Goal: Task Accomplishment & Management: Use online tool/utility

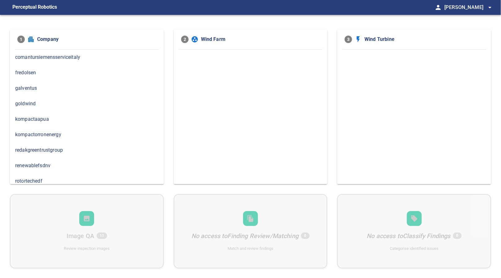
click at [33, 71] on span "fredolsen" at bounding box center [86, 72] width 143 height 7
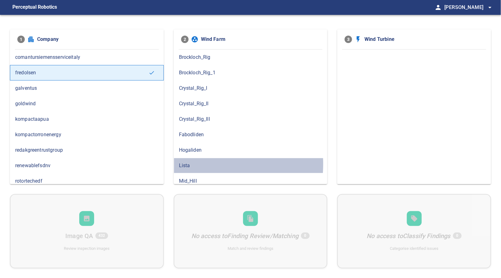
click at [190, 163] on span "Lista" at bounding box center [250, 165] width 143 height 7
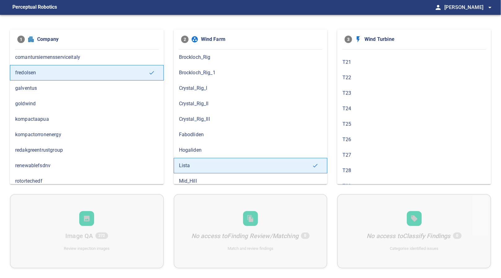
scroll to position [309, 0]
click at [351, 87] on span "T23" at bounding box center [413, 87] width 143 height 7
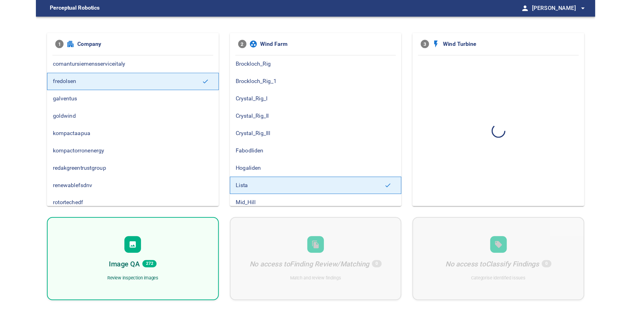
scroll to position [0, 0]
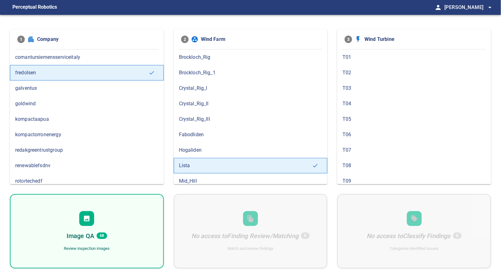
click at [82, 225] on div at bounding box center [86, 218] width 15 height 15
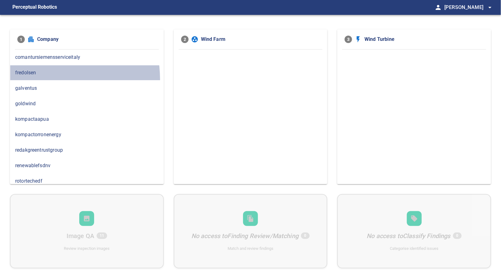
click at [31, 80] on div "fredolsen" at bounding box center [87, 72] width 154 height 15
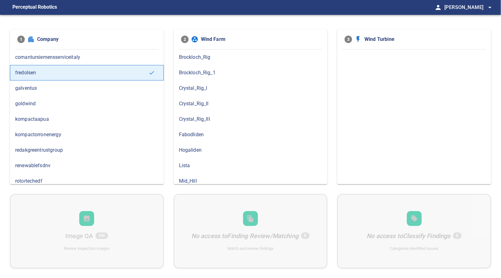
click at [187, 167] on span "Lista" at bounding box center [250, 165] width 143 height 7
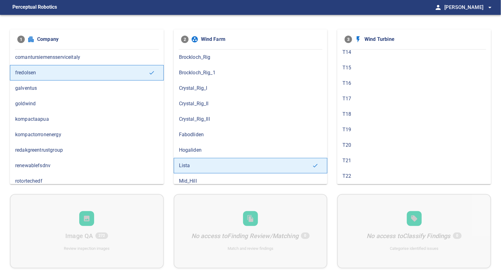
scroll to position [103, 0]
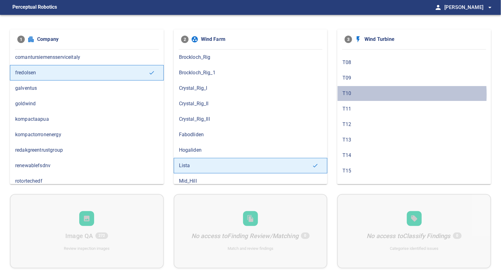
click at [358, 93] on span "T10" at bounding box center [413, 93] width 143 height 7
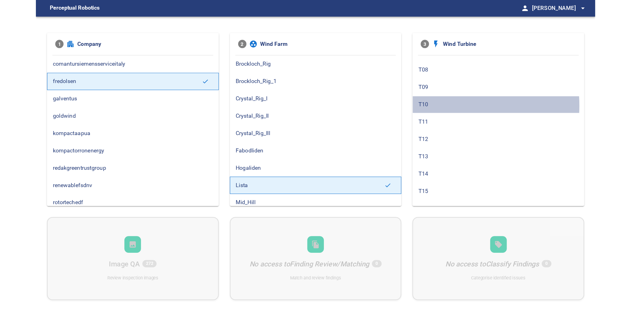
scroll to position [0, 0]
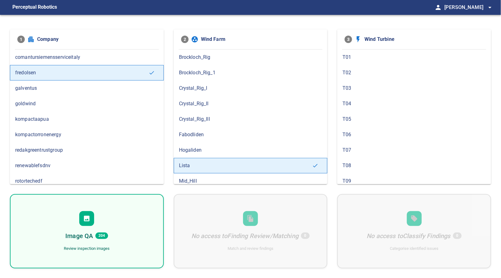
click at [70, 224] on div "Image QA 204 Review inspection images" at bounding box center [87, 231] width 154 height 74
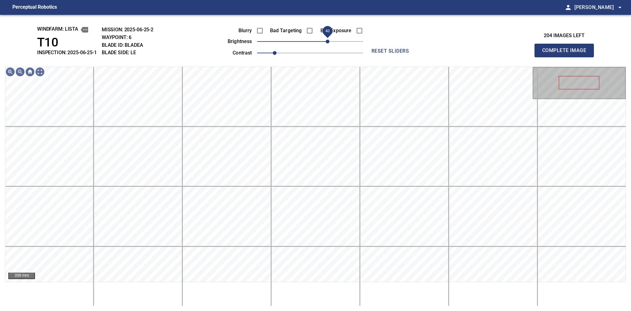
drag, startPoint x: 312, startPoint y: 43, endPoint x: 330, endPoint y: 42, distance: 18.3
click at [330, 42] on span "40" at bounding box center [328, 42] width 4 height 4
click at [329, 41] on span "40" at bounding box center [328, 42] width 4 height 4
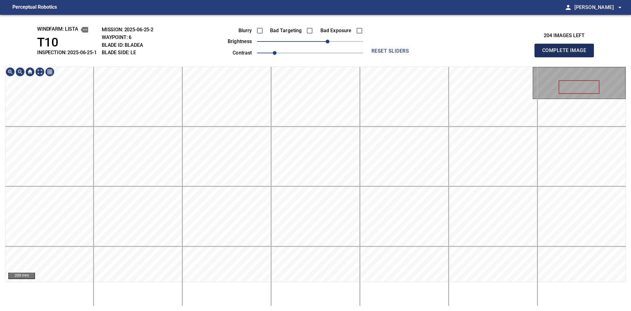
click at [500, 57] on button "Complete Image" at bounding box center [564, 51] width 59 height 14
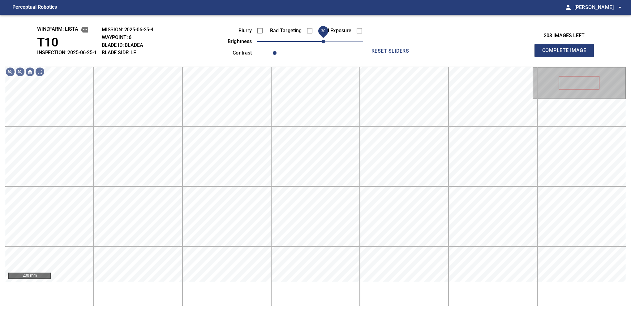
drag, startPoint x: 323, startPoint y: 41, endPoint x: 324, endPoint y: 45, distance: 3.3
click at [324, 43] on span "30" at bounding box center [324, 42] width 4 height 4
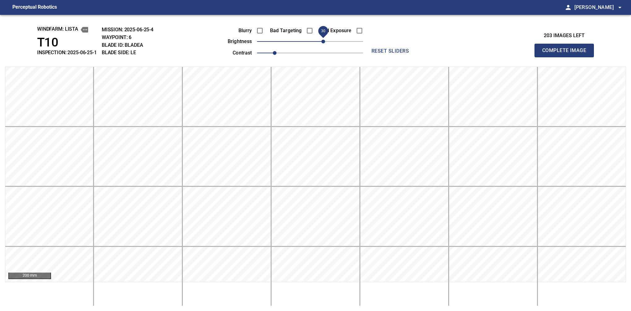
click at [500, 57] on button "Complete Image" at bounding box center [564, 51] width 59 height 14
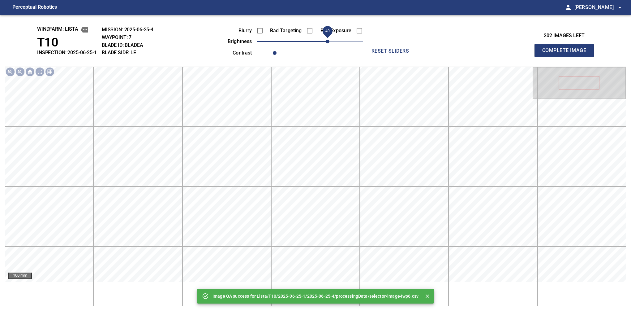
drag, startPoint x: 331, startPoint y: 39, endPoint x: 327, endPoint y: 39, distance: 4.3
click at [327, 39] on span "40" at bounding box center [310, 41] width 106 height 9
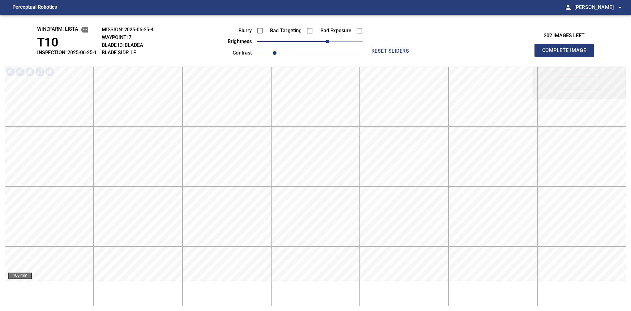
click at [500, 57] on button "Complete Image" at bounding box center [564, 51] width 59 height 14
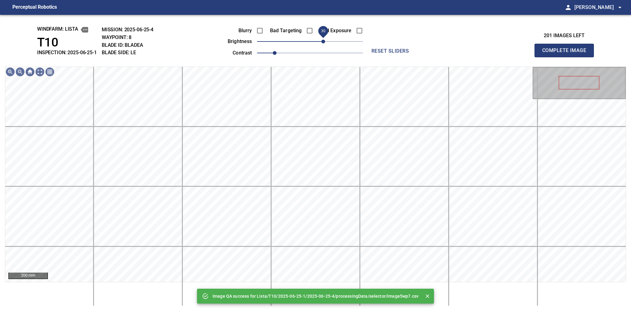
drag, startPoint x: 327, startPoint y: 39, endPoint x: 324, endPoint y: 42, distance: 3.8
click at [324, 42] on span "30" at bounding box center [310, 41] width 106 height 9
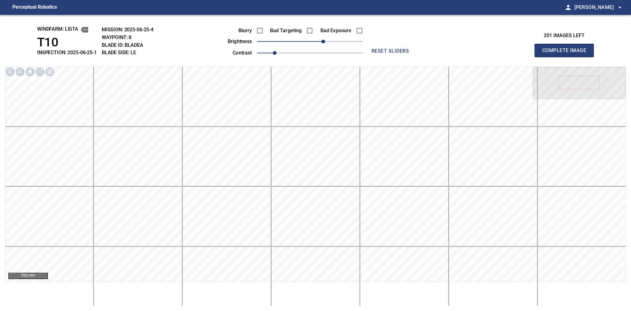
drag, startPoint x: 567, startPoint y: 64, endPoint x: 323, endPoint y: 66, distance: 243.9
click at [500, 57] on button "Complete Image" at bounding box center [564, 51] width 59 height 14
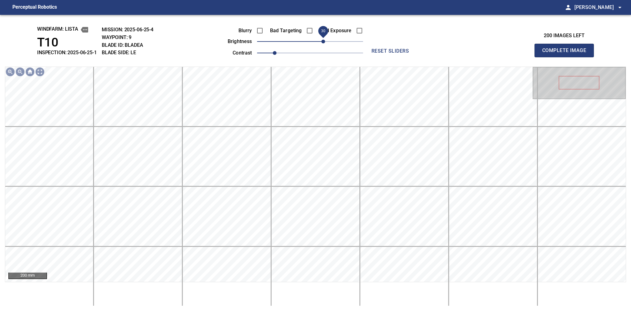
click at [324, 40] on span "30" at bounding box center [324, 42] width 4 height 4
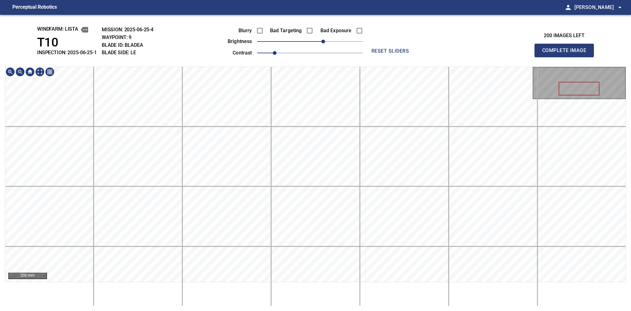
click at [500, 57] on button "Complete Image" at bounding box center [564, 51] width 59 height 14
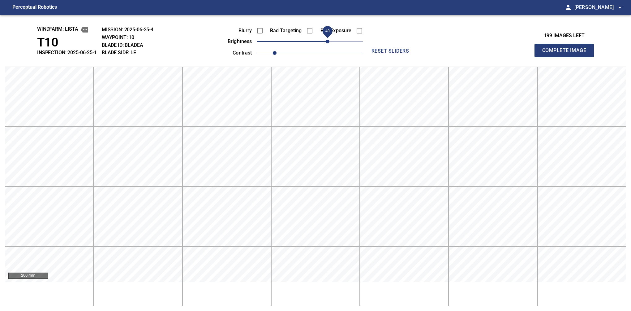
drag, startPoint x: 310, startPoint y: 45, endPoint x: 330, endPoint y: 43, distance: 19.8
click at [330, 43] on span "40" at bounding box center [328, 42] width 4 height 4
click at [500, 57] on button "Complete Image" at bounding box center [564, 51] width 59 height 14
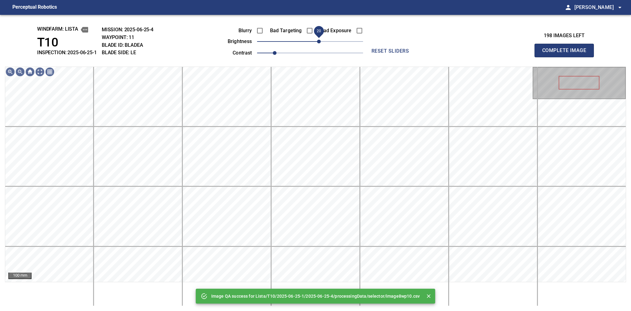
drag, startPoint x: 314, startPoint y: 42, endPoint x: 320, endPoint y: 42, distance: 6.5
click at [320, 42] on span "20" at bounding box center [319, 42] width 4 height 4
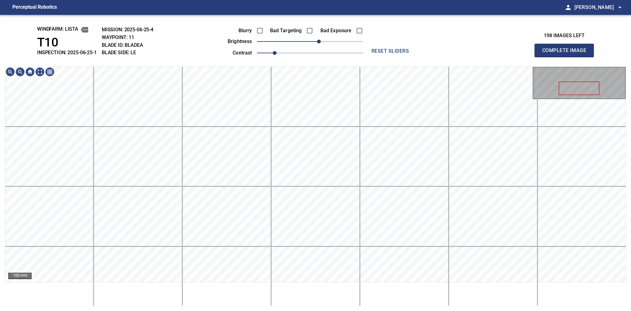
click at [500, 57] on button "Complete Image" at bounding box center [564, 51] width 59 height 14
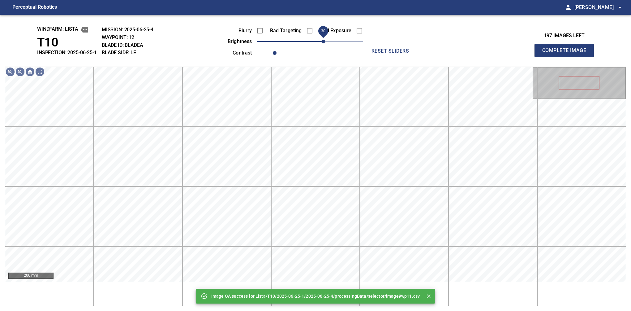
drag, startPoint x: 313, startPoint y: 42, endPoint x: 323, endPoint y: 45, distance: 11.0
click at [323, 43] on span "30" at bounding box center [324, 42] width 4 height 4
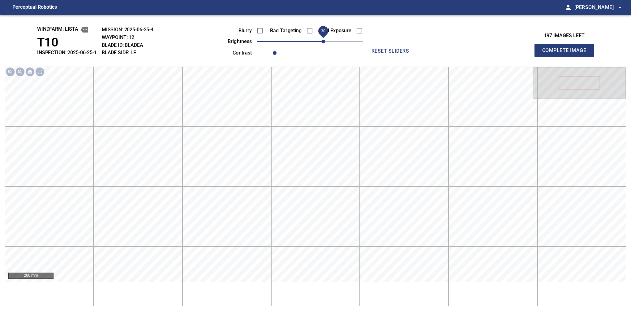
click at [500, 57] on button "Complete Image" at bounding box center [564, 51] width 59 height 14
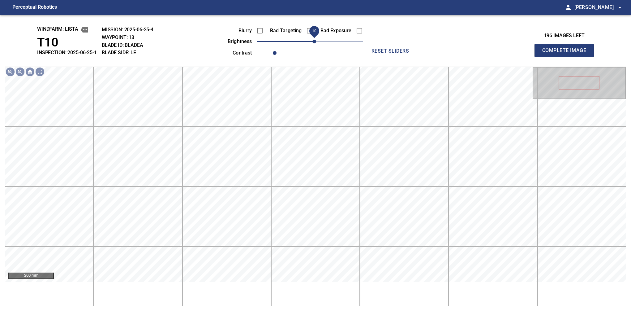
drag, startPoint x: 319, startPoint y: 40, endPoint x: 315, endPoint y: 47, distance: 7.8
click at [315, 43] on span "10" at bounding box center [315, 42] width 4 height 4
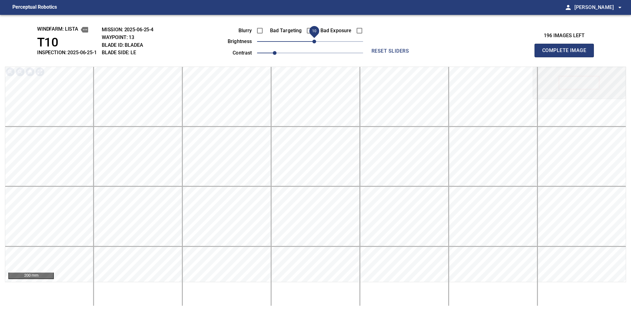
click at [500, 57] on button "Complete Image" at bounding box center [564, 51] width 59 height 14
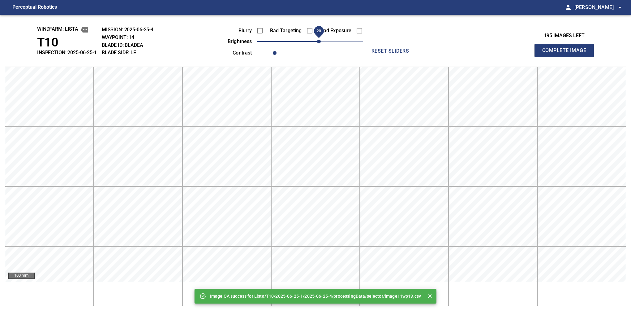
drag, startPoint x: 324, startPoint y: 42, endPoint x: 318, endPoint y: 45, distance: 7.1
click at [318, 43] on span "20" at bounding box center [319, 42] width 4 height 4
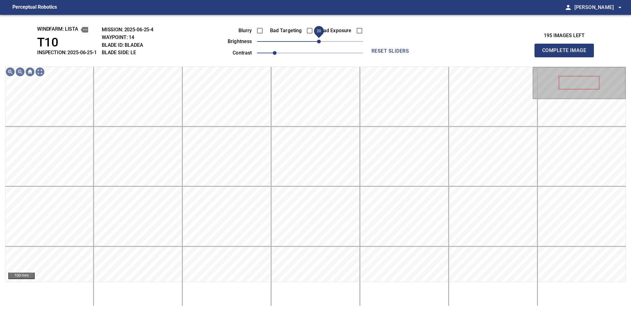
click at [317, 42] on span "20" at bounding box center [319, 42] width 4 height 4
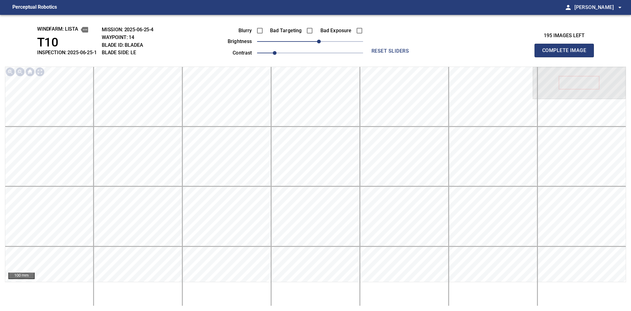
click at [500, 57] on button "Complete Image" at bounding box center [564, 51] width 59 height 14
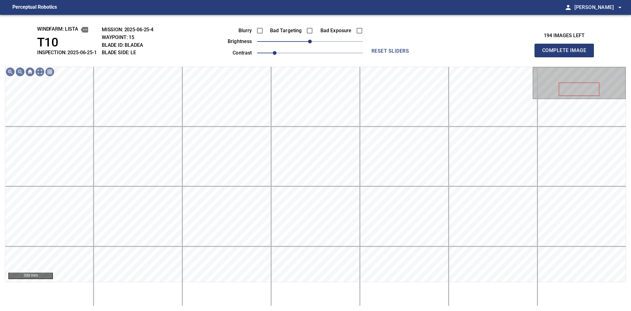
click at [500, 57] on button "Complete Image" at bounding box center [564, 51] width 59 height 14
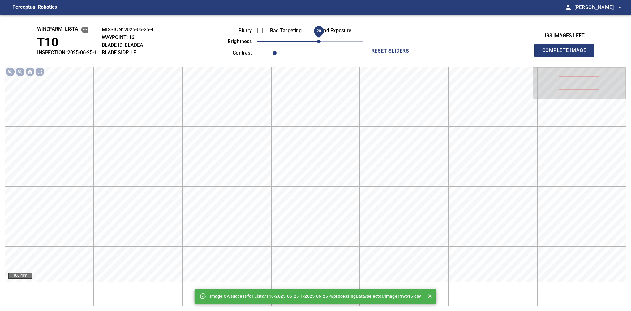
drag, startPoint x: 314, startPoint y: 42, endPoint x: 320, endPoint y: 43, distance: 6.0
click at [320, 43] on span "20" at bounding box center [319, 42] width 4 height 4
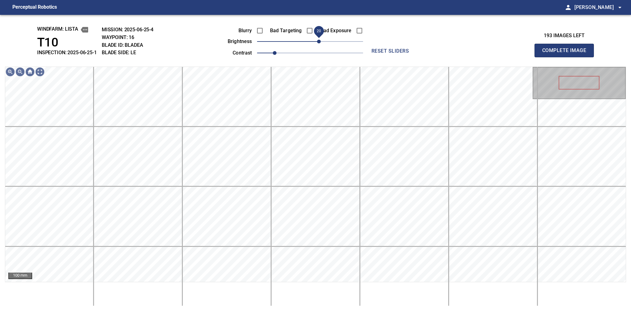
click at [320, 42] on span "20" at bounding box center [319, 42] width 4 height 4
click at [316, 43] on span "10" at bounding box center [315, 42] width 4 height 4
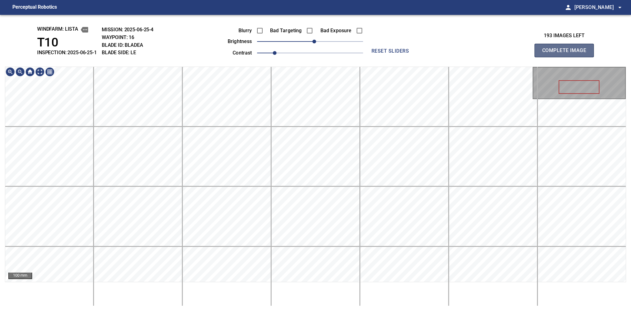
click at [500, 57] on button "Complete Image" at bounding box center [564, 51] width 59 height 14
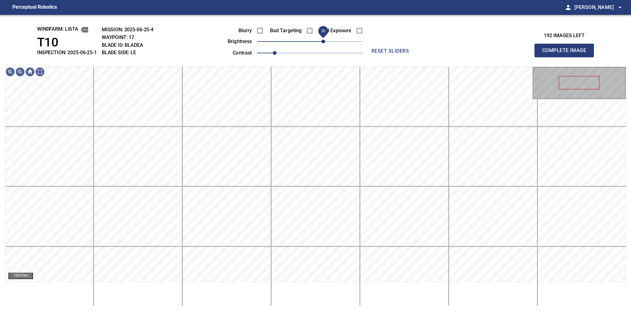
drag, startPoint x: 328, startPoint y: 41, endPoint x: 325, endPoint y: 42, distance: 3.2
click at [325, 42] on span "30" at bounding box center [324, 42] width 4 height 4
drag, startPoint x: 325, startPoint y: 42, endPoint x: 319, endPoint y: 47, distance: 7.0
click at [319, 43] on span "20" at bounding box center [319, 42] width 4 height 4
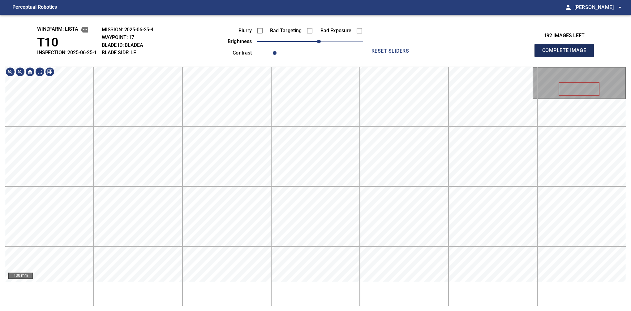
click at [500, 57] on button "Complete Image" at bounding box center [564, 51] width 59 height 14
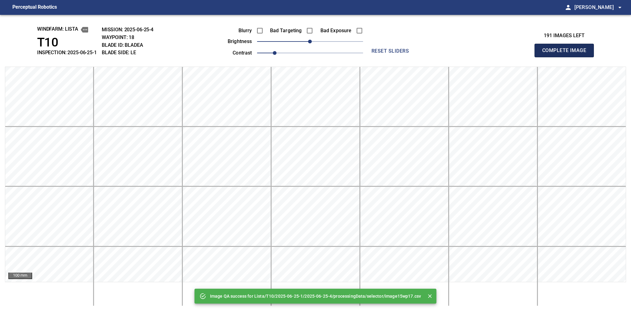
click at [500, 57] on button "Complete Image" at bounding box center [564, 51] width 59 height 14
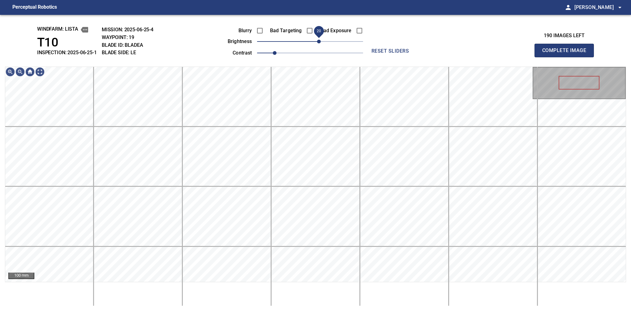
click at [320, 43] on span "20" at bounding box center [319, 42] width 4 height 4
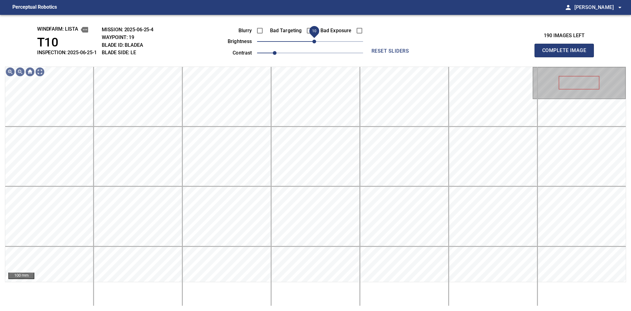
click at [316, 43] on span "10" at bounding box center [315, 42] width 4 height 4
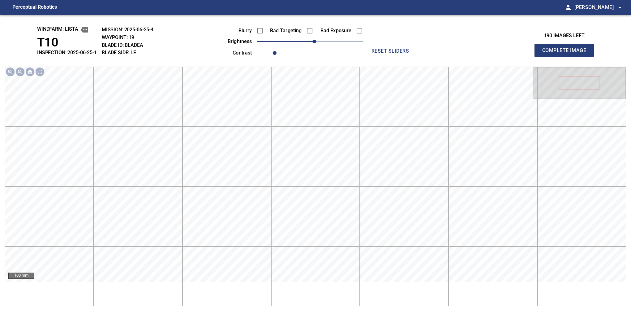
click at [500, 57] on button "Complete Image" at bounding box center [564, 51] width 59 height 14
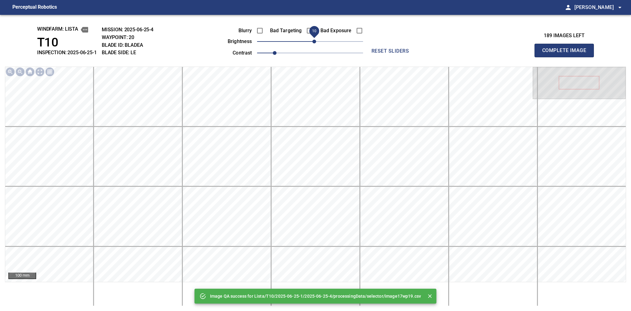
click at [314, 42] on span "10" at bounding box center [315, 42] width 4 height 4
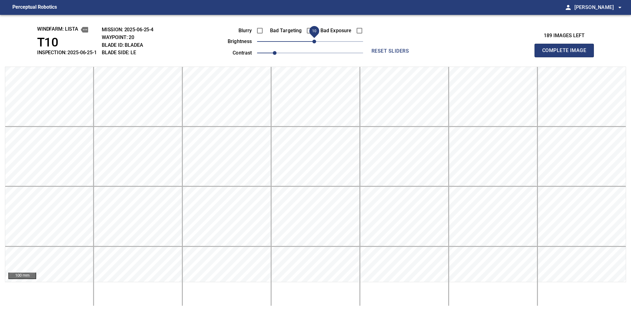
click at [500, 57] on button "Complete Image" at bounding box center [564, 51] width 59 height 14
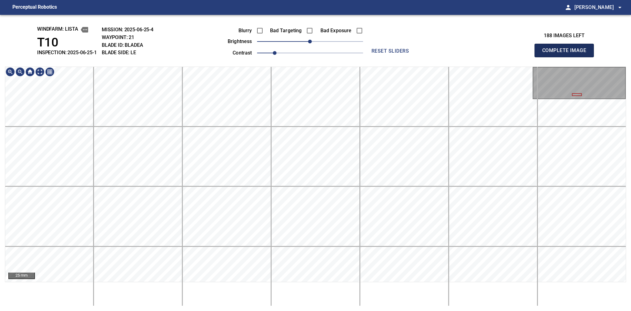
click at [500, 57] on button "Complete Image" at bounding box center [564, 51] width 59 height 14
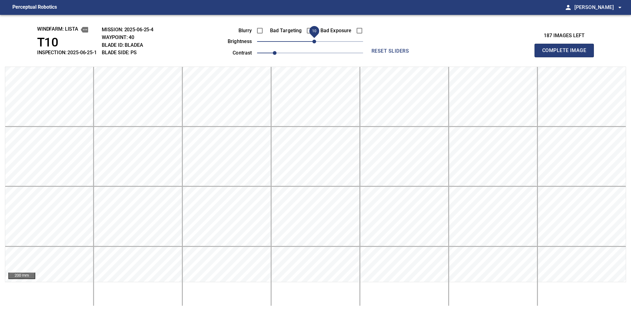
drag, startPoint x: 310, startPoint y: 43, endPoint x: 315, endPoint y: 41, distance: 4.8
click at [315, 41] on span "10" at bounding box center [315, 42] width 4 height 4
click at [500, 57] on button "Complete Image" at bounding box center [564, 51] width 59 height 14
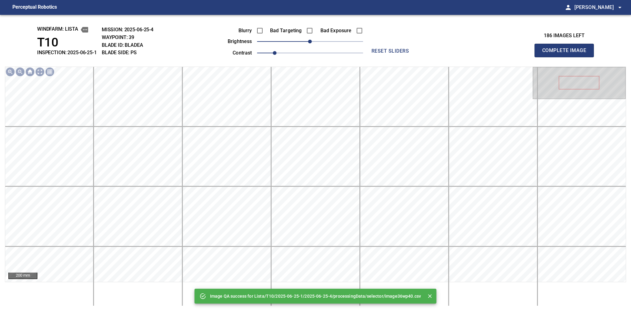
click at [316, 66] on div "Image QA success for Lista/T10/2025-06-25-1/2025-06-25-4/processingData/selecto…" at bounding box center [315, 163] width 631 height 296
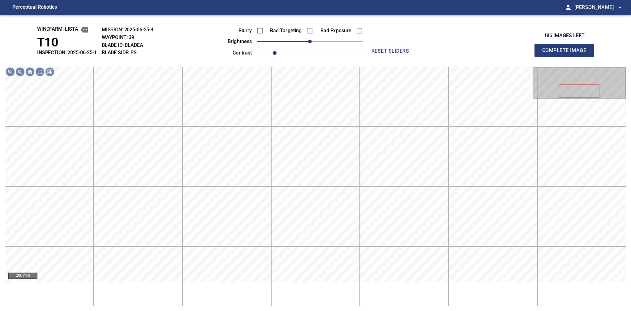
click at [500, 57] on button "Complete Image" at bounding box center [564, 51] width 59 height 14
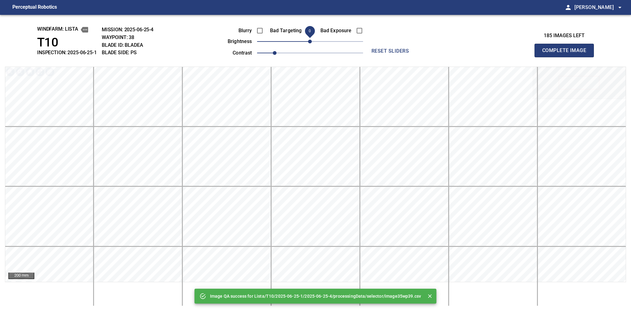
click at [500, 57] on button "Complete Image" at bounding box center [564, 51] width 59 height 14
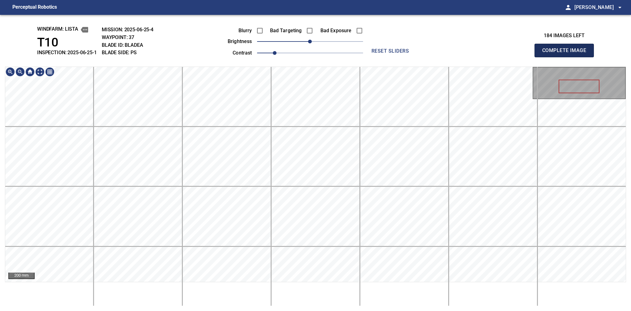
click at [500, 57] on button "Complete Image" at bounding box center [564, 51] width 59 height 14
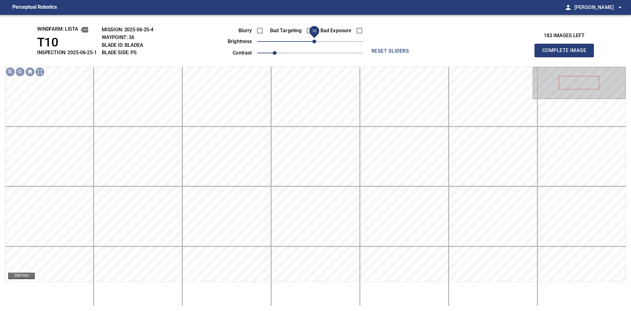
click at [316, 41] on span "10" at bounding box center [315, 42] width 4 height 4
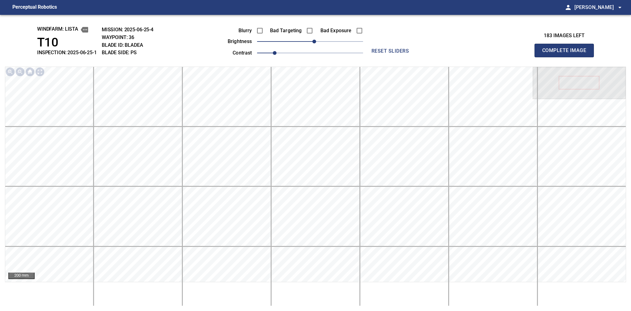
click at [500, 57] on button "Complete Image" at bounding box center [564, 51] width 59 height 14
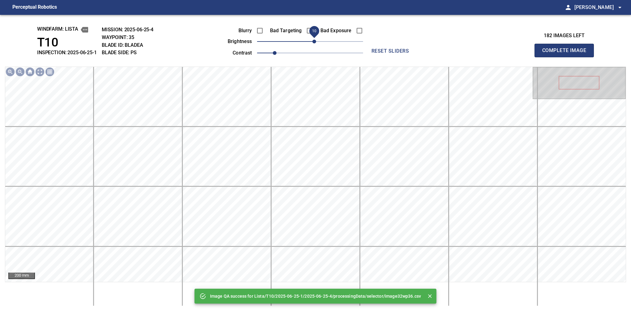
drag, startPoint x: 309, startPoint y: 42, endPoint x: 313, endPoint y: 41, distance: 4.5
click at [313, 41] on span "10" at bounding box center [315, 42] width 4 height 4
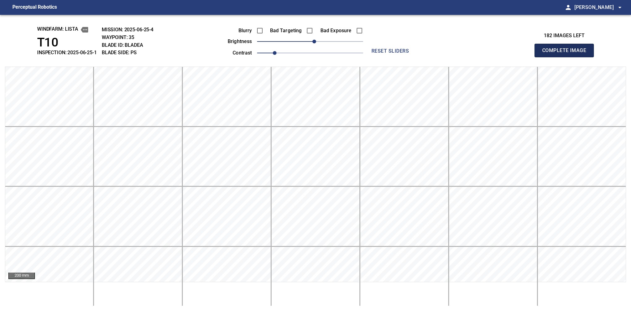
click at [500, 57] on button "Complete Image" at bounding box center [564, 51] width 59 height 14
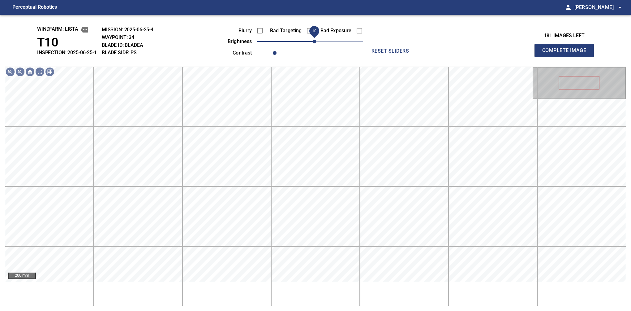
click at [316, 41] on span "10" at bounding box center [315, 42] width 4 height 4
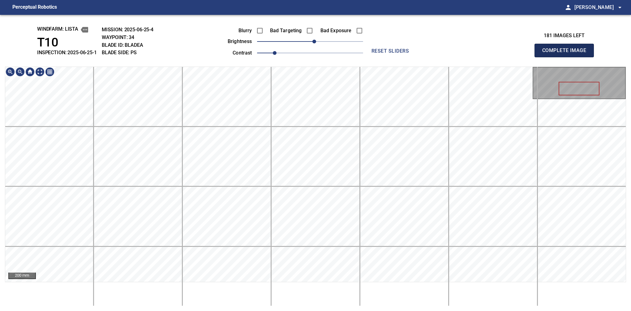
click at [500, 57] on button "Complete Image" at bounding box center [564, 51] width 59 height 14
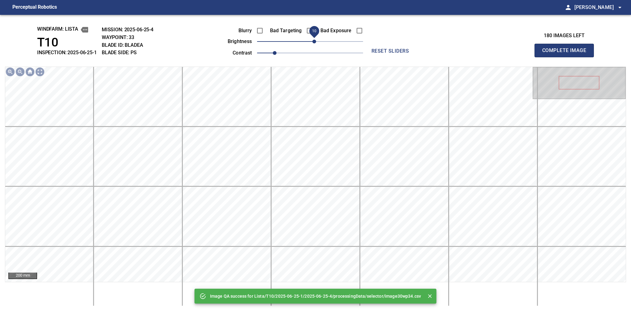
drag, startPoint x: 310, startPoint y: 43, endPoint x: 315, endPoint y: 41, distance: 5.7
click at [315, 41] on span "10" at bounding box center [315, 42] width 4 height 4
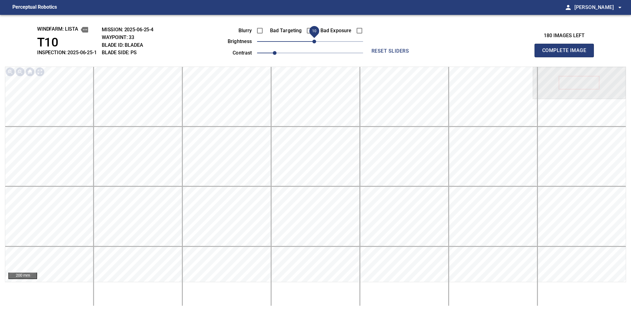
click at [500, 57] on button "Complete Image" at bounding box center [564, 51] width 59 height 14
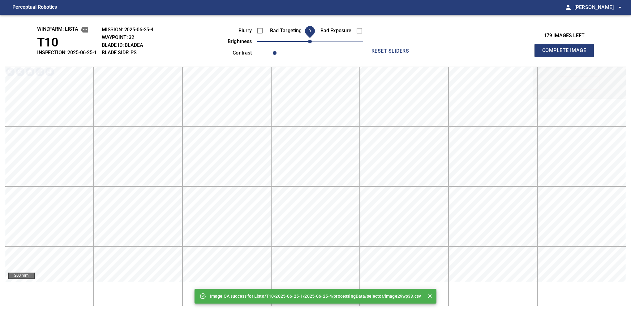
click at [500, 57] on button "Complete Image" at bounding box center [564, 51] width 59 height 14
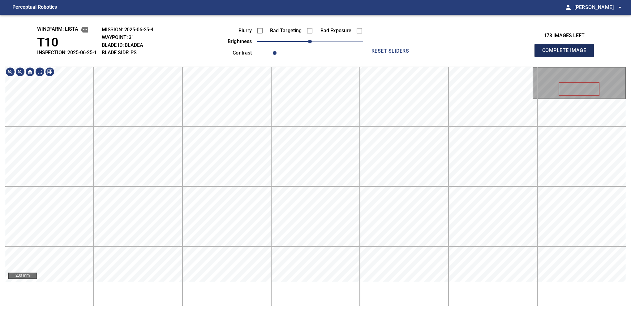
click at [500, 57] on button "Complete Image" at bounding box center [564, 51] width 59 height 14
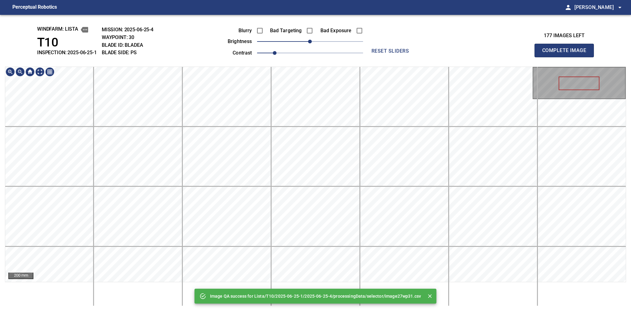
click at [334, 52] on div "Image QA success for Lista/T10/2025-06-25-1/2025-06-25-4/processingData/selecto…" at bounding box center [315, 163] width 631 height 296
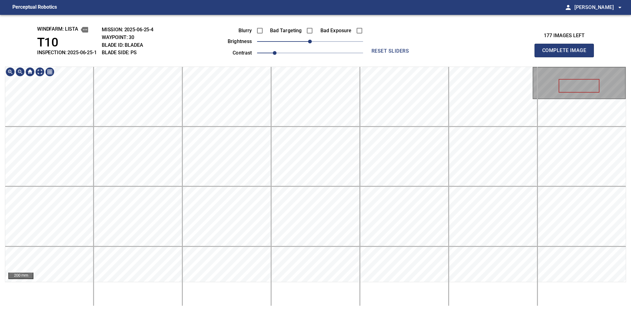
click at [500, 57] on button "Complete Image" at bounding box center [564, 51] width 59 height 14
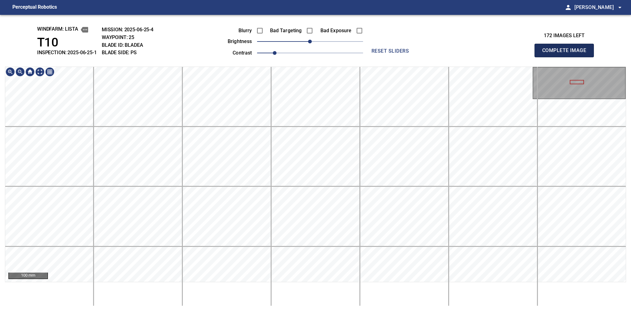
click at [500, 57] on button "Complete Image" at bounding box center [564, 51] width 59 height 14
click at [375, 50] on div "windfarm: Lista T10 INSPECTION: 2025-06-25-1 MISSION: 2025-06-25-4 WAYPOINT: 24…" at bounding box center [315, 163] width 631 height 296
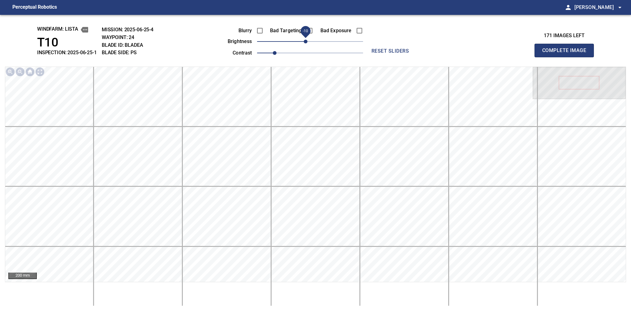
drag, startPoint x: 308, startPoint y: 41, endPoint x: 305, endPoint y: 42, distance: 4.2
click at [305, 42] on span "-10" at bounding box center [306, 42] width 4 height 4
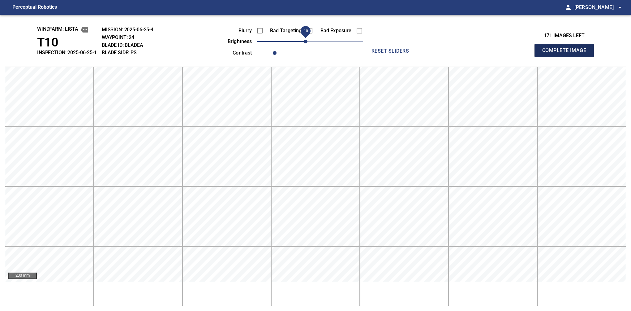
click at [500, 57] on button "Complete Image" at bounding box center [564, 51] width 59 height 14
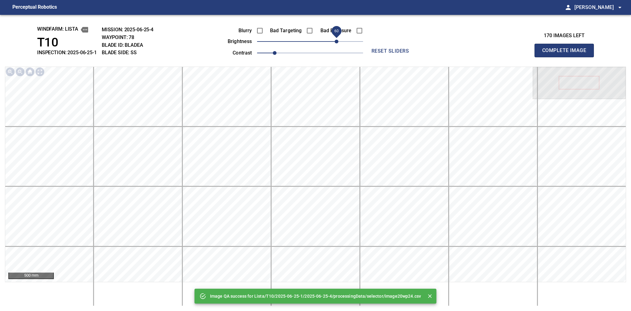
drag, startPoint x: 326, startPoint y: 42, endPoint x: 338, endPoint y: 42, distance: 11.8
click at [338, 42] on span "60" at bounding box center [337, 42] width 4 height 4
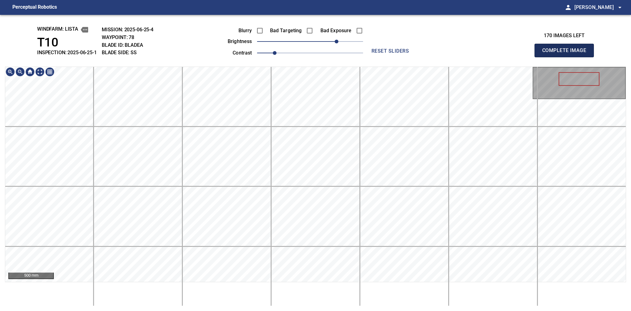
click at [500, 57] on button "Complete Image" at bounding box center [564, 51] width 59 height 14
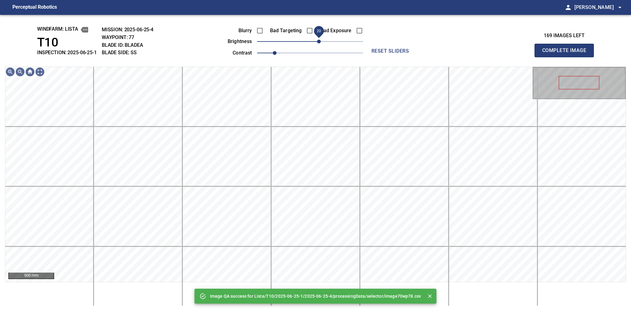
click at [321, 42] on span "20" at bounding box center [319, 42] width 4 height 4
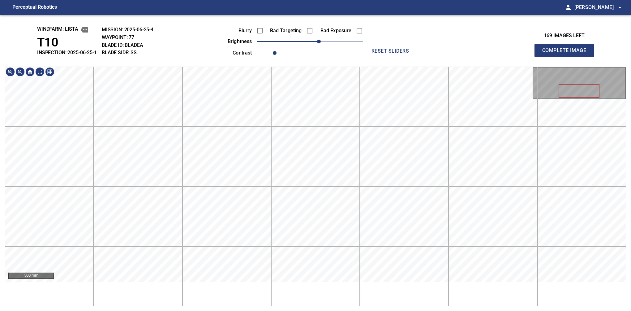
click at [323, 47] on div "windfarm: Lista T10 INSPECTION: 2025-06-25-1 MISSION: 2025-06-25-4 WAYPOINT: 77…" at bounding box center [315, 163] width 631 height 296
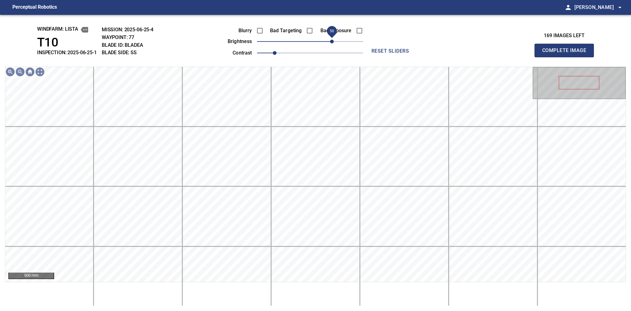
drag, startPoint x: 321, startPoint y: 43, endPoint x: 331, endPoint y: 37, distance: 12.2
click at [331, 40] on span "50" at bounding box center [332, 42] width 4 height 4
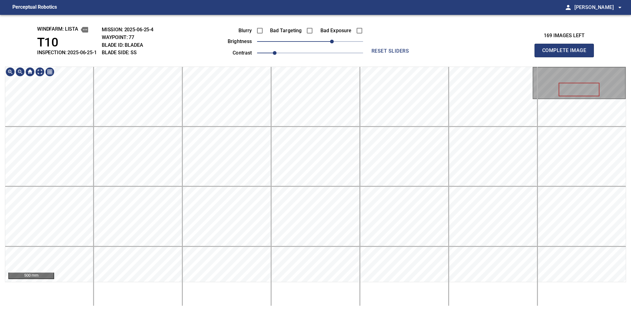
click at [292, 49] on div "windfarm: Lista T10 INSPECTION: 2025-06-25-1 MISSION: 2025-06-25-4 WAYPOINT: 77…" at bounding box center [315, 163] width 631 height 296
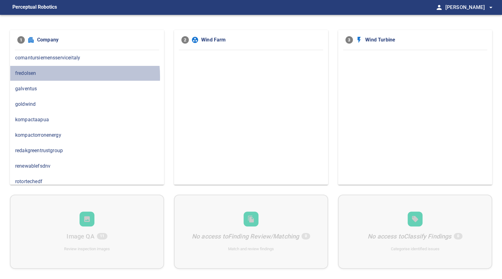
click at [46, 77] on span "fredolsen" at bounding box center [87, 73] width 144 height 7
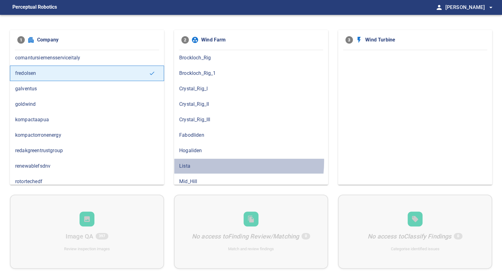
click at [195, 160] on div "Lista" at bounding box center [251, 165] width 154 height 15
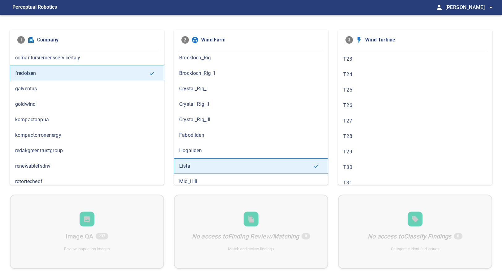
scroll to position [341, 0]
click at [371, 133] on span "T28" at bounding box center [415, 134] width 144 height 7
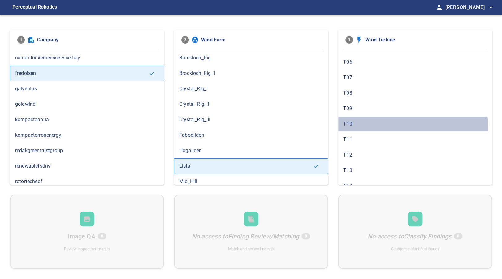
click at [370, 128] on div "T10" at bounding box center [415, 123] width 154 height 15
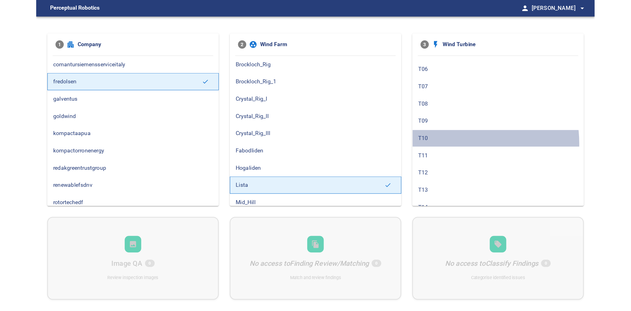
scroll to position [0, 0]
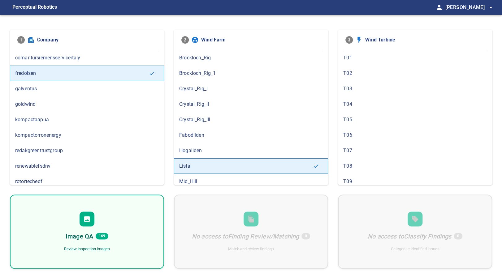
click at [100, 227] on div "Image QA 169 Review inspection images" at bounding box center [87, 232] width 154 height 74
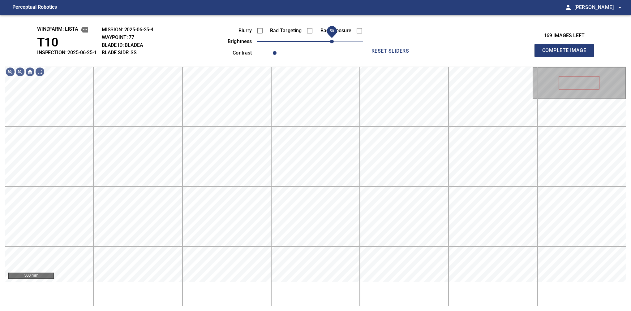
drag, startPoint x: 324, startPoint y: 45, endPoint x: 331, endPoint y: 45, distance: 7.8
click at [331, 43] on span "50" at bounding box center [332, 42] width 4 height 4
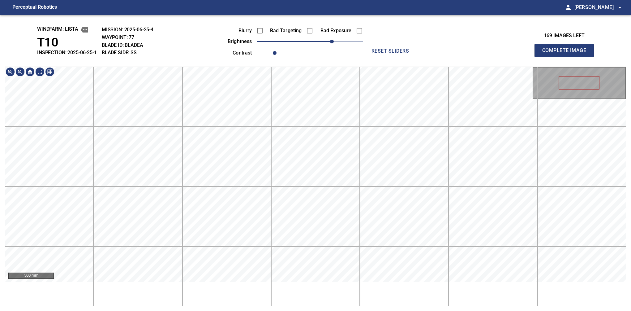
click at [315, 49] on div "windfarm: Lista T10 INSPECTION: 2025-06-25-1 MISSION: 2025-06-25-4 WAYPOINT: 77…" at bounding box center [315, 163] width 631 height 296
click at [502, 57] on button "Complete Image" at bounding box center [564, 51] width 59 height 14
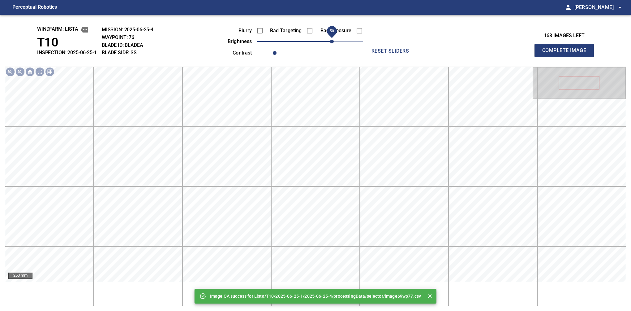
drag, startPoint x: 336, startPoint y: 40, endPoint x: 333, endPoint y: 45, distance: 5.2
click at [333, 45] on span "50" at bounding box center [310, 41] width 106 height 9
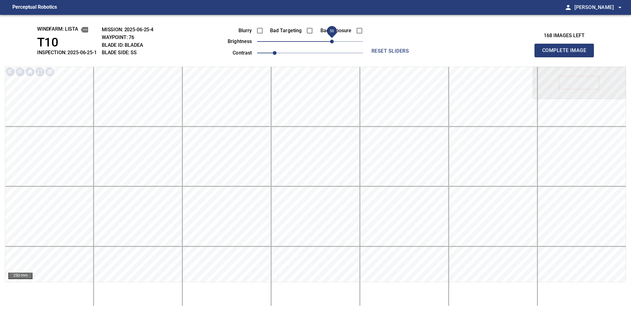
click at [333, 43] on span "50" at bounding box center [332, 42] width 4 height 4
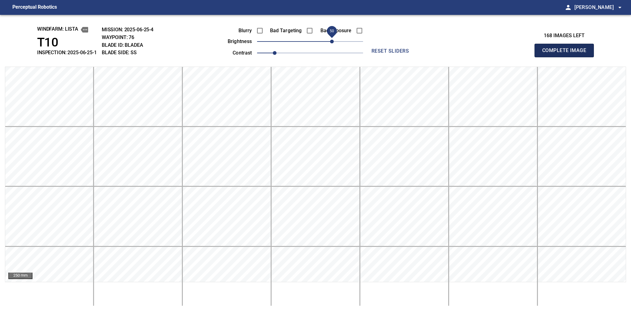
click at [502, 57] on button "Complete Image" at bounding box center [564, 51] width 59 height 14
drag, startPoint x: 318, startPoint y: 42, endPoint x: 334, endPoint y: 42, distance: 16.1
click at [334, 42] on span "50" at bounding box center [310, 41] width 106 height 9
click at [502, 57] on button "Complete Image" at bounding box center [564, 51] width 59 height 14
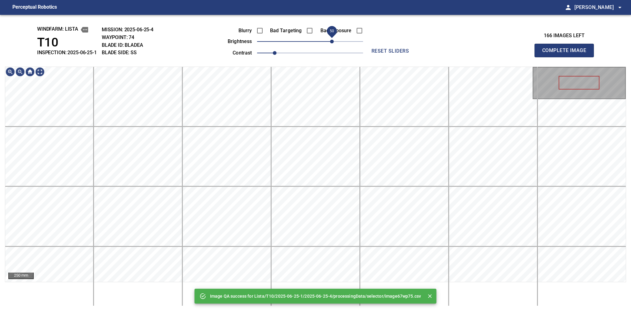
drag, startPoint x: 322, startPoint y: 42, endPoint x: 336, endPoint y: 42, distance: 14.2
click at [334, 42] on span "50" at bounding box center [332, 42] width 4 height 4
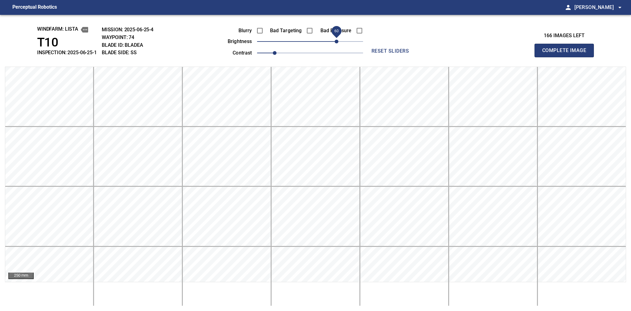
click at [502, 57] on button "Complete Image" at bounding box center [564, 51] width 59 height 14
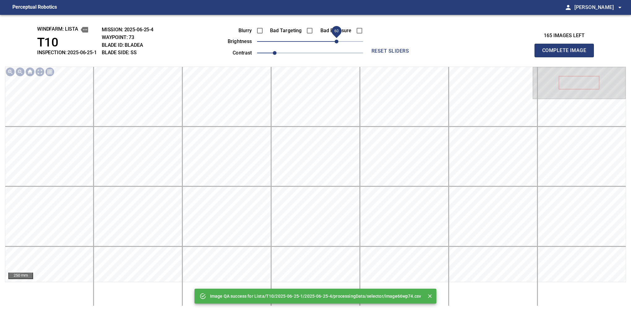
drag, startPoint x: 316, startPoint y: 41, endPoint x: 337, endPoint y: 41, distance: 20.8
click at [337, 41] on span "60" at bounding box center [337, 42] width 4 height 4
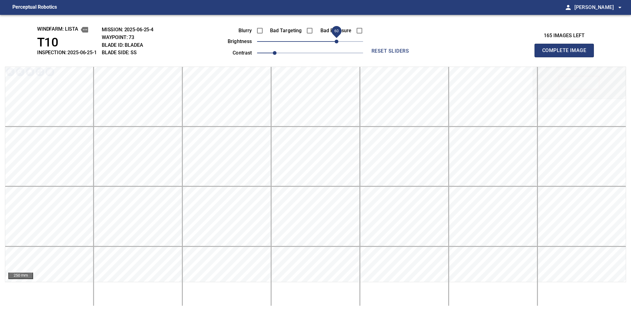
click at [502, 57] on button "Complete Image" at bounding box center [564, 51] width 59 height 14
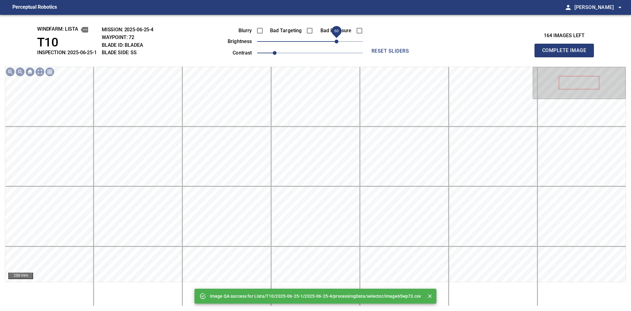
drag, startPoint x: 328, startPoint y: 41, endPoint x: 335, endPoint y: 41, distance: 7.5
click at [335, 41] on span "60" at bounding box center [310, 41] width 106 height 9
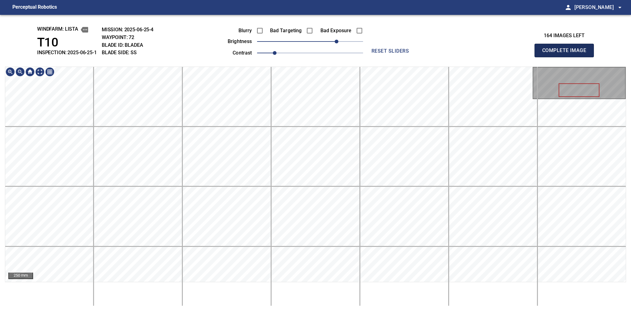
click at [502, 57] on button "Complete Image" at bounding box center [564, 51] width 59 height 14
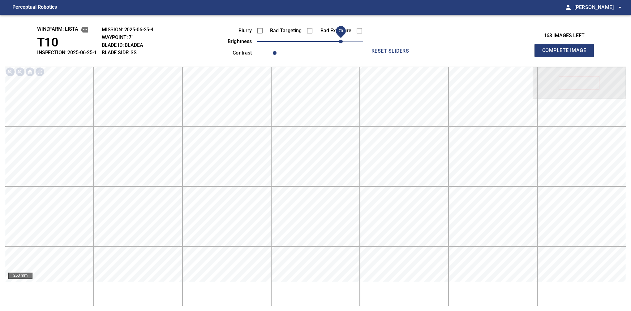
click at [339, 46] on span "70" at bounding box center [310, 41] width 106 height 9
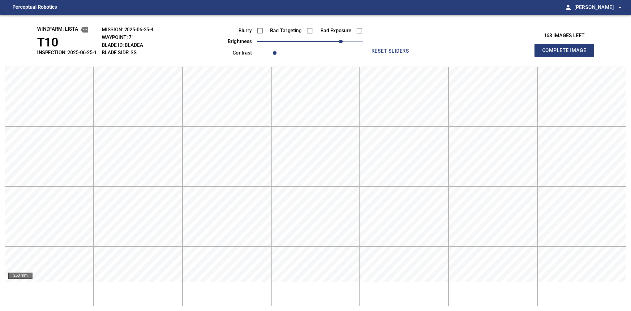
click at [502, 57] on button "Complete Image" at bounding box center [564, 51] width 59 height 14
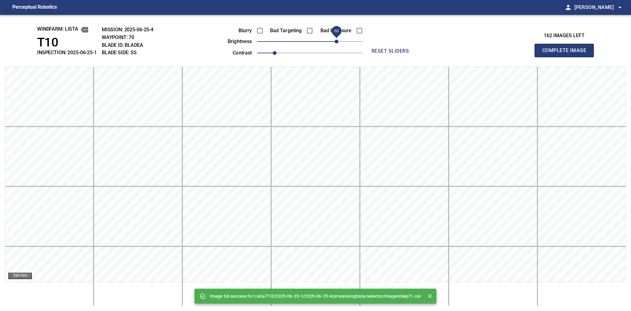
click at [335, 39] on span "60" at bounding box center [310, 41] width 106 height 9
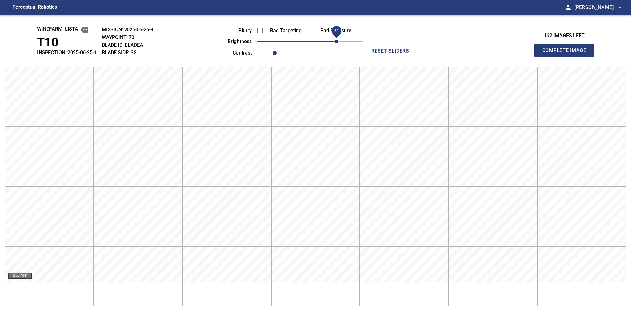
click at [502, 57] on button "Complete Image" at bounding box center [564, 51] width 59 height 14
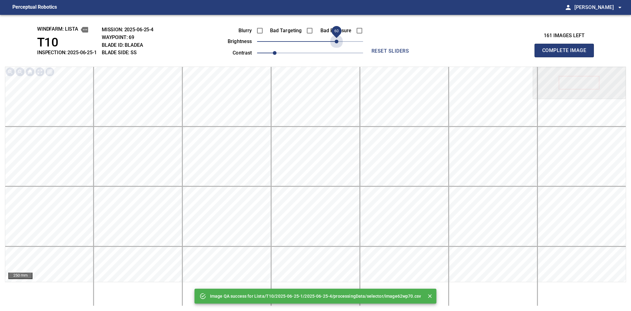
click at [335, 39] on span "60" at bounding box center [310, 41] width 106 height 9
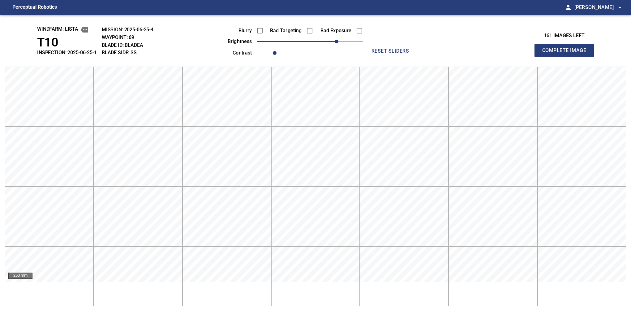
click at [502, 57] on button "Complete Image" at bounding box center [564, 51] width 59 height 14
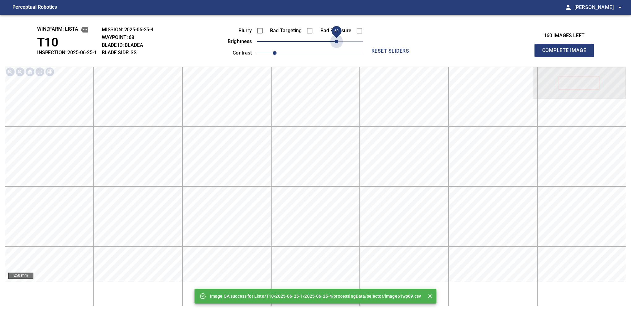
click at [335, 39] on span "60" at bounding box center [310, 41] width 106 height 9
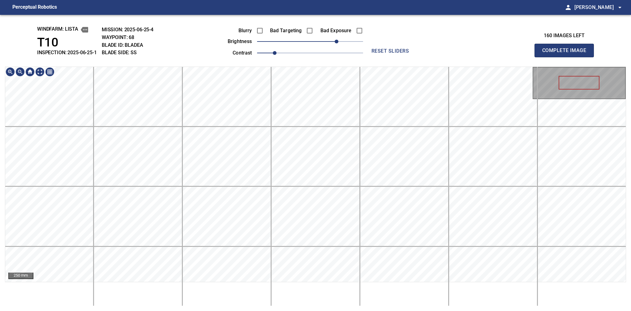
click at [502, 57] on button "Complete Image" at bounding box center [564, 51] width 59 height 14
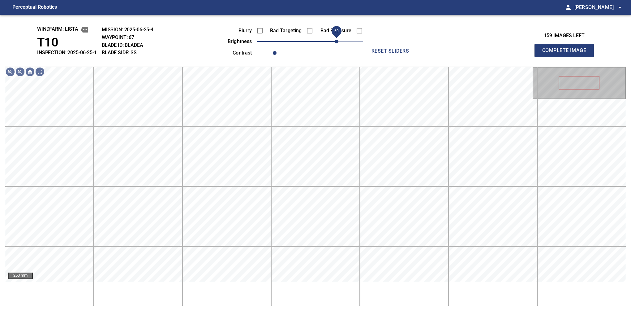
drag, startPoint x: 319, startPoint y: 41, endPoint x: 335, endPoint y: 37, distance: 16.7
click at [335, 40] on span "60" at bounding box center [337, 42] width 4 height 4
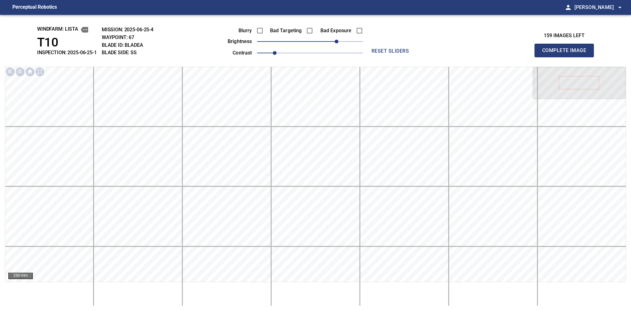
click at [502, 57] on button "Complete Image" at bounding box center [564, 51] width 59 height 14
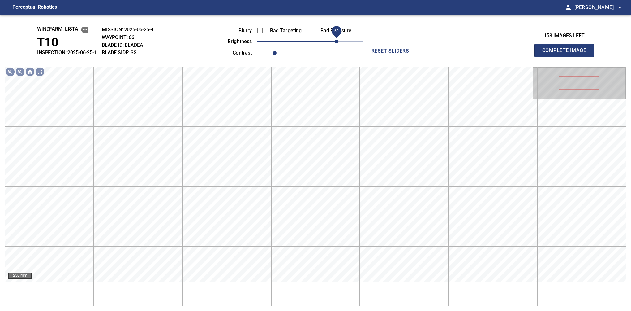
drag, startPoint x: 321, startPoint y: 39, endPoint x: 336, endPoint y: 39, distance: 15.2
click at [336, 40] on span "60" at bounding box center [337, 42] width 4 height 4
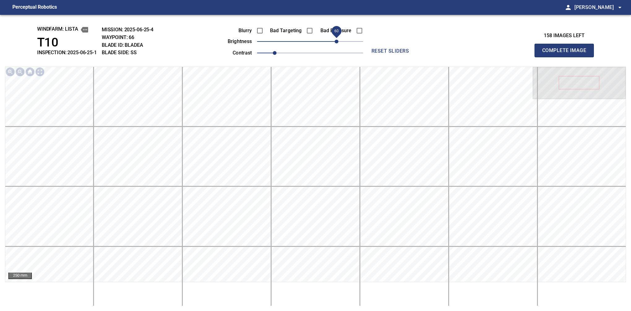
click at [502, 57] on button "Complete Image" at bounding box center [564, 51] width 59 height 14
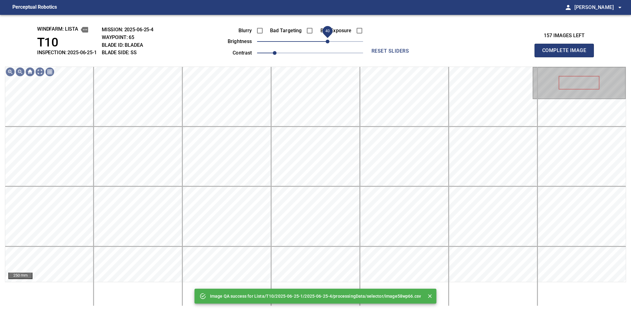
drag, startPoint x: 331, startPoint y: 40, endPoint x: 329, endPoint y: 43, distance: 3.6
click at [329, 43] on span "40" at bounding box center [310, 41] width 106 height 9
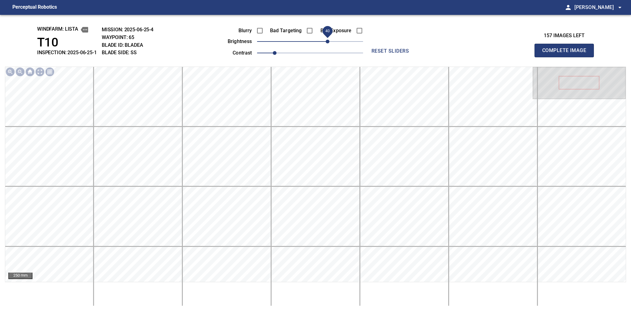
click at [502, 57] on button "Complete Image" at bounding box center [564, 51] width 59 height 14
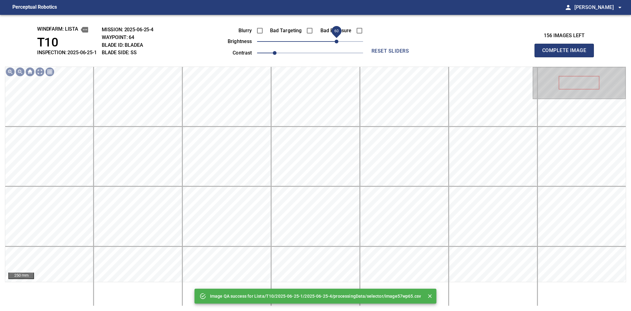
drag, startPoint x: 329, startPoint y: 43, endPoint x: 336, endPoint y: 39, distance: 8.4
click at [336, 39] on span "60" at bounding box center [310, 41] width 106 height 9
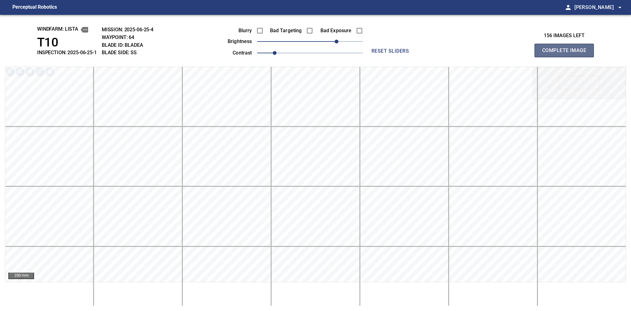
click at [502, 57] on button "Complete Image" at bounding box center [564, 51] width 59 height 14
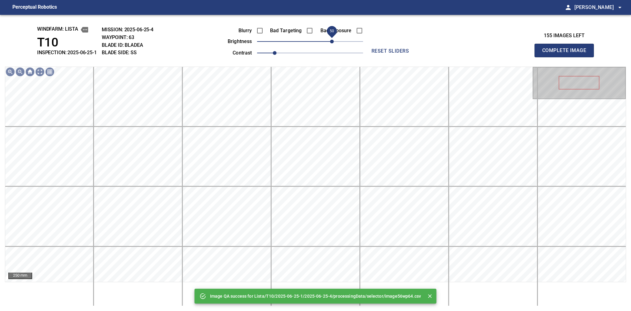
click at [334, 42] on span "50" at bounding box center [310, 41] width 106 height 9
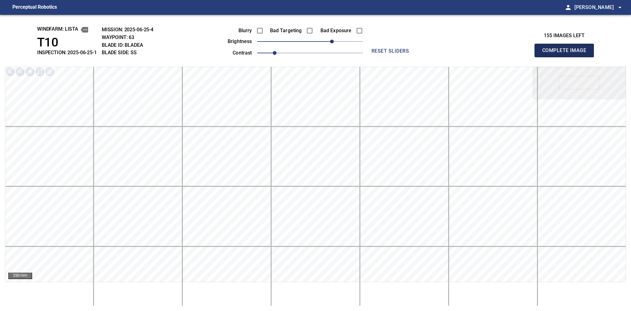
click at [502, 57] on button "Complete Image" at bounding box center [564, 51] width 59 height 14
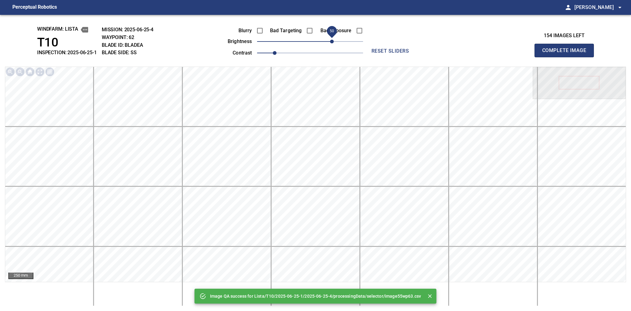
click at [333, 42] on span "50" at bounding box center [310, 41] width 106 height 9
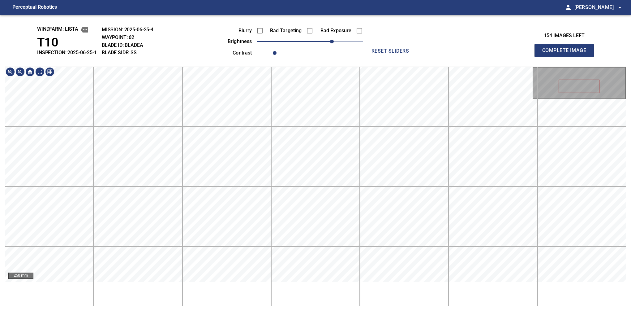
click at [300, 5] on main "Perceptual Robotics person Alex Semenov arrow_drop_down windfarm: Lista T10 INS…" at bounding box center [315, 155] width 631 height 311
click at [502, 57] on button "Complete Image" at bounding box center [564, 51] width 59 height 14
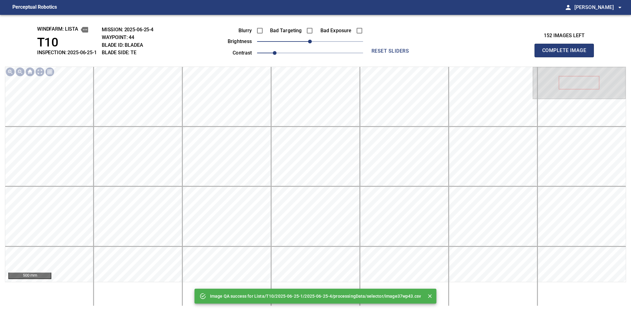
click at [318, 47] on div "Image QA success for Lista/T10/2025-06-25-1/2025-06-25-4/processingData/selecto…" at bounding box center [315, 163] width 631 height 296
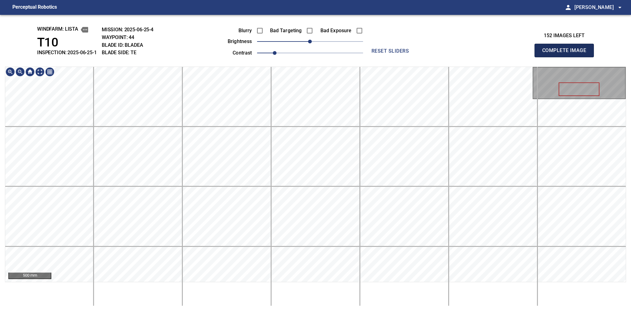
click at [502, 57] on button "Complete Image" at bounding box center [564, 51] width 59 height 14
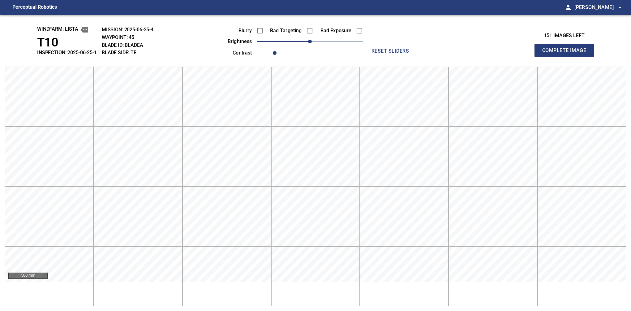
click at [314, 47] on div "Blurry Bad Targeting Bad Exposure brightness 0 contrast 1" at bounding box center [288, 40] width 149 height 33
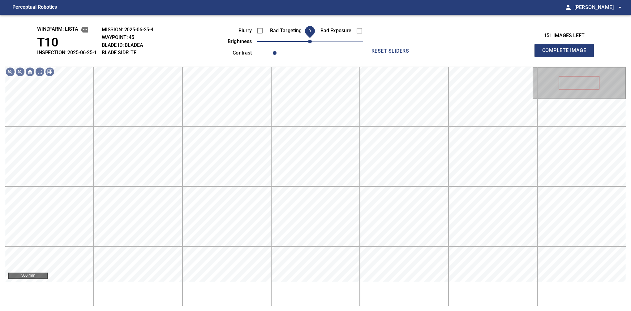
drag, startPoint x: 315, startPoint y: 46, endPoint x: 312, endPoint y: 45, distance: 3.2
click at [312, 43] on span "0" at bounding box center [310, 42] width 4 height 4
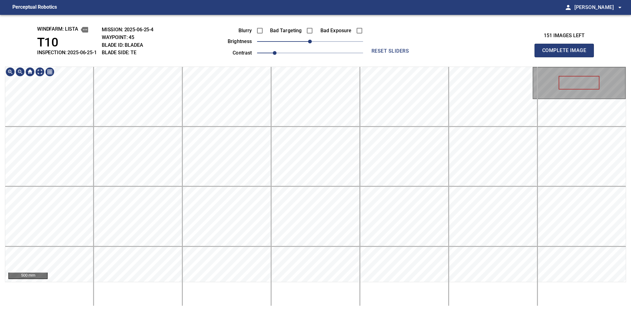
click at [502, 57] on button "Complete Image" at bounding box center [564, 51] width 59 height 14
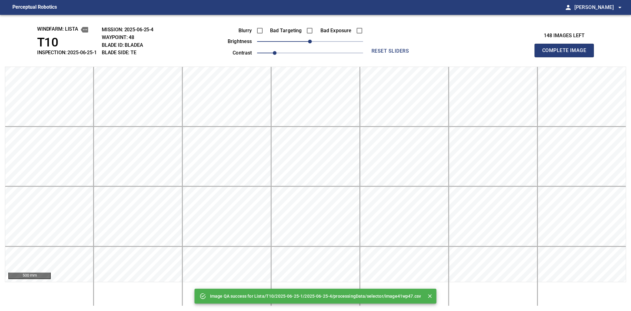
click at [502, 57] on button "Complete Image" at bounding box center [564, 51] width 59 height 14
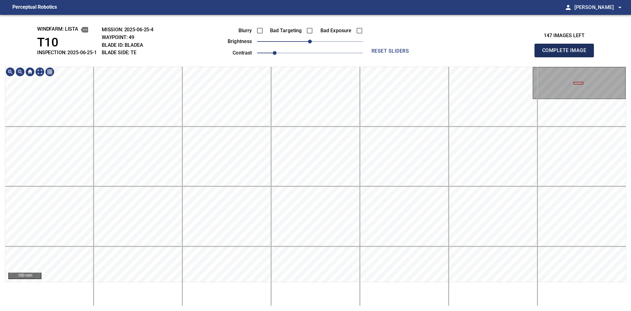
click at [502, 57] on button "Complete Image" at bounding box center [564, 51] width 59 height 14
click at [314, 43] on span "10" at bounding box center [315, 42] width 4 height 4
click at [348, 32] on div "windfarm: Lista T10 INSPECTION: 2025-06-25-1 MISSION: 2025-06-25-4 WAYPOINT: 52…" at bounding box center [315, 163] width 631 height 296
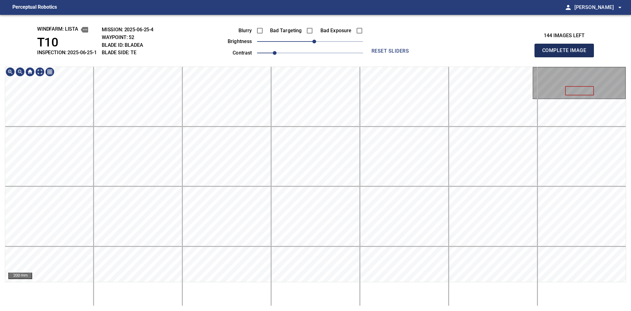
click at [502, 57] on button "Complete Image" at bounding box center [564, 51] width 59 height 14
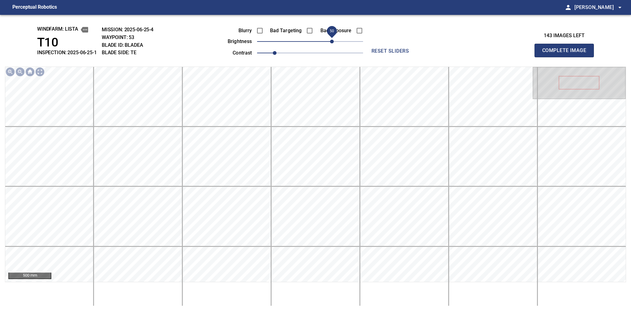
drag, startPoint x: 320, startPoint y: 45, endPoint x: 334, endPoint y: 42, distance: 14.6
click at [334, 42] on span "50" at bounding box center [332, 42] width 4 height 4
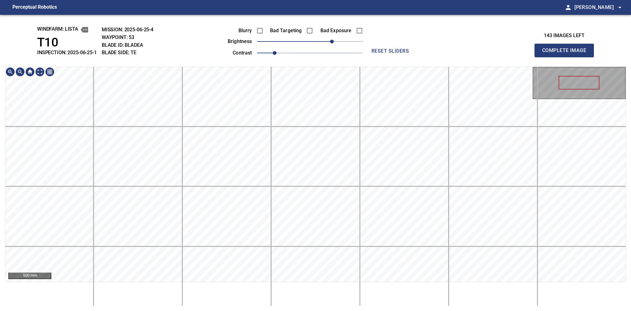
click at [381, 64] on div "windfarm: Lista T10 INSPECTION: 2025-06-25-1 MISSION: 2025-06-25-4 WAYPOINT: 53…" at bounding box center [315, 163] width 631 height 296
click at [364, 14] on main "Perceptual Robotics person Alex Semenov arrow_drop_down windfarm: Lista T10 INS…" at bounding box center [315, 155] width 631 height 311
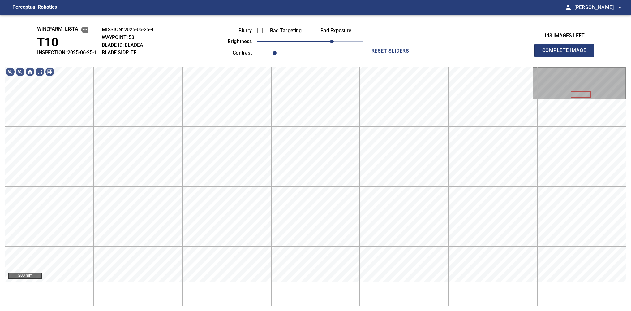
click at [502, 57] on button "Complete Image" at bounding box center [564, 51] width 59 height 14
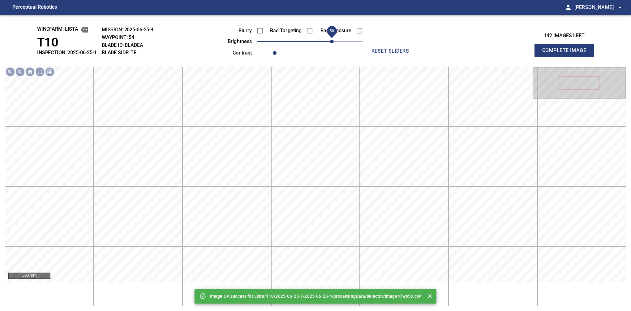
drag, startPoint x: 324, startPoint y: 42, endPoint x: 334, endPoint y: 43, distance: 9.9
click at [334, 43] on span "50" at bounding box center [332, 42] width 4 height 4
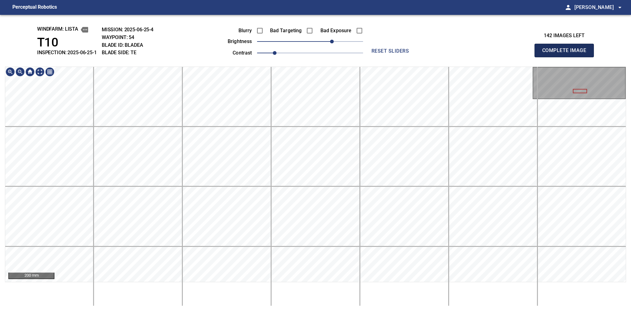
click at [502, 57] on button "Complete Image" at bounding box center [564, 51] width 59 height 14
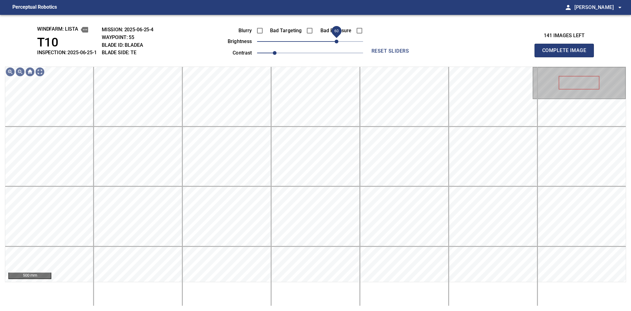
drag, startPoint x: 322, startPoint y: 42, endPoint x: 335, endPoint y: 41, distance: 13.4
click at [335, 41] on span "60" at bounding box center [337, 42] width 4 height 4
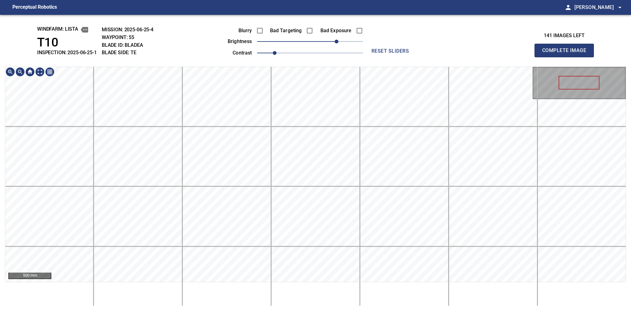
click at [320, 54] on div "windfarm: Lista T10 INSPECTION: 2025-06-25-1 MISSION: 2025-06-25-4 WAYPOINT: 55…" at bounding box center [315, 163] width 631 height 296
click at [502, 57] on button "Complete Image" at bounding box center [564, 51] width 59 height 14
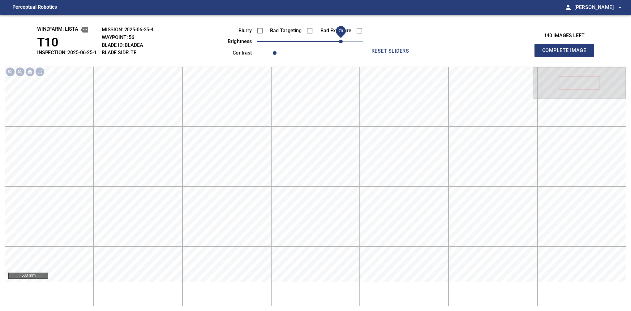
drag, startPoint x: 318, startPoint y: 41, endPoint x: 339, endPoint y: 38, distance: 21.0
click at [339, 40] on span "70" at bounding box center [341, 42] width 4 height 4
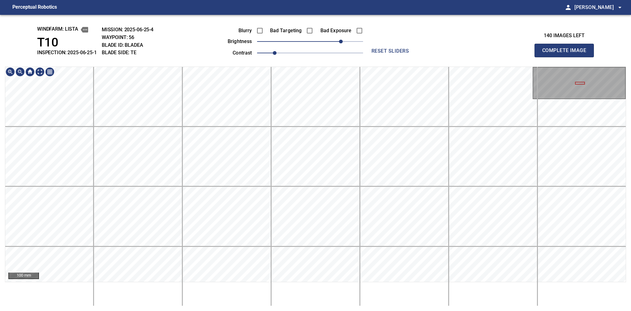
click at [335, 279] on div "100 mm" at bounding box center [315, 186] width 621 height 239
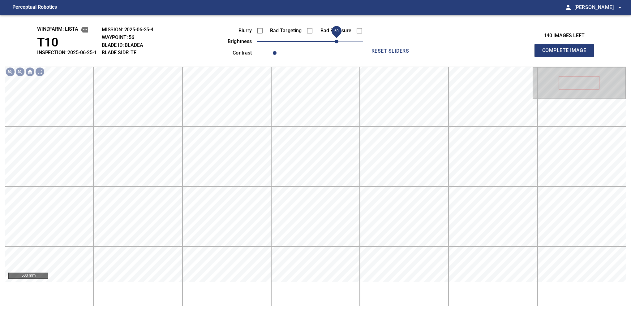
click at [338, 42] on span "60" at bounding box center [337, 42] width 4 height 4
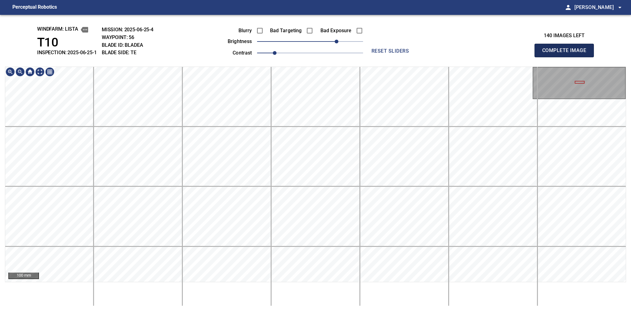
click at [502, 57] on button "Complete Image" at bounding box center [564, 51] width 59 height 14
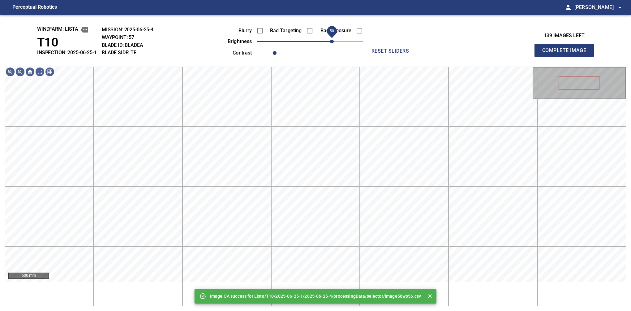
drag, startPoint x: 327, startPoint y: 45, endPoint x: 333, endPoint y: 45, distance: 6.2
click at [333, 43] on span "50" at bounding box center [332, 42] width 4 height 4
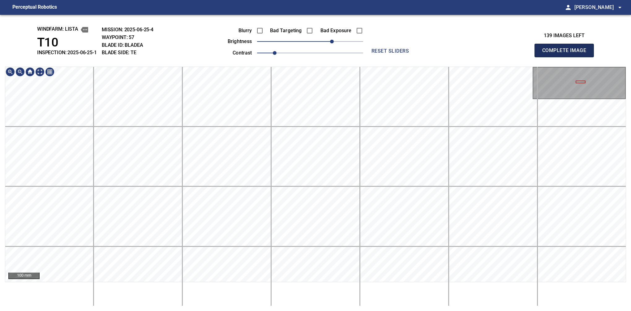
click at [502, 57] on button "Complete Image" at bounding box center [564, 51] width 59 height 14
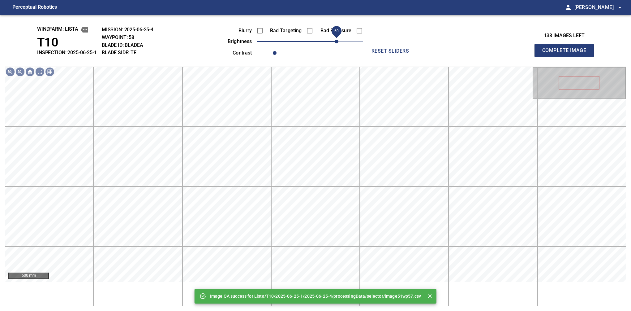
drag, startPoint x: 323, startPoint y: 43, endPoint x: 339, endPoint y: 40, distance: 15.5
click at [339, 40] on span "60" at bounding box center [310, 41] width 106 height 9
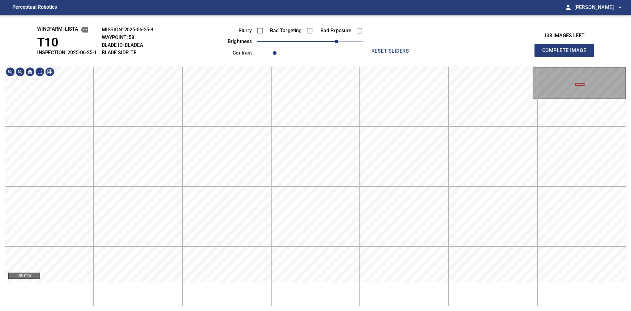
click at [326, 279] on div "windfarm: Lista T10 INSPECTION: 2025-06-25-1 MISSION: 2025-06-25-4 WAYPOINT: 58…" at bounding box center [315, 163] width 631 height 296
click at [502, 57] on button "Complete Image" at bounding box center [564, 51] width 59 height 14
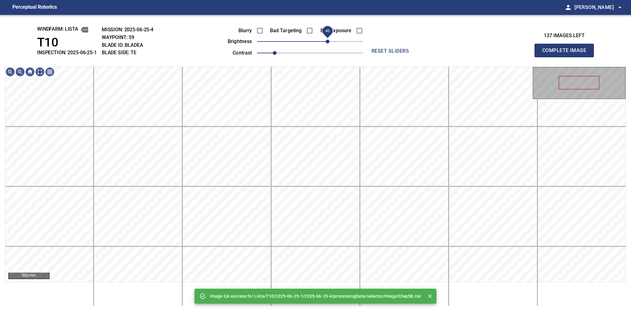
drag, startPoint x: 338, startPoint y: 43, endPoint x: 329, endPoint y: 42, distance: 8.4
click at [329, 42] on span "40" at bounding box center [310, 41] width 106 height 9
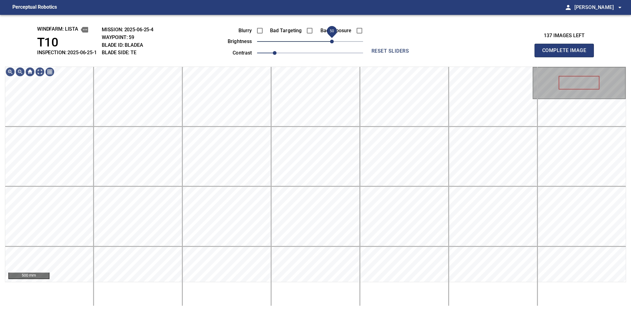
click at [331, 42] on span "50" at bounding box center [332, 42] width 4 height 4
click at [348, 38] on div "windfarm: Lista T10 INSPECTION: 2025-06-25-1 MISSION: 2025-06-25-4 WAYPOINT: 59…" at bounding box center [315, 163] width 631 height 296
click at [360, 279] on html "Perceptual Robotics person Alex Semenov arrow_drop_down windfarm: Lista T10 INS…" at bounding box center [315, 155] width 631 height 311
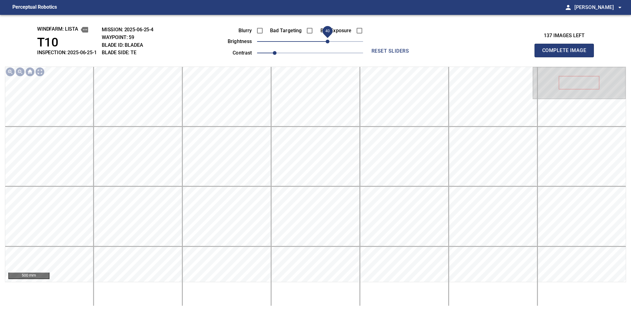
click at [328, 43] on span "40" at bounding box center [328, 42] width 4 height 4
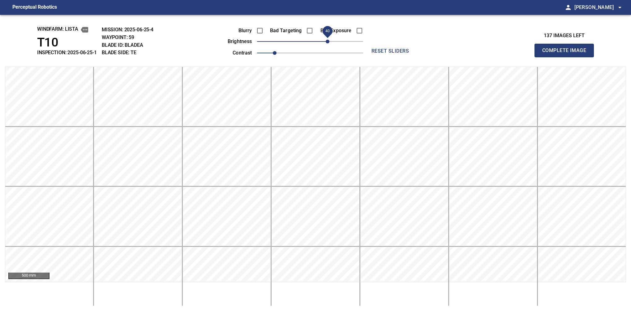
click at [502, 57] on button "Complete Image" at bounding box center [564, 51] width 59 height 14
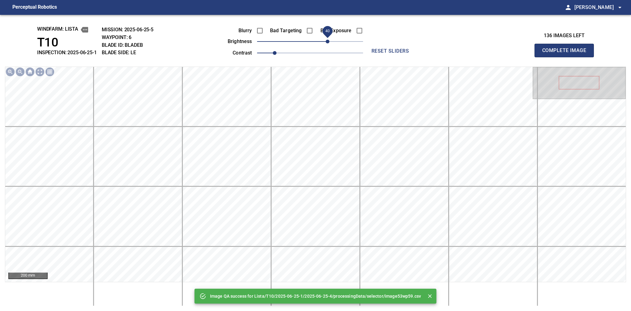
drag, startPoint x: 319, startPoint y: 42, endPoint x: 329, endPoint y: 45, distance: 10.2
click at [329, 43] on span "40" at bounding box center [328, 42] width 4 height 4
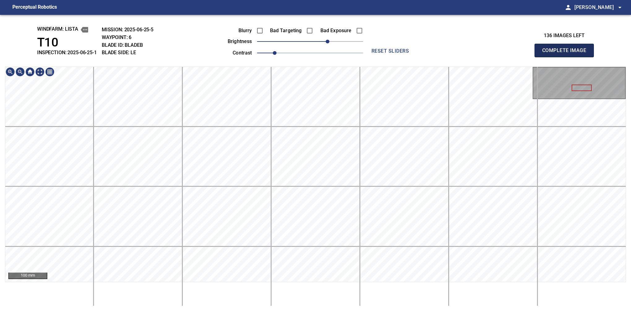
click at [502, 57] on button "Complete Image" at bounding box center [564, 51] width 59 height 14
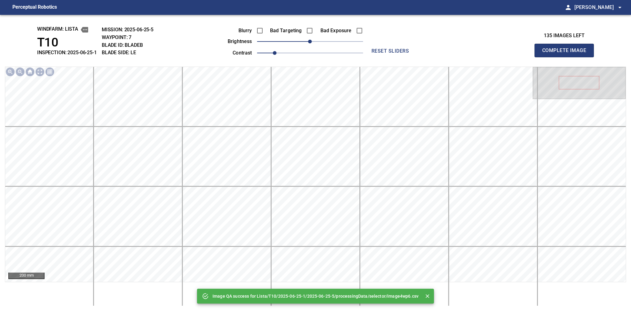
click at [331, 41] on div "Blurry Bad Targeting Bad Exposure brightness 0 contrast 1" at bounding box center [288, 40] width 149 height 33
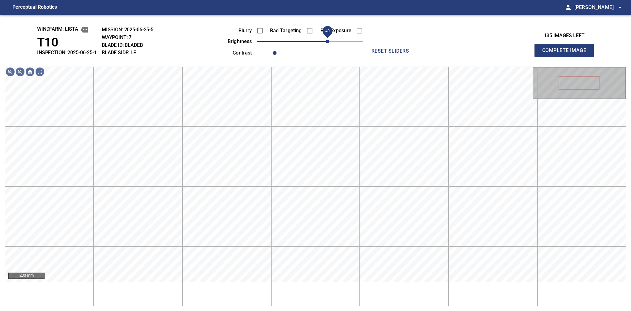
drag, startPoint x: 321, startPoint y: 41, endPoint x: 327, endPoint y: 47, distance: 7.7
click at [327, 43] on span "40" at bounding box center [328, 42] width 4 height 4
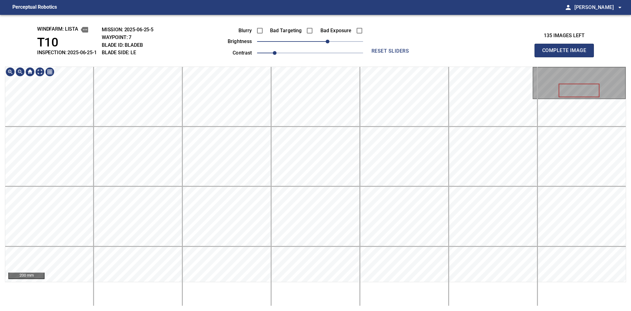
click at [318, 57] on div "windfarm: Lista T10 INSPECTION: 2025-06-25-1 MISSION: 2025-06-25-5 WAYPOINT: 7 …" at bounding box center [315, 163] width 631 height 296
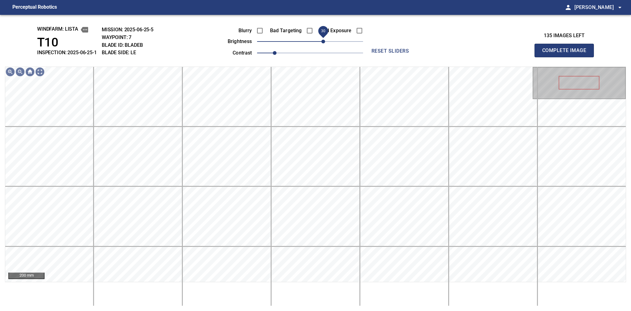
click at [325, 43] on span "30" at bounding box center [324, 42] width 4 height 4
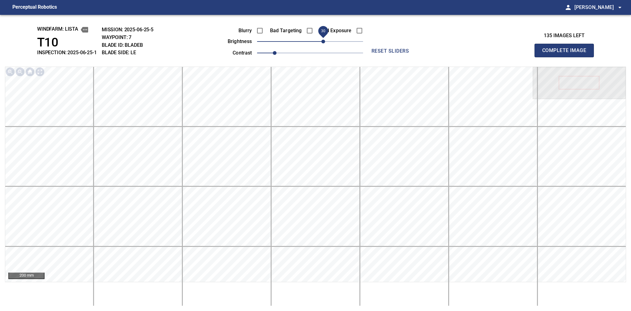
click at [502, 57] on button "Complete Image" at bounding box center [564, 51] width 59 height 14
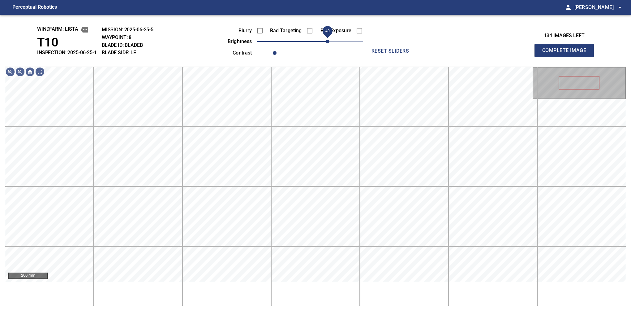
drag, startPoint x: 313, startPoint y: 45, endPoint x: 328, endPoint y: 41, distance: 15.5
click at [328, 41] on span "40" at bounding box center [328, 42] width 4 height 4
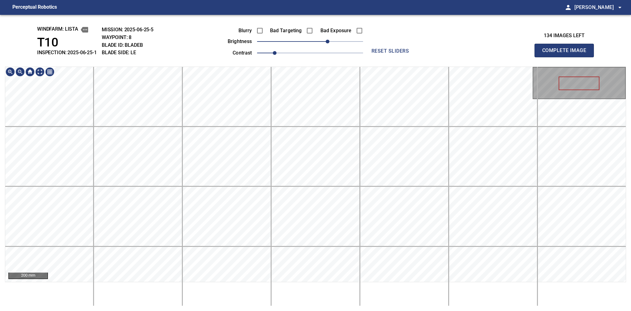
click at [361, 59] on div "windfarm: Lista T10 INSPECTION: 2025-06-25-1 MISSION: 2025-06-25-5 WAYPOINT: 8 …" at bounding box center [315, 163] width 631 height 296
click at [502, 57] on button "Complete Image" at bounding box center [564, 51] width 59 height 14
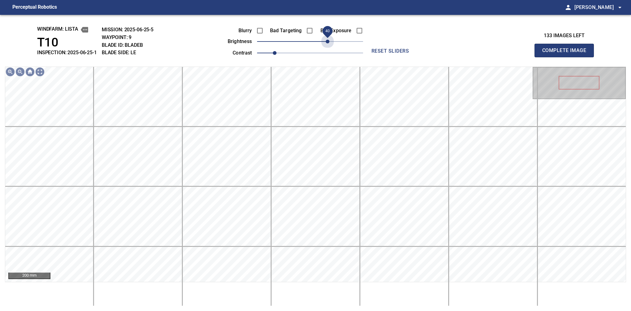
drag, startPoint x: 319, startPoint y: 45, endPoint x: 326, endPoint y: 51, distance: 9.2
click at [326, 51] on div "Blurry Bad Targeting Bad Exposure brightness 40 contrast 1" at bounding box center [288, 40] width 149 height 33
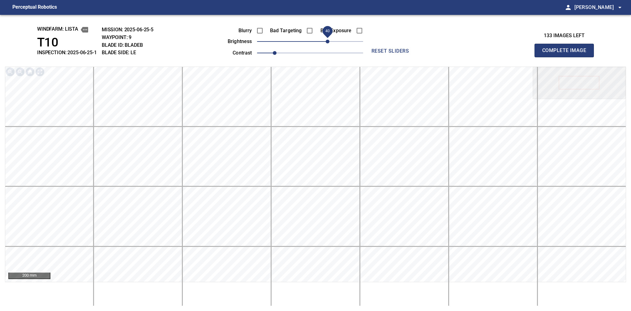
click at [502, 57] on button "Complete Image" at bounding box center [564, 51] width 59 height 14
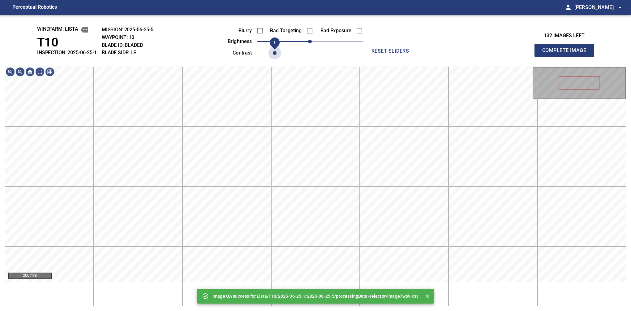
click at [274, 68] on div "Image QA success for Lista/T10/2025-06-25-1/2025-06-25-5/processingData/selecto…" at bounding box center [315, 163] width 631 height 296
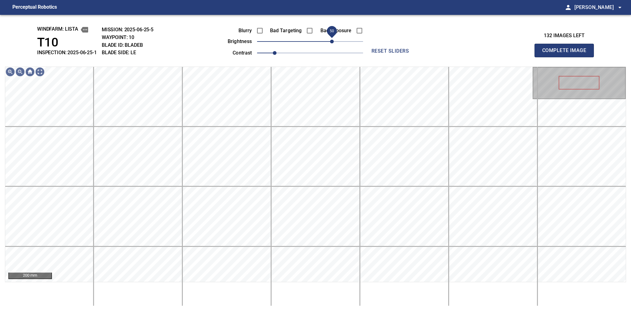
drag, startPoint x: 327, startPoint y: 43, endPoint x: 333, endPoint y: 44, distance: 6.6
click at [333, 43] on span "50" at bounding box center [332, 42] width 4 height 4
drag, startPoint x: 331, startPoint y: 43, endPoint x: 327, endPoint y: 43, distance: 4.0
click at [327, 43] on span "40" at bounding box center [328, 42] width 4 height 4
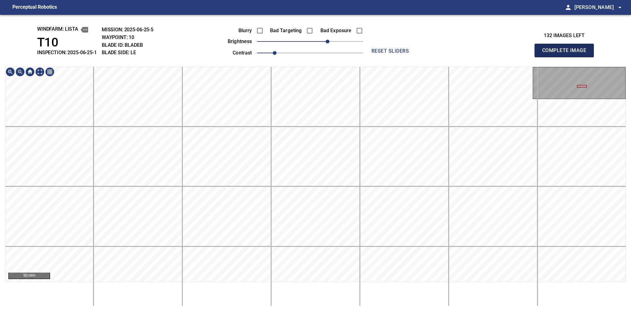
click at [502, 57] on button "Complete Image" at bounding box center [564, 51] width 59 height 14
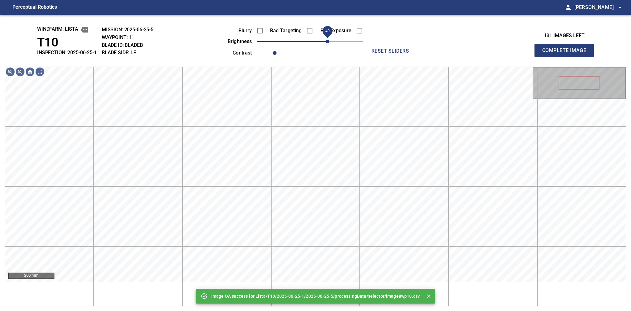
drag, startPoint x: 332, startPoint y: 42, endPoint x: 329, endPoint y: 44, distance: 3.5
click at [329, 43] on span "40" at bounding box center [328, 42] width 4 height 4
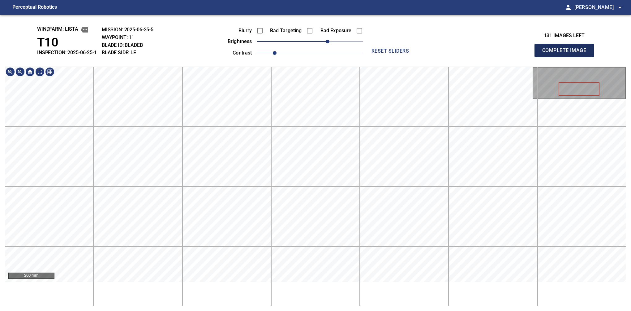
click at [502, 57] on button "Complete Image" at bounding box center [564, 51] width 59 height 14
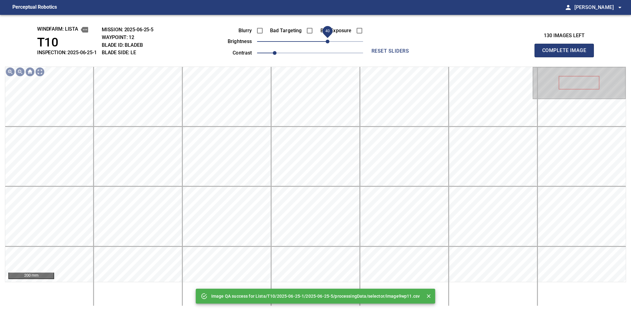
drag, startPoint x: 322, startPoint y: 44, endPoint x: 329, endPoint y: 44, distance: 7.7
click at [329, 43] on span "40" at bounding box center [328, 42] width 4 height 4
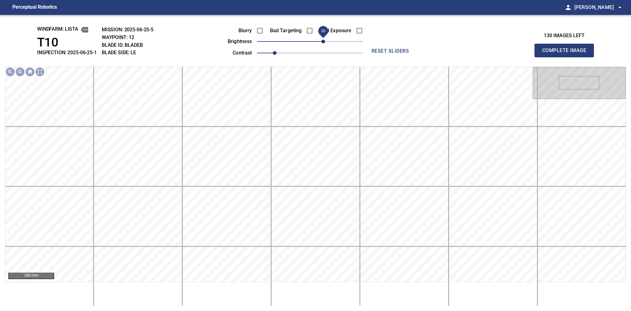
click at [325, 42] on span "30" at bounding box center [324, 42] width 4 height 4
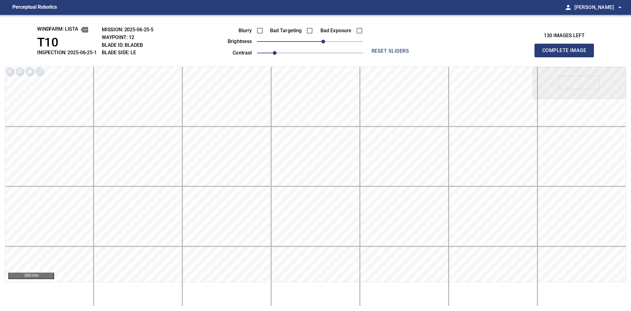
click at [502, 57] on button "Complete Image" at bounding box center [564, 51] width 59 height 14
click at [325, 41] on span "30" at bounding box center [324, 42] width 4 height 4
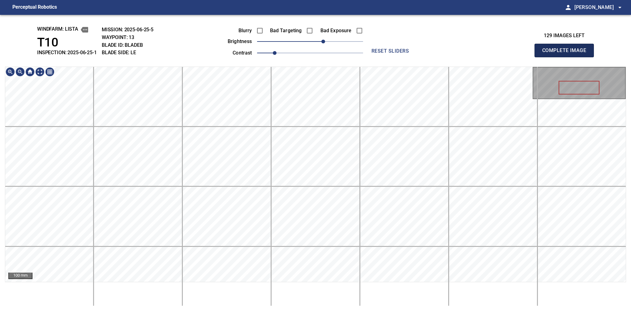
click at [502, 57] on button "Complete Image" at bounding box center [564, 51] width 59 height 14
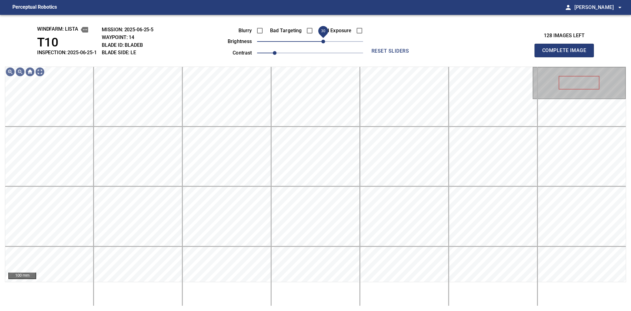
drag, startPoint x: 311, startPoint y: 45, endPoint x: 323, endPoint y: 40, distance: 12.9
click at [323, 40] on span "30" at bounding box center [324, 42] width 4 height 4
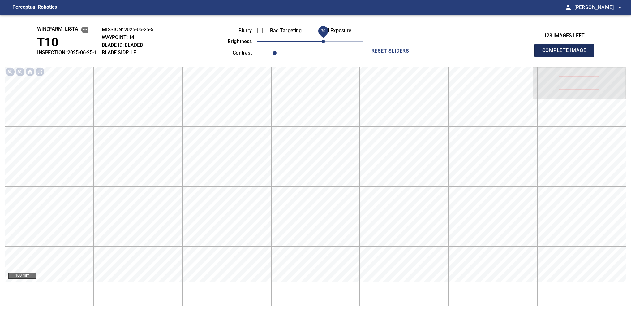
click at [502, 57] on button "Complete Image" at bounding box center [564, 51] width 59 height 14
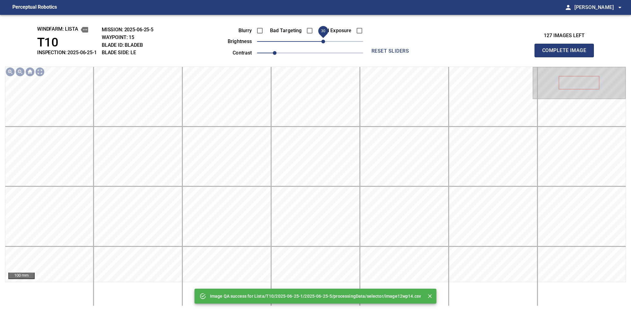
drag, startPoint x: 316, startPoint y: 42, endPoint x: 324, endPoint y: 42, distance: 8.7
click at [324, 42] on span "30" at bounding box center [324, 42] width 4 height 4
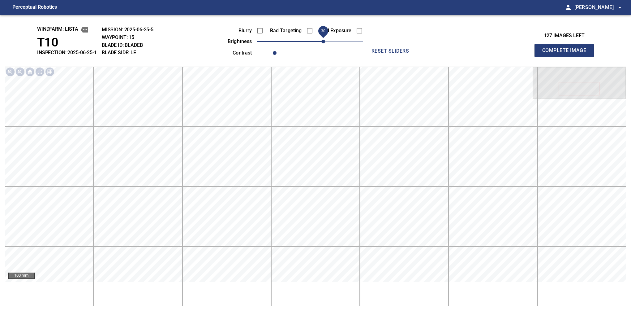
click at [502, 57] on button "Complete Image" at bounding box center [564, 51] width 59 height 14
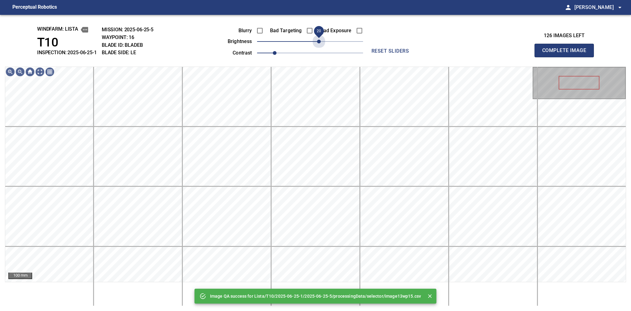
drag, startPoint x: 314, startPoint y: 42, endPoint x: 320, endPoint y: 51, distance: 11.5
click at [320, 51] on div "Blurry Bad Targeting Bad Exposure brightness 20 contrast 1" at bounding box center [288, 40] width 149 height 33
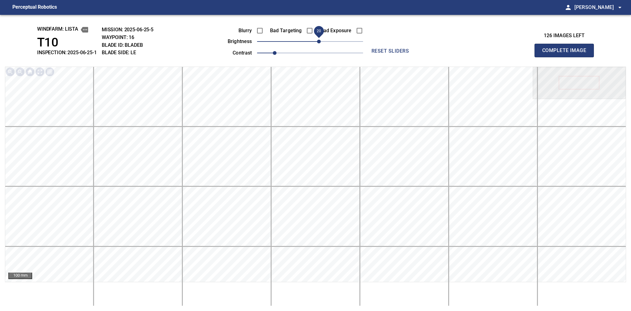
click at [502, 57] on button "Complete Image" at bounding box center [564, 51] width 59 height 14
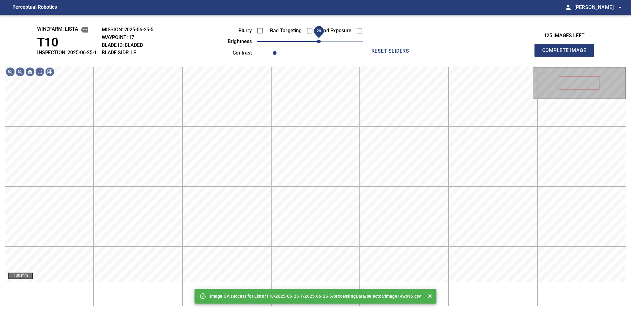
click at [319, 43] on span "20" at bounding box center [319, 42] width 4 height 4
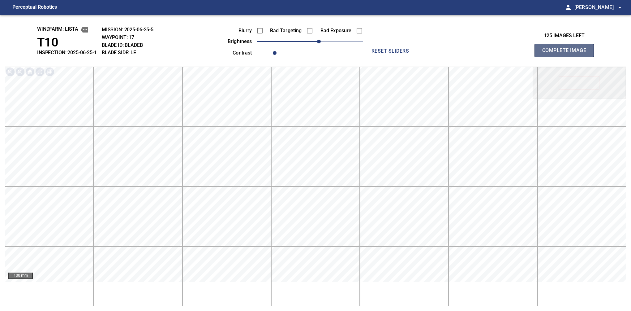
click at [502, 57] on button "Complete Image" at bounding box center [564, 51] width 59 height 14
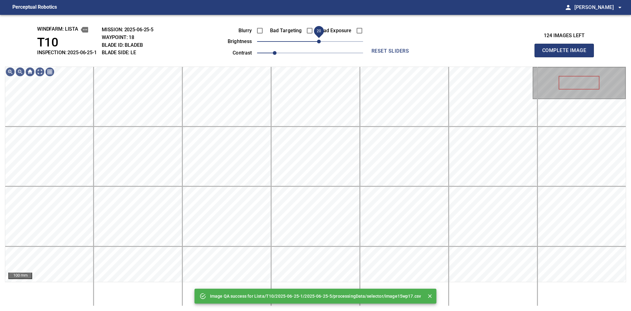
drag, startPoint x: 312, startPoint y: 42, endPoint x: 319, endPoint y: 46, distance: 7.9
click at [319, 43] on span "20" at bounding box center [319, 42] width 4 height 4
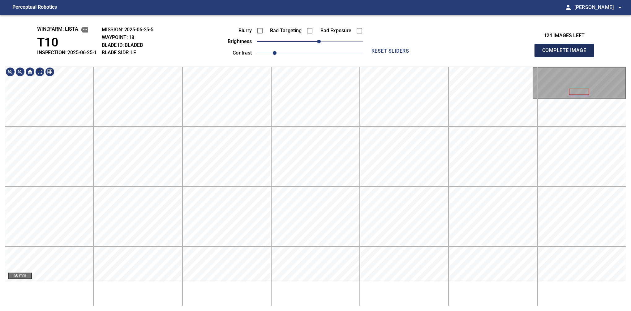
click at [502, 57] on button "Complete Image" at bounding box center [564, 51] width 59 height 14
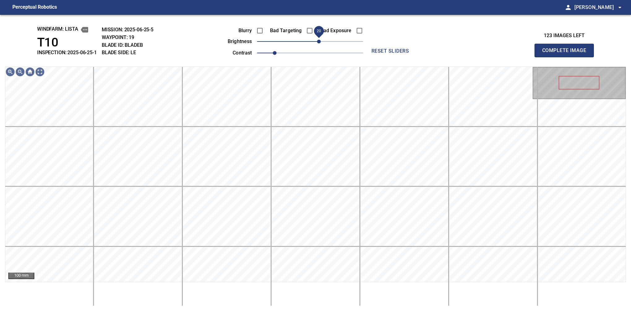
click at [319, 43] on span "20" at bounding box center [319, 42] width 4 height 4
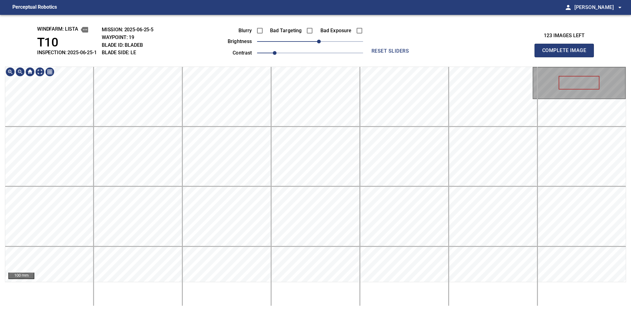
click at [317, 50] on div "windfarm: Lista T10 INSPECTION: 2025-06-25-1 MISSION: 2025-06-25-5 WAYPOINT: 19…" at bounding box center [315, 163] width 631 height 296
click at [502, 57] on button "Complete Image" at bounding box center [564, 51] width 59 height 14
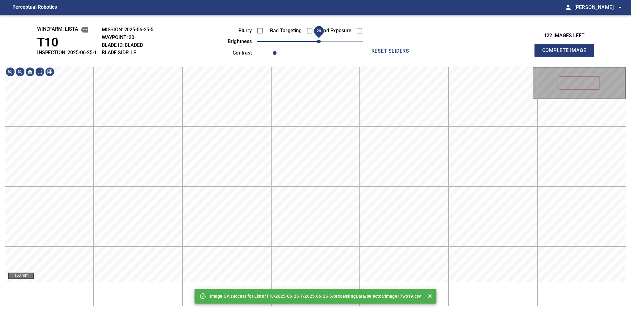
drag, startPoint x: 313, startPoint y: 43, endPoint x: 320, endPoint y: 46, distance: 8.0
click at [320, 43] on span "20" at bounding box center [319, 42] width 4 height 4
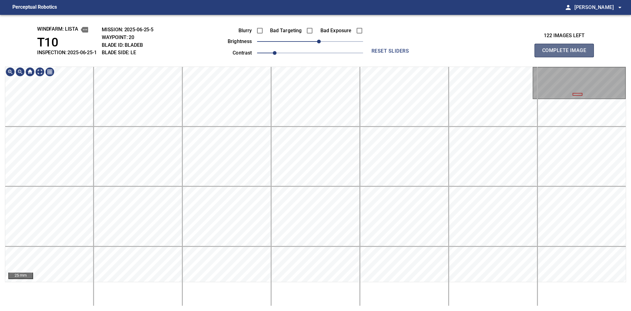
click at [502, 57] on button "Complete Image" at bounding box center [564, 51] width 59 height 14
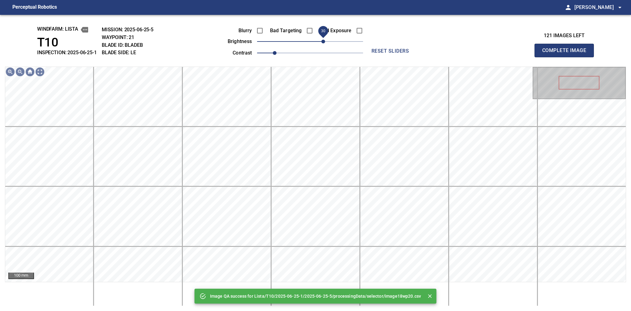
drag, startPoint x: 309, startPoint y: 41, endPoint x: 325, endPoint y: 46, distance: 16.0
click at [325, 43] on span "30" at bounding box center [324, 42] width 4 height 4
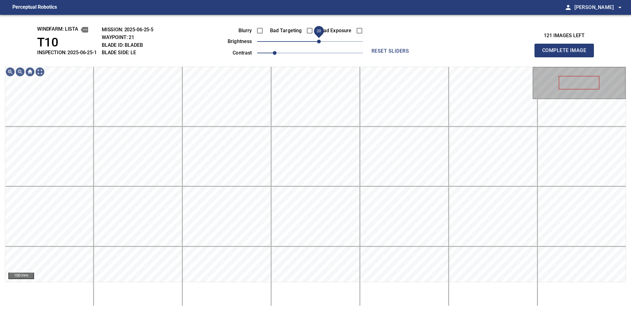
click at [320, 43] on span "20" at bounding box center [319, 42] width 4 height 4
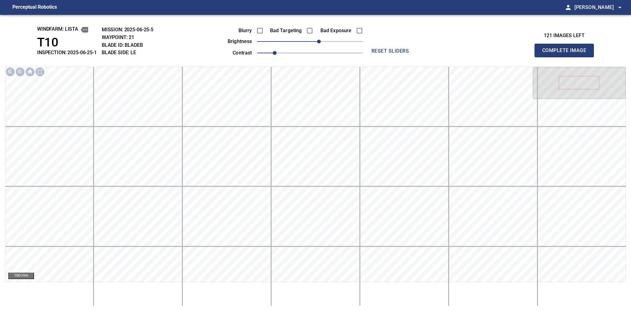
click at [502, 57] on button "Complete Image" at bounding box center [564, 51] width 59 height 14
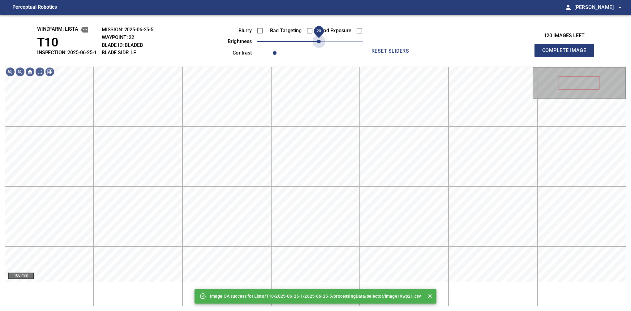
click at [320, 43] on span "20" at bounding box center [310, 41] width 106 height 9
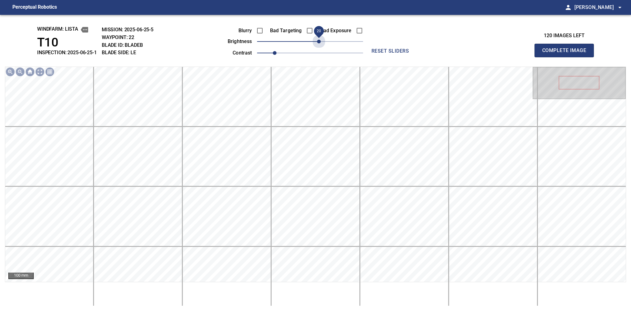
click at [320, 43] on span "20" at bounding box center [319, 42] width 4 height 4
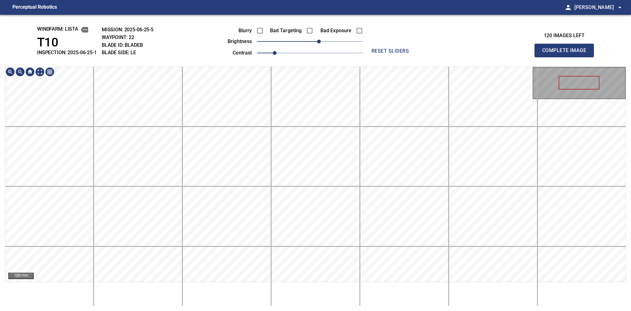
click at [307, 5] on main "Perceptual Robotics person Alex Semenov arrow_drop_down windfarm: Lista T10 INS…" at bounding box center [315, 155] width 631 height 311
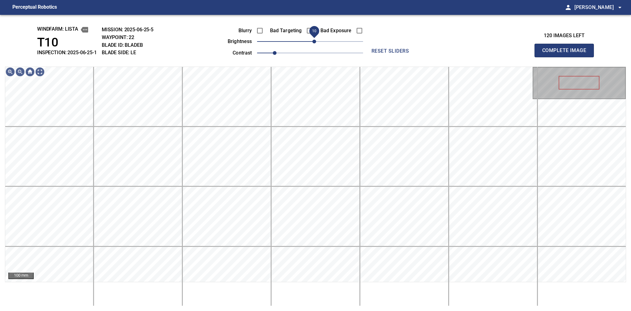
click at [316, 41] on span "10" at bounding box center [315, 42] width 4 height 4
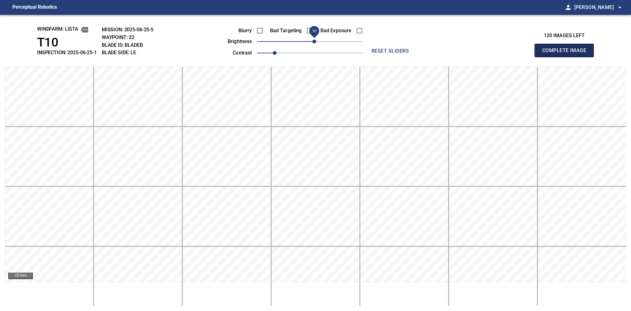
click at [502, 57] on button "Complete Image" at bounding box center [564, 51] width 59 height 14
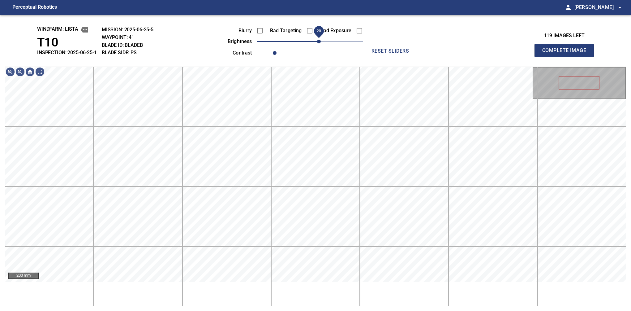
drag, startPoint x: 309, startPoint y: 40, endPoint x: 320, endPoint y: 42, distance: 11.0
click at [320, 42] on span "20" at bounding box center [319, 42] width 4 height 4
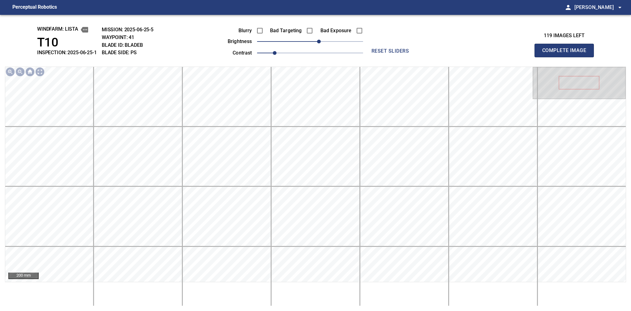
click at [502, 57] on button "Complete Image" at bounding box center [564, 51] width 59 height 14
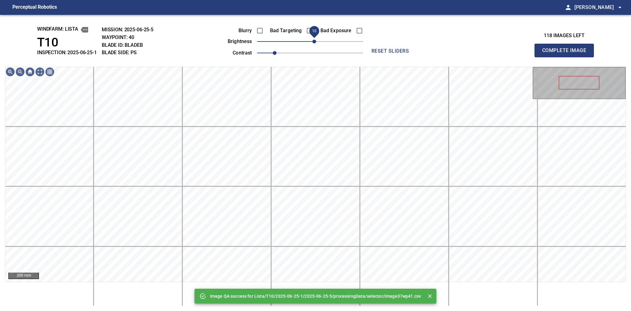
click at [315, 43] on span "10" at bounding box center [315, 42] width 4 height 4
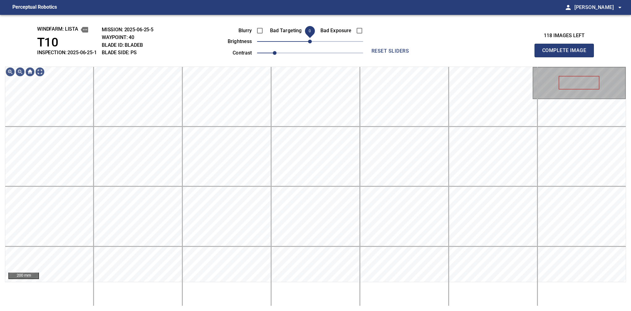
drag, startPoint x: 315, startPoint y: 44, endPoint x: 312, endPoint y: 44, distance: 3.4
click at [312, 43] on span "0" at bounding box center [310, 42] width 4 height 4
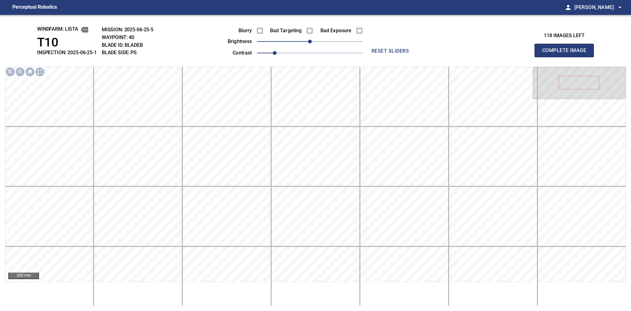
click at [502, 57] on button "Complete Image" at bounding box center [564, 51] width 59 height 14
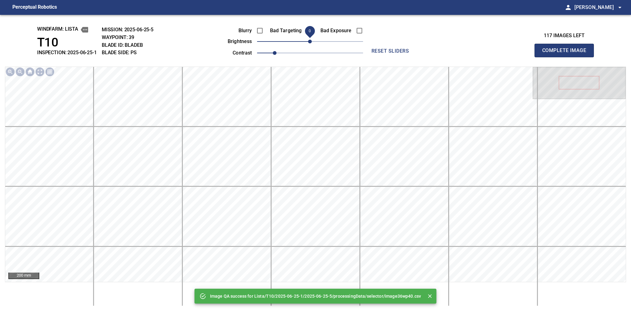
click at [502, 57] on button "Complete Image" at bounding box center [564, 51] width 59 height 14
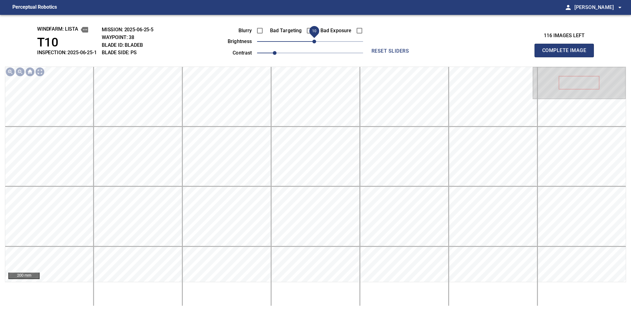
click at [314, 43] on span "10" at bounding box center [315, 42] width 4 height 4
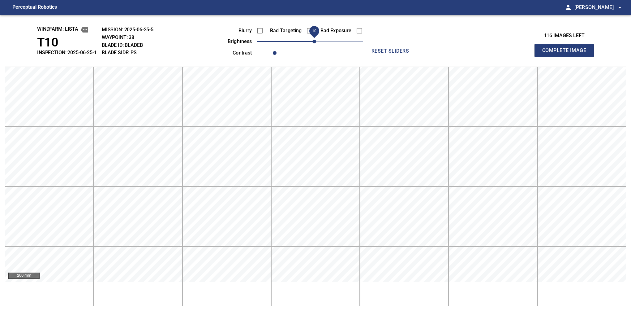
click at [502, 57] on button "Complete Image" at bounding box center [564, 51] width 59 height 14
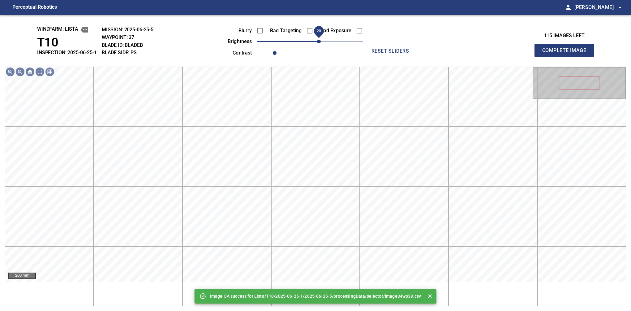
drag, startPoint x: 312, startPoint y: 40, endPoint x: 317, endPoint y: 40, distance: 4.7
click at [317, 40] on span "20" at bounding box center [319, 42] width 4 height 4
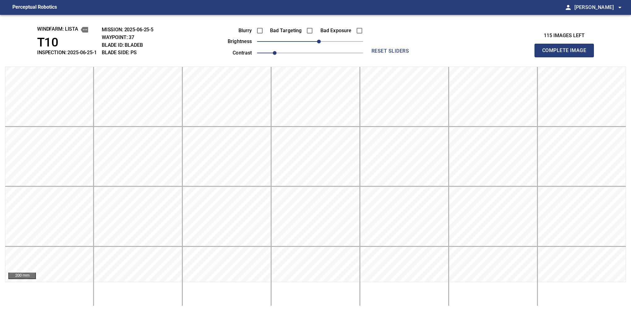
click at [502, 57] on button "Complete Image" at bounding box center [564, 51] width 59 height 14
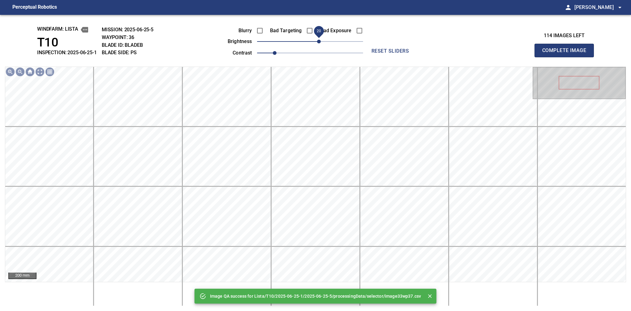
drag, startPoint x: 310, startPoint y: 42, endPoint x: 318, endPoint y: 44, distance: 7.6
click at [318, 43] on span "20" at bounding box center [319, 42] width 4 height 4
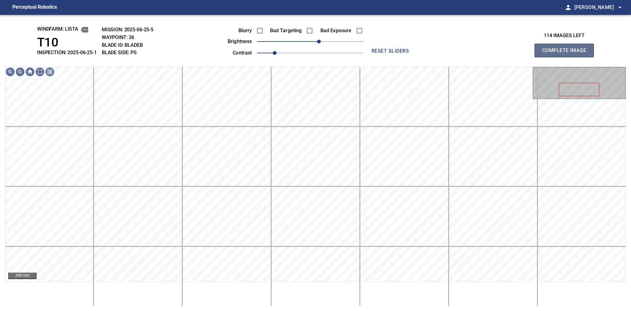
click at [502, 57] on button "Complete Image" at bounding box center [564, 51] width 59 height 14
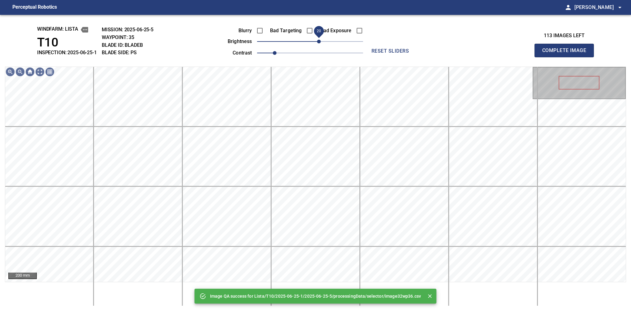
drag, startPoint x: 308, startPoint y: 44, endPoint x: 319, endPoint y: 42, distance: 10.9
click at [319, 42] on span "20" at bounding box center [319, 42] width 4 height 4
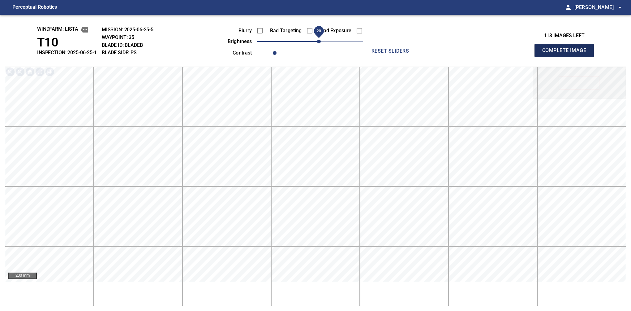
click at [502, 57] on button "Complete Image" at bounding box center [564, 51] width 59 height 14
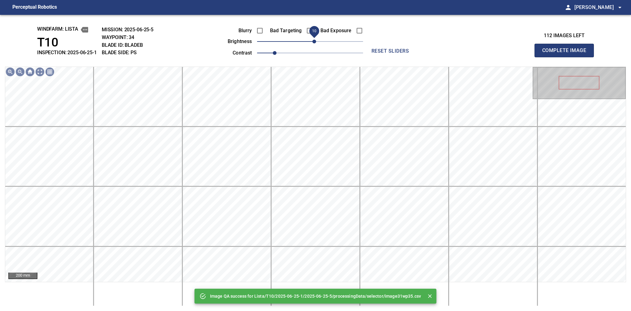
drag, startPoint x: 321, startPoint y: 42, endPoint x: 316, endPoint y: 45, distance: 5.7
click at [316, 43] on span "10" at bounding box center [315, 42] width 4 height 4
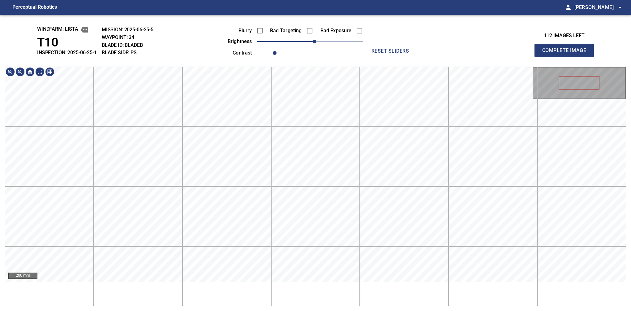
click at [502, 57] on button "Complete Image" at bounding box center [564, 51] width 59 height 14
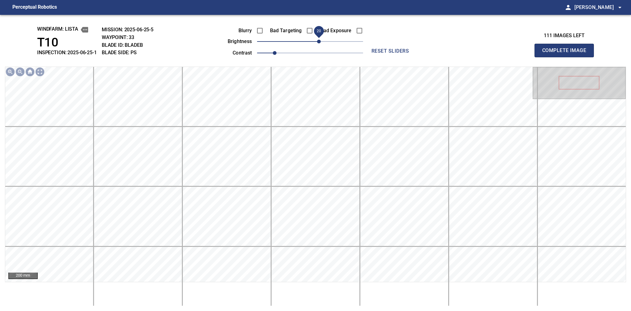
drag, startPoint x: 314, startPoint y: 39, endPoint x: 318, endPoint y: 43, distance: 6.4
click at [318, 43] on span "20" at bounding box center [319, 42] width 4 height 4
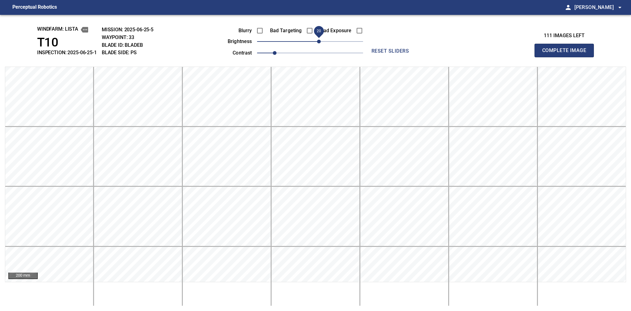
click at [502, 57] on button "Complete Image" at bounding box center [564, 51] width 59 height 14
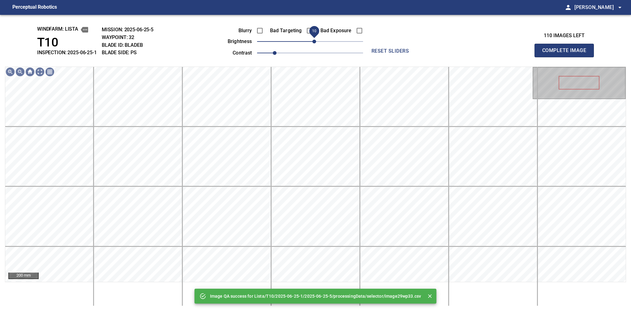
drag, startPoint x: 314, startPoint y: 43, endPoint x: 316, endPoint y: 47, distance: 4.2
click at [316, 43] on span "10" at bounding box center [315, 42] width 4 height 4
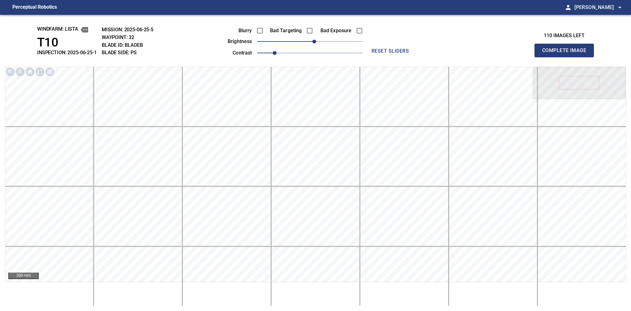
click at [502, 57] on button "Complete Image" at bounding box center [564, 51] width 59 height 14
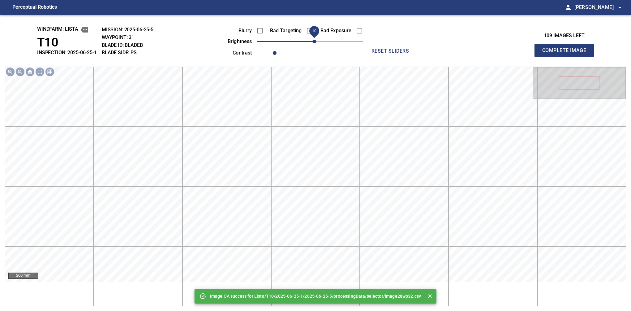
click at [314, 43] on span "10" at bounding box center [315, 42] width 4 height 4
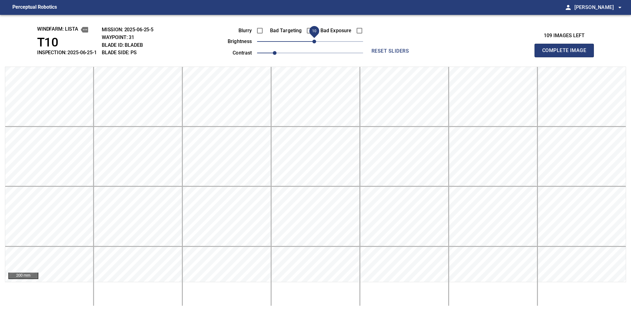
click at [502, 57] on button "Complete Image" at bounding box center [564, 51] width 59 height 14
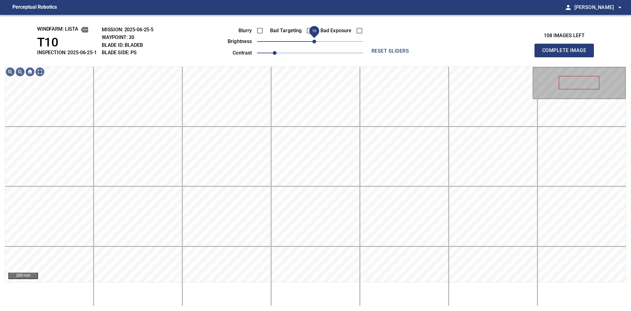
click at [315, 43] on span "10" at bounding box center [315, 42] width 4 height 4
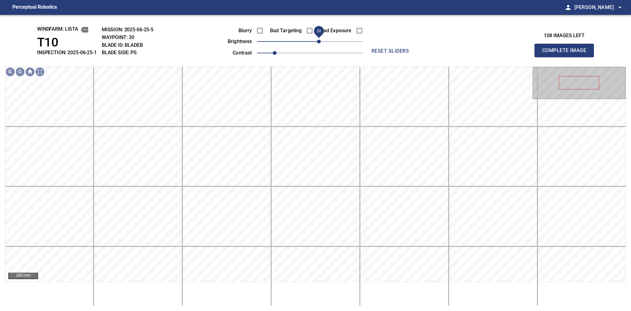
click at [318, 42] on span "20" at bounding box center [319, 42] width 4 height 4
drag, startPoint x: 318, startPoint y: 42, endPoint x: 315, endPoint y: 47, distance: 5.3
click at [315, 43] on span "10" at bounding box center [315, 42] width 4 height 4
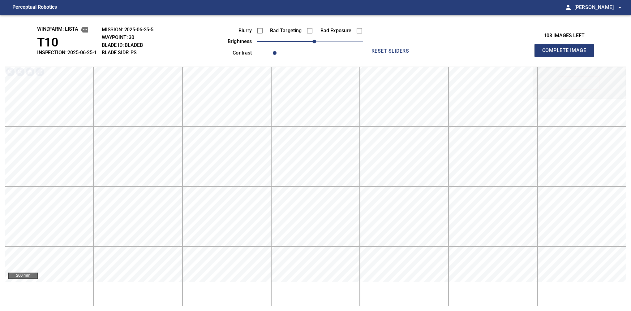
click at [502, 57] on button "Complete Image" at bounding box center [564, 51] width 59 height 14
click at [310, 40] on span "0" at bounding box center [310, 42] width 4 height 4
click at [502, 57] on button "Complete Image" at bounding box center [564, 51] width 59 height 14
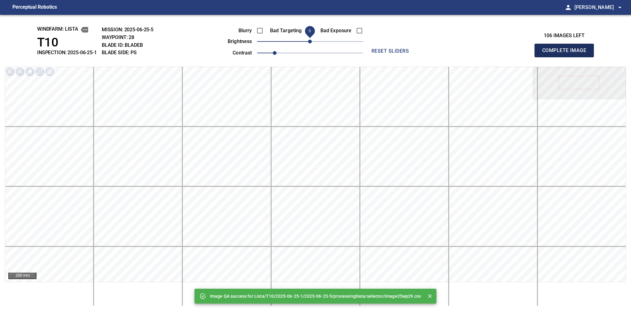
click at [502, 57] on button "Complete Image" at bounding box center [564, 51] width 59 height 14
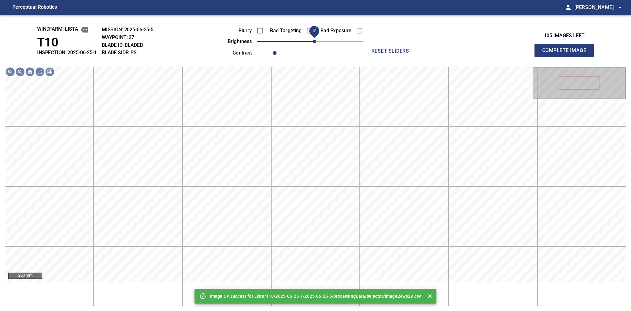
click at [313, 41] on span "10" at bounding box center [315, 42] width 4 height 4
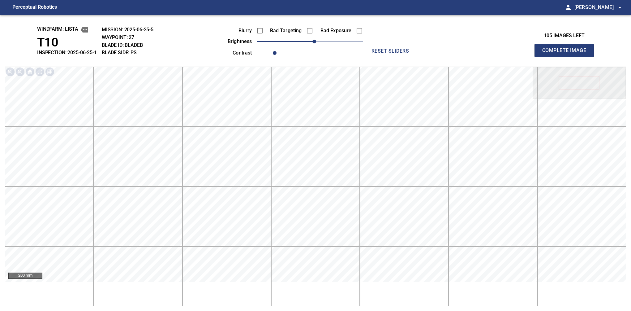
click at [502, 57] on button "Complete Image" at bounding box center [564, 51] width 59 height 14
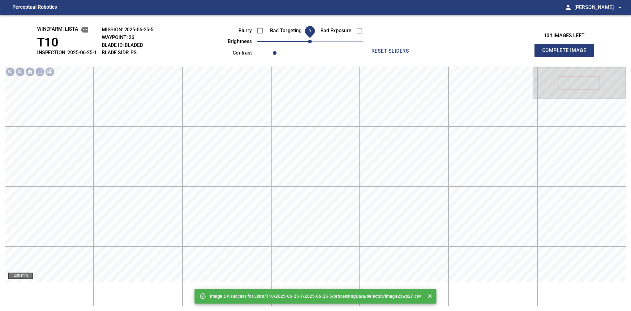
click at [502, 57] on button "Complete Image" at bounding box center [564, 51] width 59 height 14
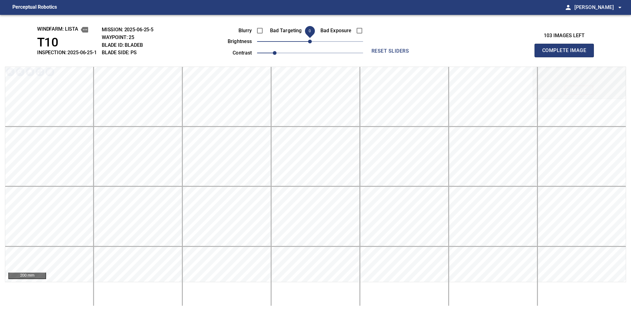
click at [502, 57] on button "Complete Image" at bounding box center [564, 51] width 59 height 14
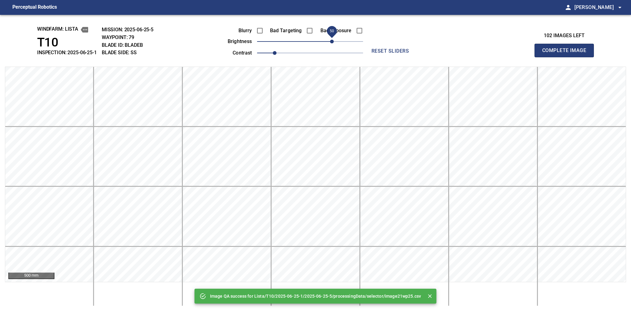
drag, startPoint x: 314, startPoint y: 41, endPoint x: 334, endPoint y: 41, distance: 19.2
click at [334, 41] on span "50" at bounding box center [332, 42] width 4 height 4
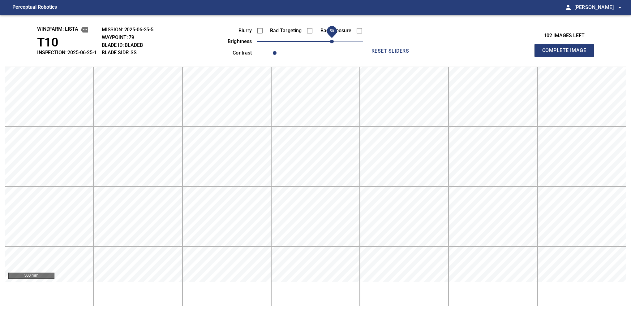
click at [502, 57] on button "Complete Image" at bounding box center [564, 51] width 59 height 14
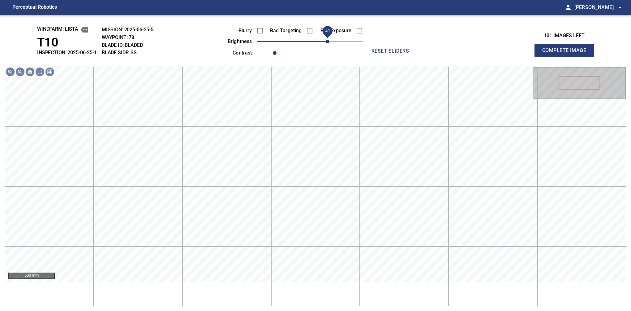
drag, startPoint x: 318, startPoint y: 42, endPoint x: 326, endPoint y: 40, distance: 8.2
click at [326, 40] on span "40" at bounding box center [310, 41] width 106 height 9
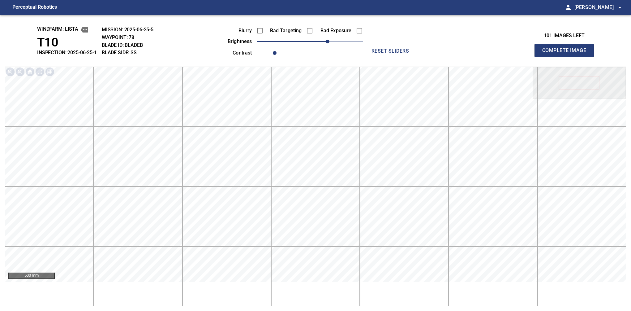
click at [502, 57] on button "Complete Image" at bounding box center [564, 51] width 59 height 14
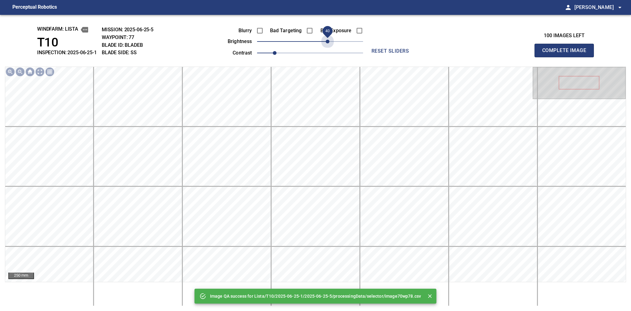
click at [326, 40] on span "40" at bounding box center [310, 41] width 106 height 9
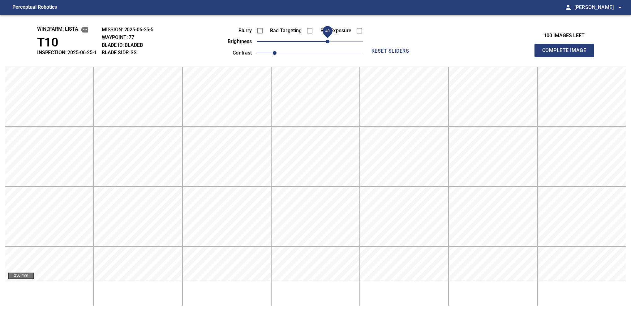
click at [502, 57] on button "Complete Image" at bounding box center [564, 51] width 59 height 14
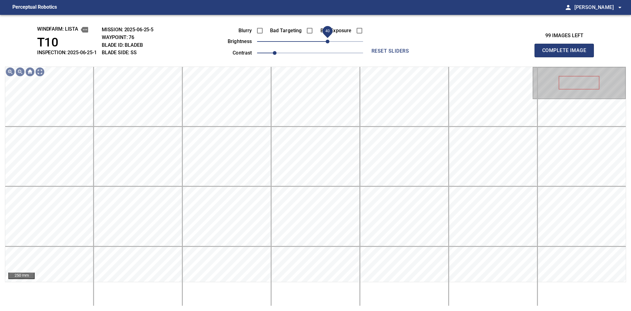
drag, startPoint x: 321, startPoint y: 42, endPoint x: 327, endPoint y: 42, distance: 6.8
click at [327, 42] on span "40" at bounding box center [328, 42] width 4 height 4
drag, startPoint x: 327, startPoint y: 42, endPoint x: 331, endPoint y: 41, distance: 3.2
click at [331, 41] on span "50" at bounding box center [332, 42] width 4 height 4
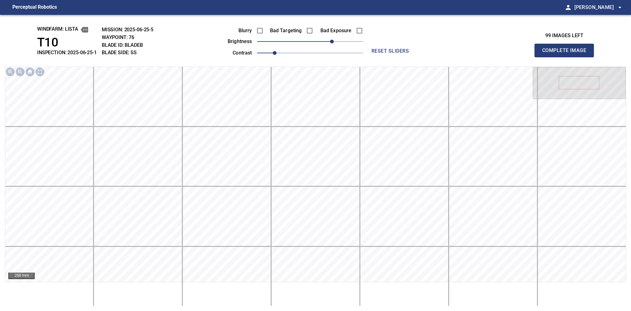
click at [502, 57] on button "Complete Image" at bounding box center [564, 51] width 59 height 14
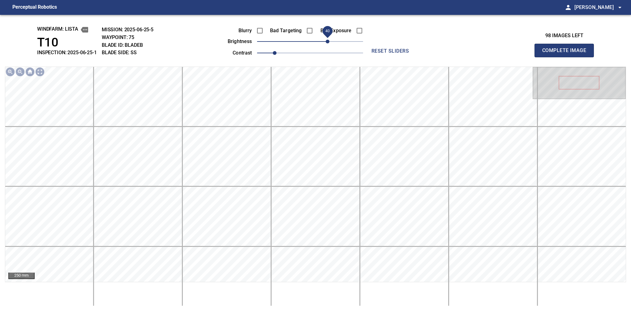
drag, startPoint x: 312, startPoint y: 45, endPoint x: 329, endPoint y: 44, distance: 17.4
click at [329, 43] on span "40" at bounding box center [328, 42] width 4 height 4
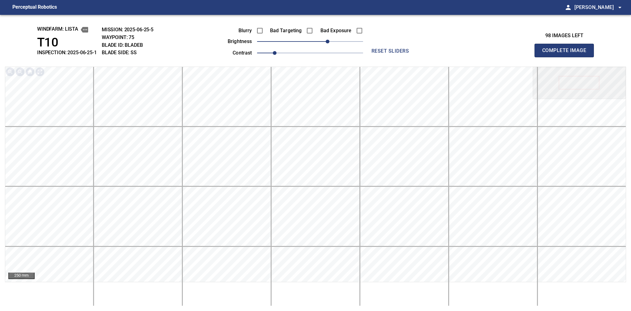
click at [502, 57] on button "Complete Image" at bounding box center [564, 51] width 59 height 14
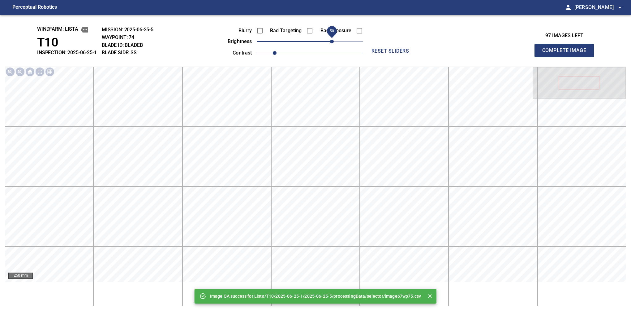
drag, startPoint x: 328, startPoint y: 45, endPoint x: 332, endPoint y: 45, distance: 4.3
click at [332, 43] on span "50" at bounding box center [332, 42] width 4 height 4
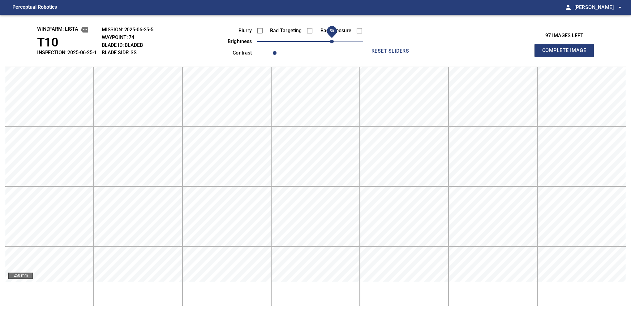
click at [502, 57] on button "Complete Image" at bounding box center [564, 51] width 59 height 14
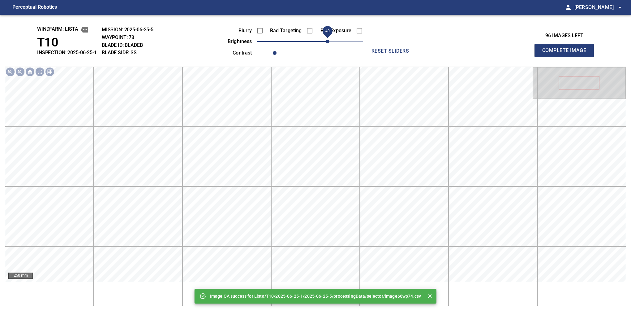
drag, startPoint x: 315, startPoint y: 43, endPoint x: 329, endPoint y: 41, distance: 14.1
click at [329, 41] on span "40" at bounding box center [328, 42] width 4 height 4
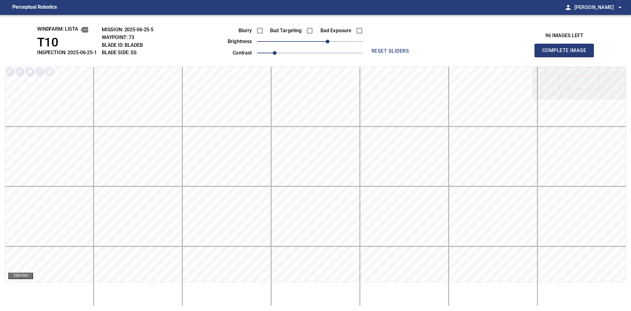
click at [502, 57] on button "Complete Image" at bounding box center [564, 51] width 59 height 14
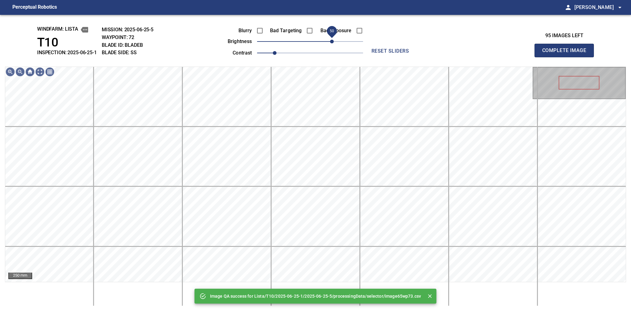
drag, startPoint x: 329, startPoint y: 41, endPoint x: 332, endPoint y: 40, distance: 3.2
click at [332, 40] on span "50" at bounding box center [310, 41] width 106 height 9
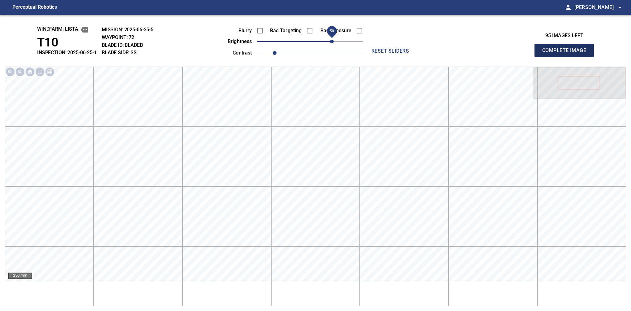
click at [502, 57] on button "Complete Image" at bounding box center [564, 51] width 59 height 14
drag, startPoint x: 321, startPoint y: 41, endPoint x: 332, endPoint y: 38, distance: 11.1
click at [332, 40] on span "50" at bounding box center [332, 42] width 4 height 4
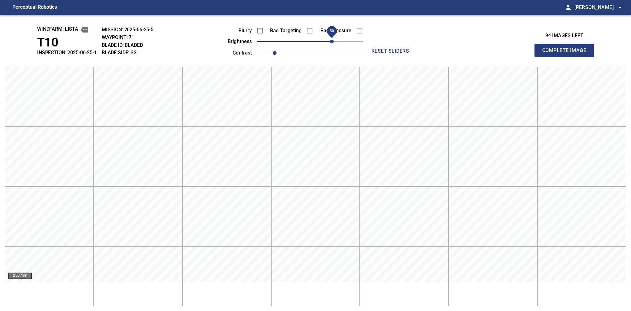
click at [502, 57] on button "Complete Image" at bounding box center [564, 51] width 59 height 14
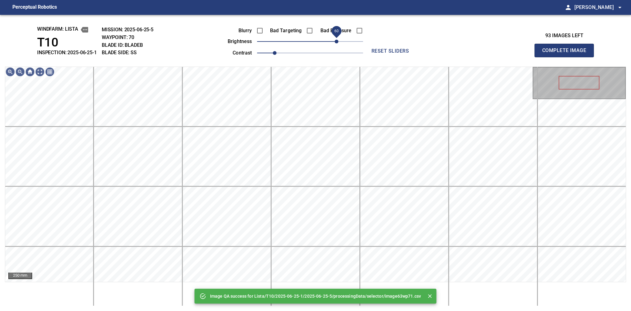
drag, startPoint x: 332, startPoint y: 42, endPoint x: 335, endPoint y: 43, distance: 3.5
click at [335, 43] on span "60" at bounding box center [310, 41] width 106 height 9
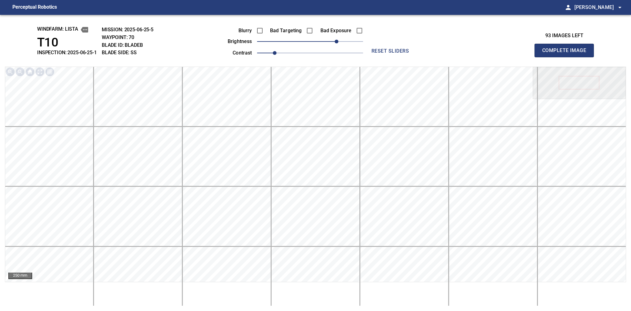
click at [502, 57] on button "Complete Image" at bounding box center [564, 51] width 59 height 14
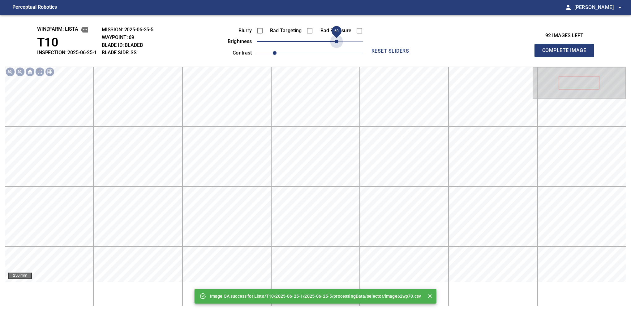
click at [335, 43] on span "60" at bounding box center [310, 41] width 106 height 9
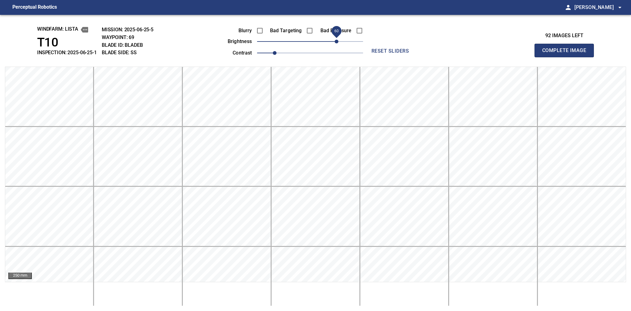
click at [502, 57] on button "Complete Image" at bounding box center [564, 51] width 59 height 14
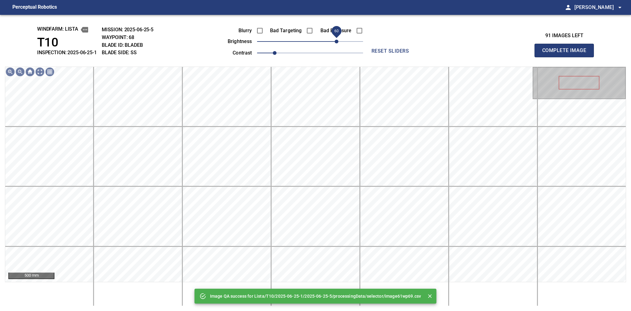
drag, startPoint x: 318, startPoint y: 38, endPoint x: 337, endPoint y: 42, distance: 19.0
click at [337, 42] on span "60" at bounding box center [310, 41] width 106 height 9
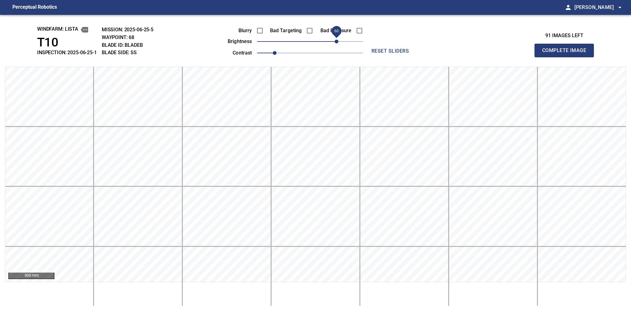
click at [502, 57] on button "Complete Image" at bounding box center [564, 51] width 59 height 14
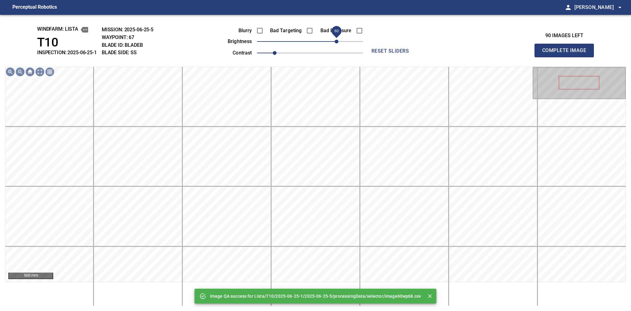
drag, startPoint x: 341, startPoint y: 45, endPoint x: 335, endPoint y: 44, distance: 5.3
click at [335, 44] on span "60" at bounding box center [310, 41] width 106 height 9
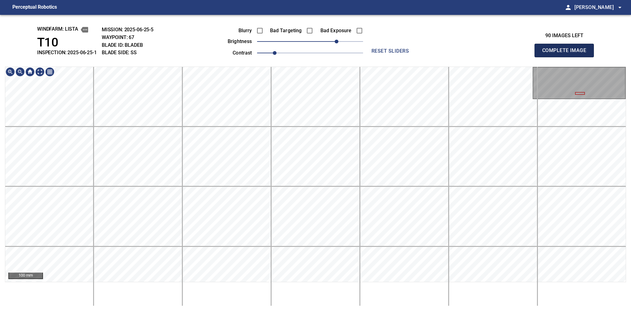
click at [502, 57] on button "Complete Image" at bounding box center [564, 51] width 59 height 14
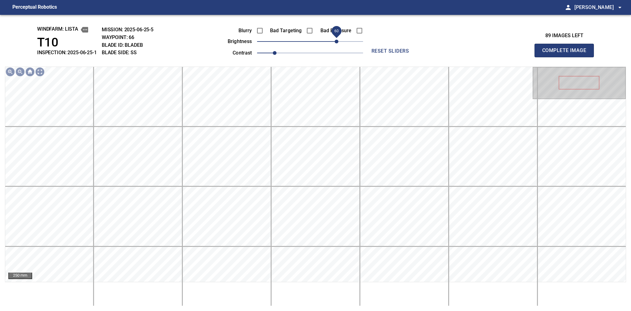
drag, startPoint x: 328, startPoint y: 46, endPoint x: 338, endPoint y: 45, distance: 10.0
click at [338, 43] on span "60" at bounding box center [337, 42] width 4 height 4
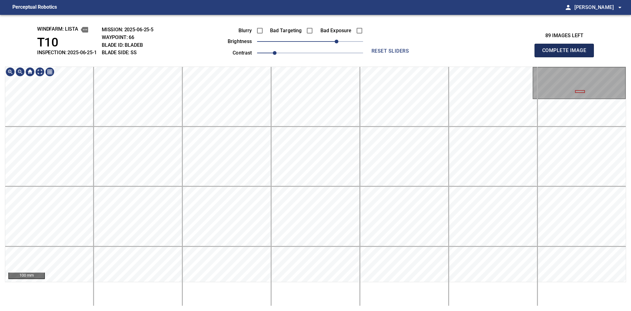
click at [502, 57] on button "Complete Image" at bounding box center [564, 51] width 59 height 14
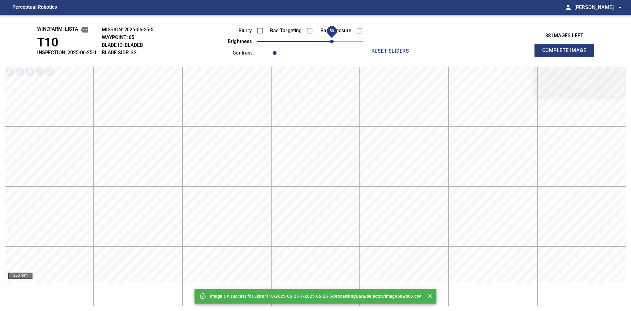
drag, startPoint x: 314, startPoint y: 43, endPoint x: 332, endPoint y: 43, distance: 18.6
click at [332, 43] on span "50" at bounding box center [332, 42] width 4 height 4
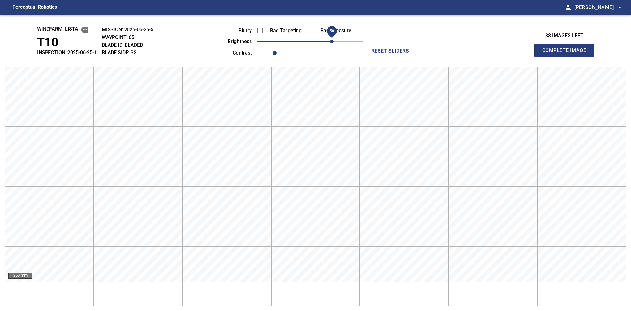
click at [502, 57] on button "Complete Image" at bounding box center [564, 51] width 59 height 14
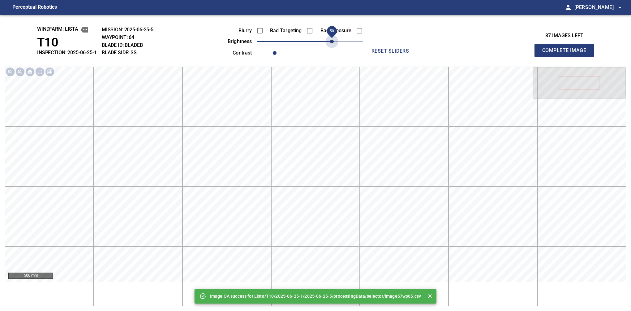
click at [332, 43] on span "50" at bounding box center [310, 41] width 106 height 9
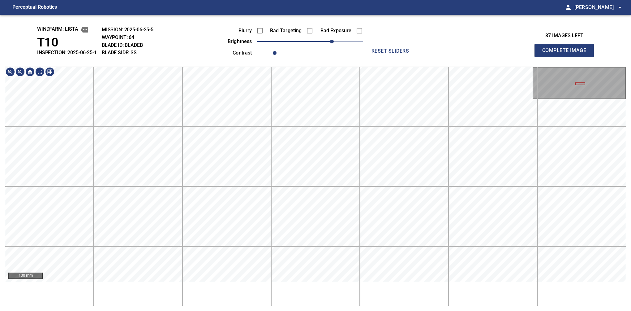
click at [502, 57] on button "Complete Image" at bounding box center [564, 51] width 59 height 14
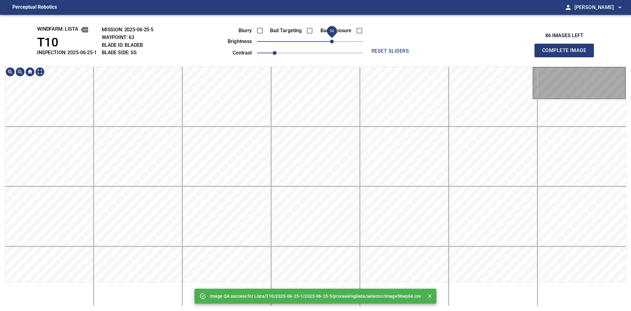
click at [330, 45] on span "50" at bounding box center [310, 41] width 106 height 9
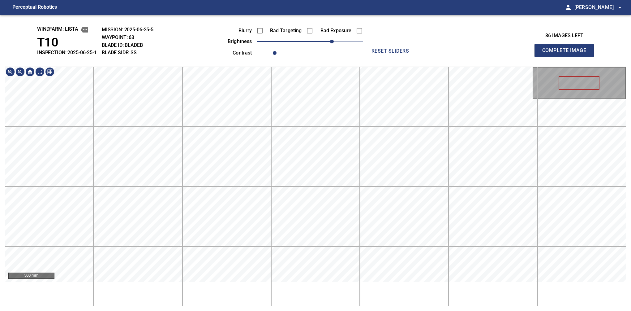
click at [321, 5] on main "Perceptual Robotics person Alex Semenov arrow_drop_down windfarm: Lista T10 INS…" at bounding box center [315, 155] width 631 height 311
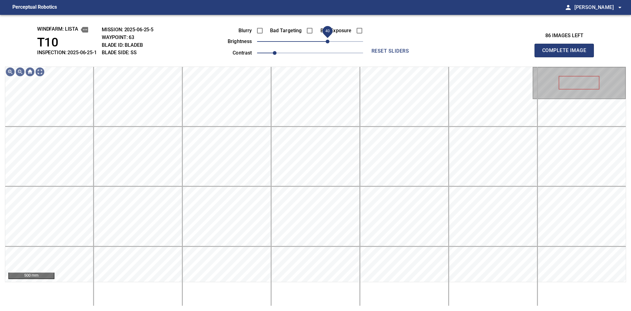
click at [329, 41] on span "40" at bounding box center [328, 42] width 4 height 4
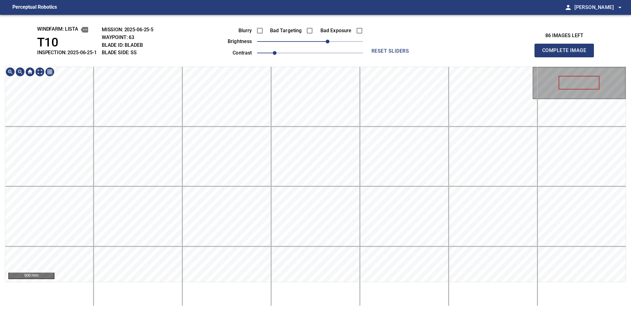
click at [332, 62] on div "windfarm: Lista T10 INSPECTION: 2025-06-25-1 MISSION: 2025-06-25-5 WAYPOINT: 63…" at bounding box center [315, 163] width 631 height 296
click at [502, 57] on button "Complete Image" at bounding box center [564, 51] width 59 height 14
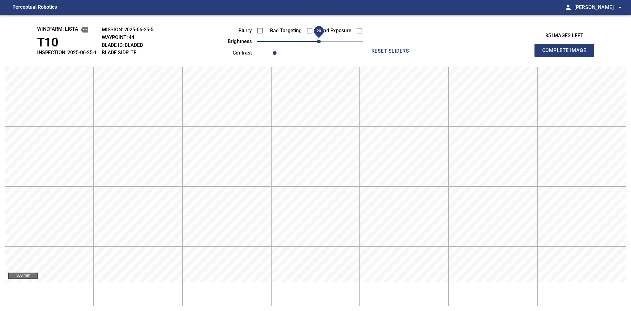
drag, startPoint x: 315, startPoint y: 43, endPoint x: 321, endPoint y: 43, distance: 5.6
click at [321, 43] on span "20" at bounding box center [319, 42] width 4 height 4
click at [502, 57] on button "Complete Image" at bounding box center [564, 51] width 59 height 14
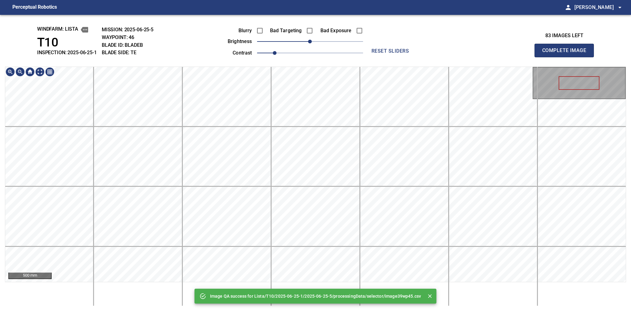
click at [303, 28] on div "Image QA success for Lista/T10/2025-06-25-1/2025-06-25-5/processingData/selecto…" at bounding box center [315, 163] width 631 height 296
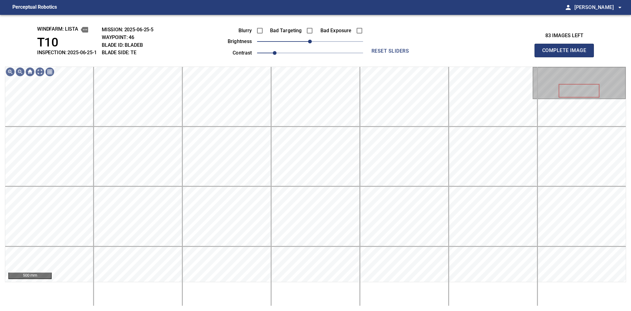
click at [502, 57] on button "Complete Image" at bounding box center [564, 51] width 59 height 14
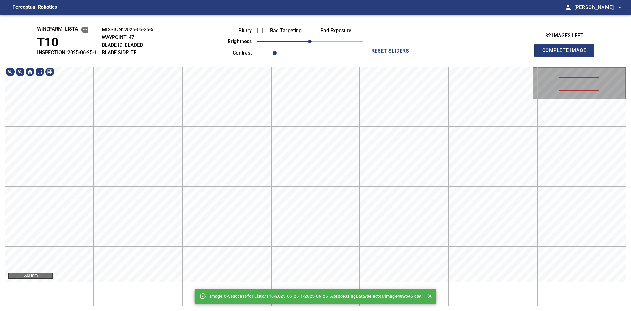
click at [294, 28] on div "Image QA success for Lista/T10/2025-06-25-1/2025-06-25-5/processingData/selecto…" at bounding box center [315, 163] width 631 height 296
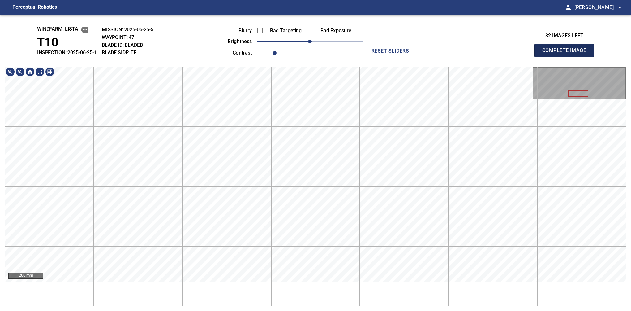
click at [502, 57] on button "Complete Image" at bounding box center [564, 51] width 59 height 14
click at [342, 279] on html "Perceptual Robotics person Alex Semenov arrow_drop_down windfarm: Lista T10 INS…" at bounding box center [315, 155] width 631 height 311
click at [502, 57] on button "Complete Image" at bounding box center [564, 51] width 59 height 14
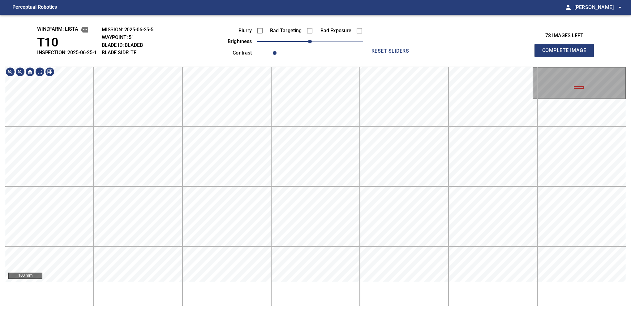
click at [502, 57] on button "Complete Image" at bounding box center [564, 51] width 59 height 14
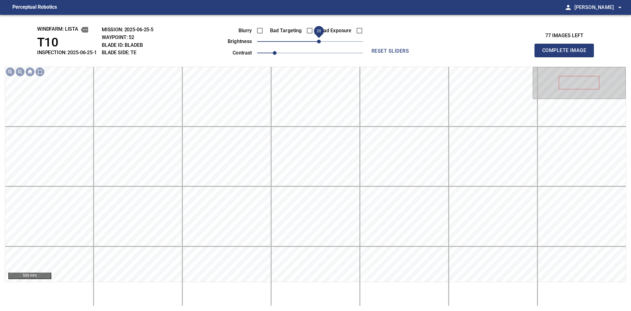
click at [320, 43] on span "20" at bounding box center [319, 42] width 4 height 4
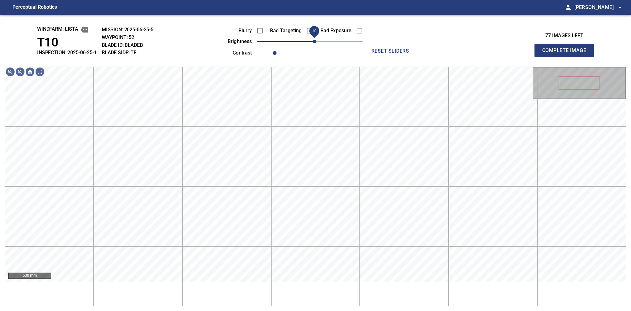
drag, startPoint x: 318, startPoint y: 41, endPoint x: 314, endPoint y: 45, distance: 5.0
click at [314, 43] on span "10" at bounding box center [315, 42] width 4 height 4
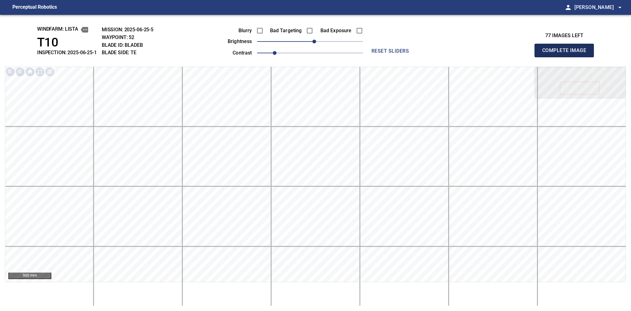
click at [502, 45] on button "Complete Image" at bounding box center [564, 51] width 59 height 14
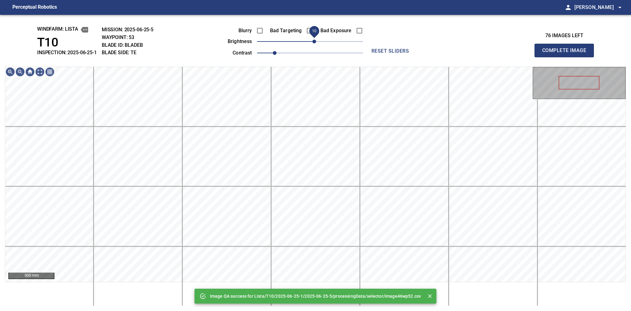
click at [314, 42] on span "10" at bounding box center [315, 42] width 4 height 4
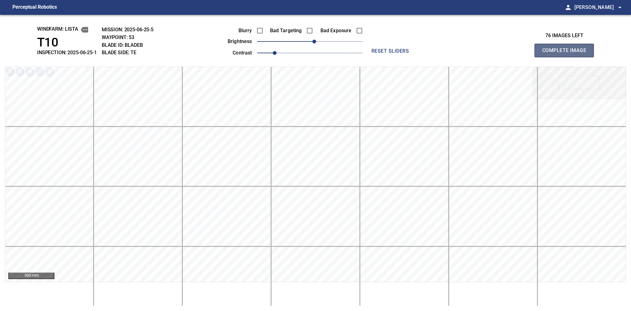
click at [502, 51] on span "Complete Image" at bounding box center [565, 50] width 46 height 9
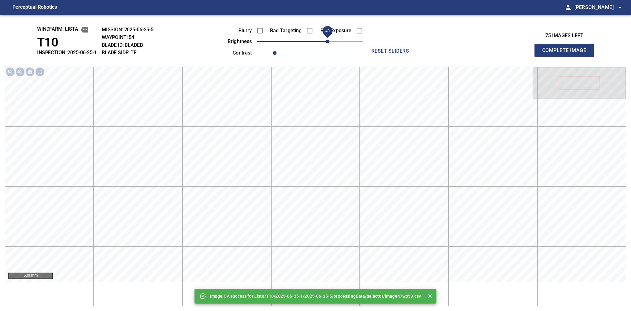
drag, startPoint x: 309, startPoint y: 43, endPoint x: 327, endPoint y: 42, distance: 17.4
click at [327, 42] on span "40" at bounding box center [328, 42] width 4 height 4
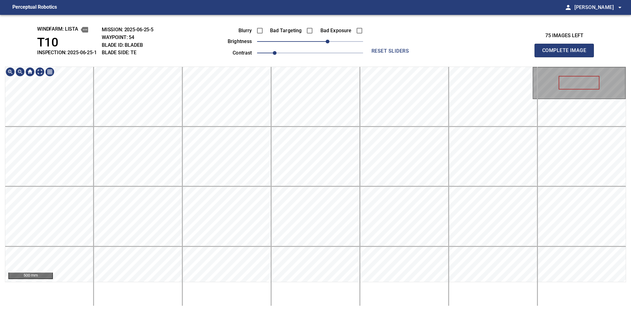
click at [331, 10] on main "Perceptual Robotics person Alex Semenov arrow_drop_down windfarm: Lista T10 INS…" at bounding box center [315, 155] width 631 height 311
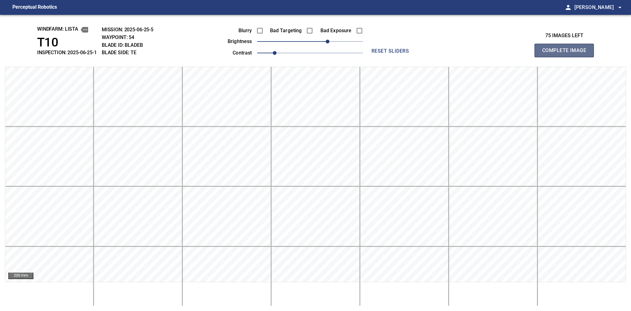
click at [502, 51] on span "Complete Image" at bounding box center [565, 50] width 46 height 9
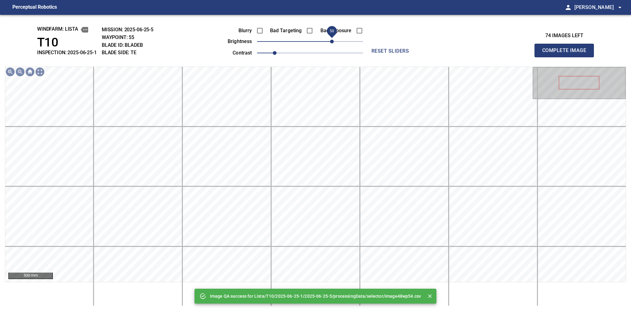
drag, startPoint x: 309, startPoint y: 43, endPoint x: 332, endPoint y: 42, distance: 22.9
click at [332, 42] on span "50" at bounding box center [332, 42] width 4 height 4
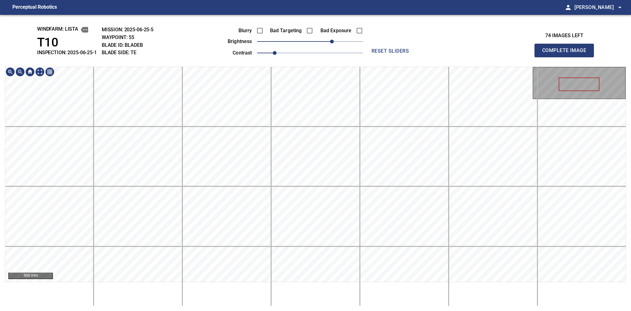
click at [328, 62] on div "windfarm: Lista T10 INSPECTION: 2025-06-25-1 MISSION: 2025-06-25-5 WAYPOINT: 55…" at bounding box center [315, 163] width 631 height 296
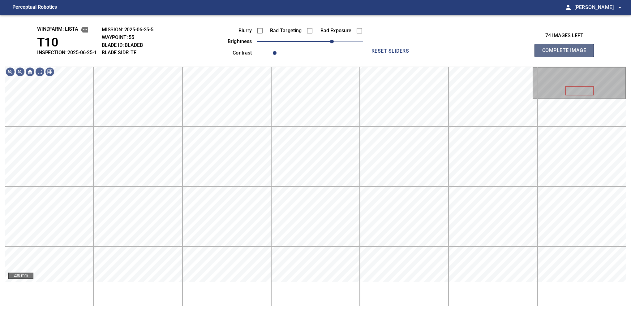
click at [502, 52] on span "Complete Image" at bounding box center [565, 50] width 46 height 9
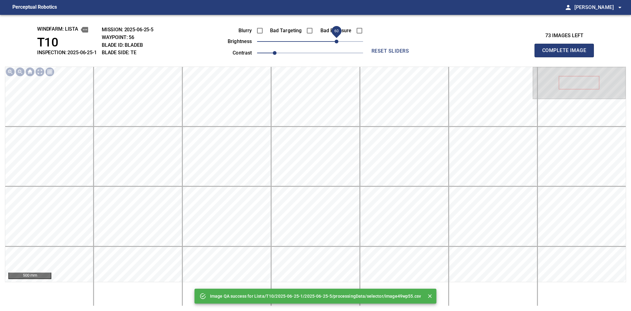
drag, startPoint x: 332, startPoint y: 42, endPoint x: 335, endPoint y: 42, distance: 3.4
click at [335, 42] on span "60" at bounding box center [337, 42] width 4 height 4
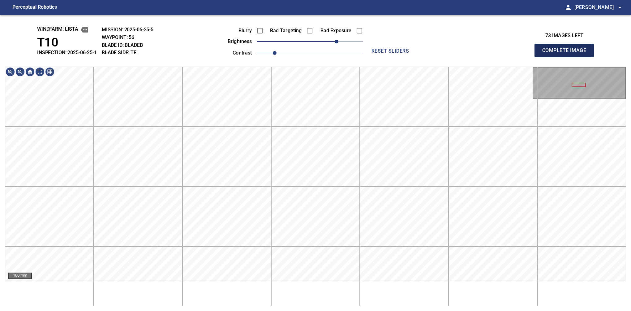
click at [502, 51] on span "Complete Image" at bounding box center [565, 50] width 46 height 9
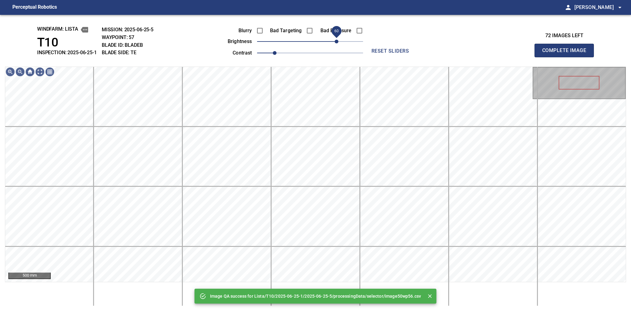
drag, startPoint x: 333, startPoint y: 40, endPoint x: 337, endPoint y: 40, distance: 3.4
click at [337, 40] on span "60" at bounding box center [310, 41] width 106 height 9
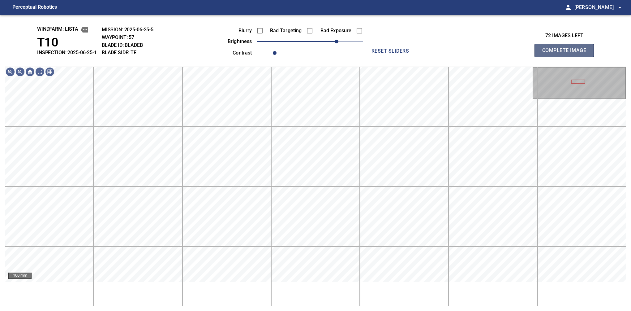
click at [502, 49] on span "Complete Image" at bounding box center [565, 50] width 46 height 9
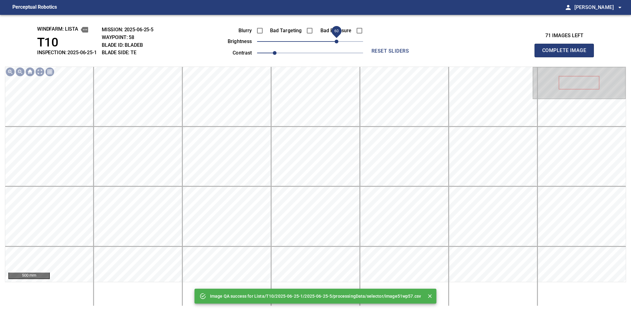
click at [338, 42] on span "60" at bounding box center [310, 41] width 106 height 9
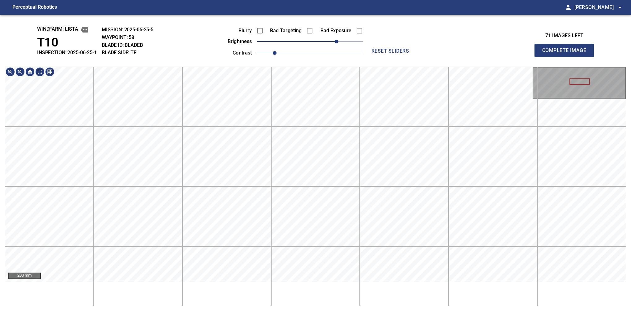
click at [330, 64] on div "windfarm: Lista T10 INSPECTION: 2025-06-25-1 MISSION: 2025-06-25-5 WAYPOINT: 58…" at bounding box center [315, 163] width 631 height 296
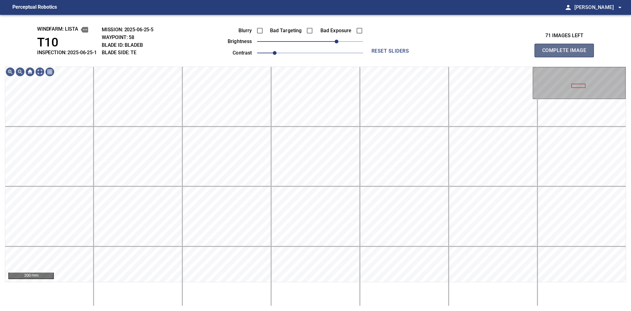
click at [502, 46] on span "Complete Image" at bounding box center [565, 50] width 46 height 9
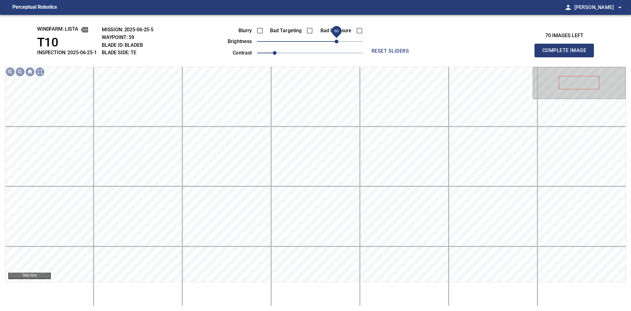
drag, startPoint x: 322, startPoint y: 41, endPoint x: 335, endPoint y: 42, distance: 13.1
click at [335, 42] on span "60" at bounding box center [310, 41] width 106 height 9
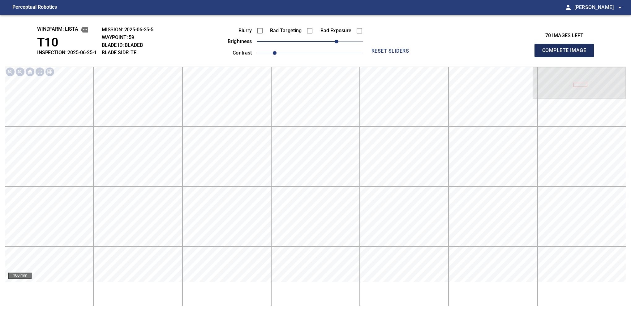
click at [502, 50] on span "Complete Image" at bounding box center [565, 50] width 46 height 9
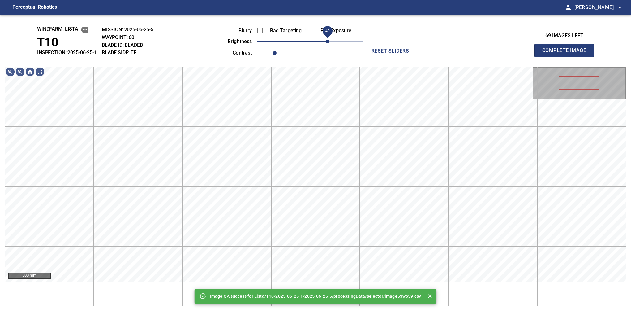
drag, startPoint x: 327, startPoint y: 40, endPoint x: 330, endPoint y: 45, distance: 6.3
click at [329, 43] on span "40" at bounding box center [310, 41] width 106 height 9
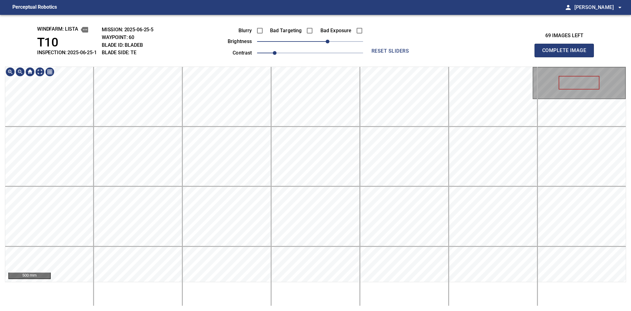
click at [296, 51] on div "windfarm: Lista T10 INSPECTION: 2025-06-25-1 MISSION: 2025-06-25-5 WAYPOINT: 60…" at bounding box center [315, 163] width 631 height 296
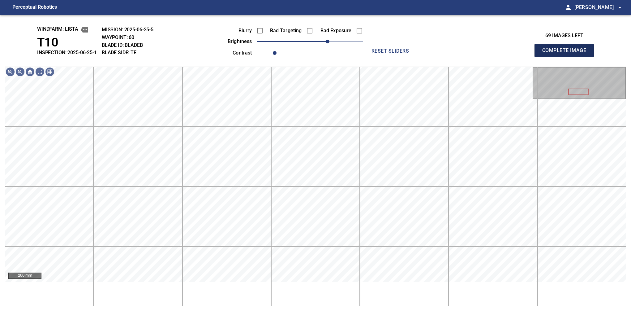
click at [502, 52] on button "Complete Image" at bounding box center [564, 51] width 59 height 14
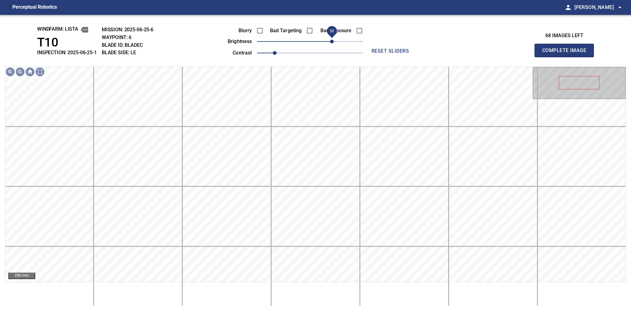
drag, startPoint x: 325, startPoint y: 42, endPoint x: 333, endPoint y: 42, distance: 8.7
click at [333, 42] on span "50" at bounding box center [332, 42] width 4 height 4
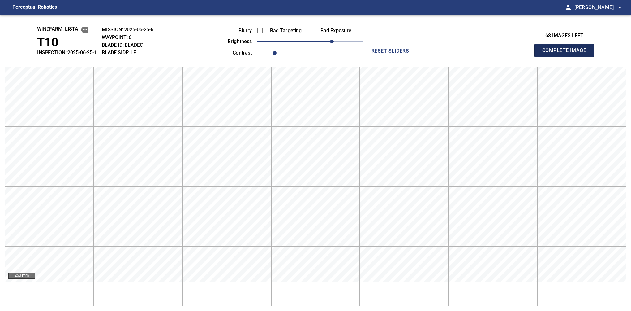
click at [502, 54] on span "Complete Image" at bounding box center [565, 50] width 46 height 9
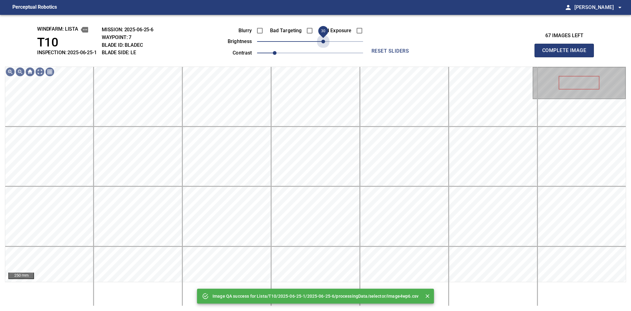
drag, startPoint x: 326, startPoint y: 42, endPoint x: 325, endPoint y: 57, distance: 14.9
click at [325, 57] on div "Image QA success for Lista/T10/2025-06-25-1/2025-06-25-6/processingData/selecto…" at bounding box center [315, 163] width 631 height 296
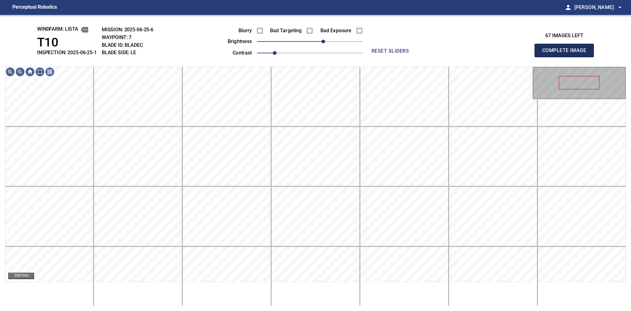
click at [502, 52] on span "Complete Image" at bounding box center [565, 50] width 46 height 9
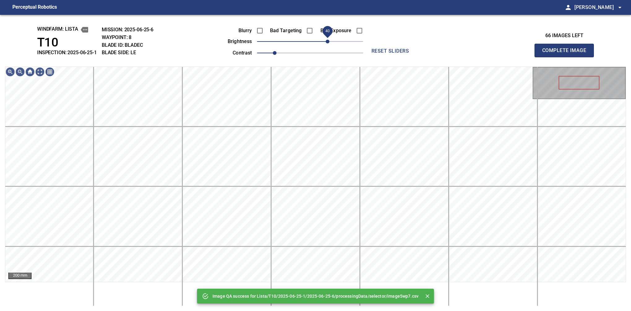
click at [328, 41] on span "40" at bounding box center [310, 41] width 106 height 9
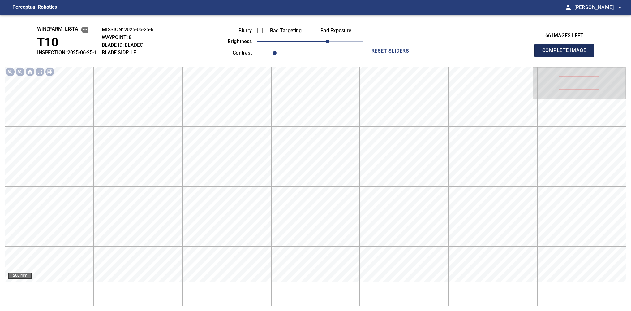
click at [502, 50] on span "Complete Image" at bounding box center [565, 50] width 46 height 9
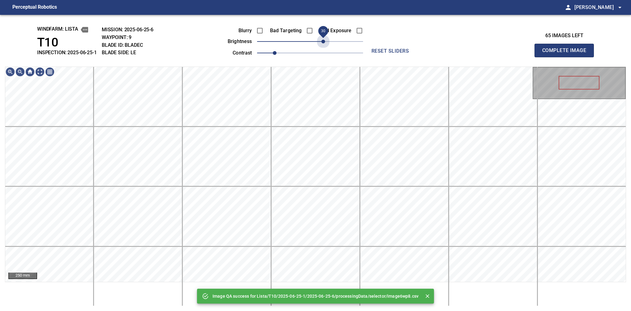
drag, startPoint x: 337, startPoint y: 41, endPoint x: 325, endPoint y: 49, distance: 14.2
click at [324, 49] on div "Blurry Bad Targeting Bad Exposure brightness 30 contrast 1" at bounding box center [288, 40] width 149 height 33
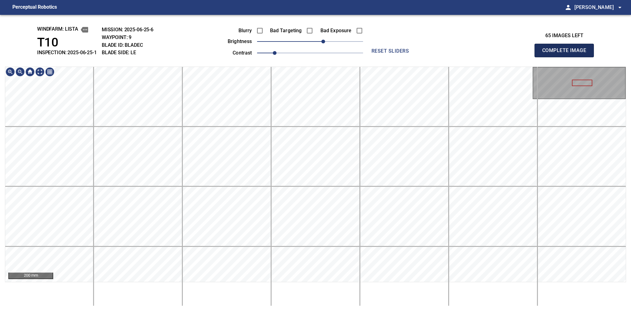
click at [502, 49] on span "Complete Image" at bounding box center [565, 50] width 46 height 9
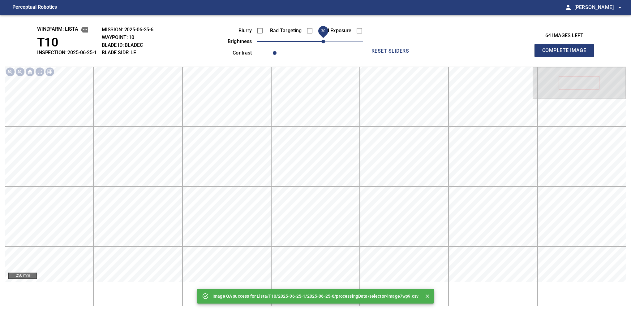
drag, startPoint x: 338, startPoint y: 42, endPoint x: 323, endPoint y: 44, distance: 15.0
click at [323, 44] on span "30" at bounding box center [310, 41] width 106 height 9
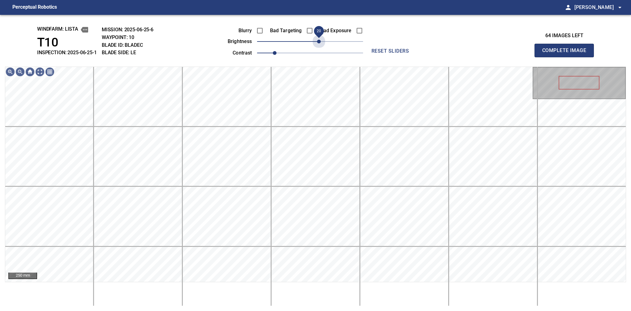
drag, startPoint x: 323, startPoint y: 44, endPoint x: 318, endPoint y: 51, distance: 8.0
click at [318, 51] on div "Blurry Bad Targeting Bad Exposure brightness 20 contrast 1" at bounding box center [288, 40] width 149 height 33
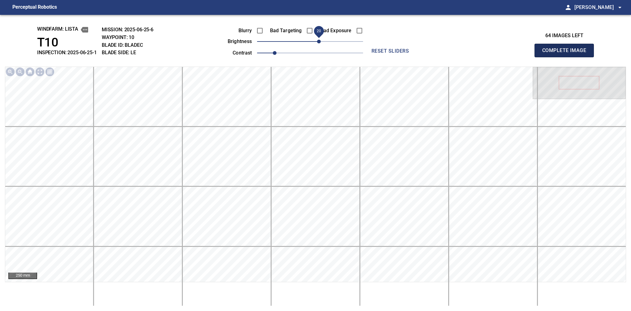
click at [502, 46] on span "Complete Image" at bounding box center [565, 50] width 46 height 9
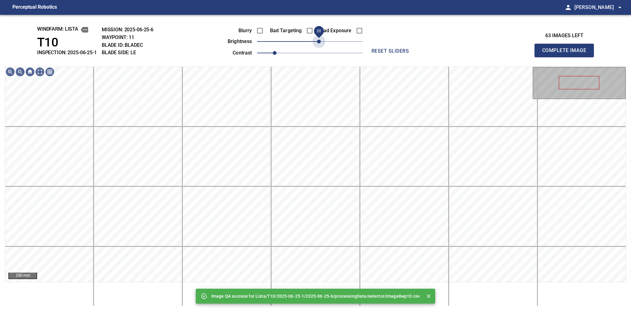
drag, startPoint x: 329, startPoint y: 45, endPoint x: 318, endPoint y: 49, distance: 11.6
click at [318, 49] on div "Blurry Bad Targeting Bad Exposure brightness 20 contrast 1" at bounding box center [288, 40] width 149 height 33
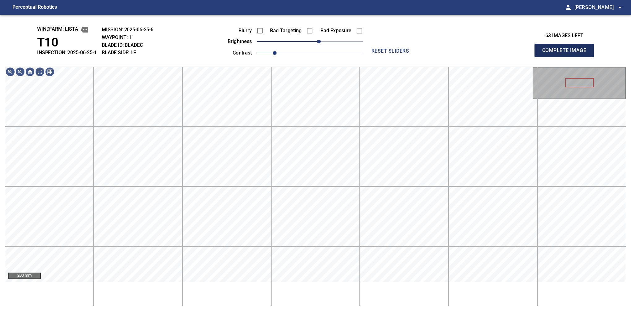
click at [502, 48] on span "Complete Image" at bounding box center [565, 50] width 46 height 9
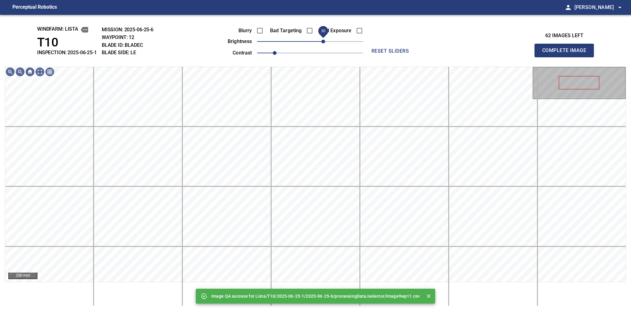
drag, startPoint x: 327, startPoint y: 42, endPoint x: 324, endPoint y: 43, distance: 3.3
click at [324, 43] on span "30" at bounding box center [310, 41] width 106 height 9
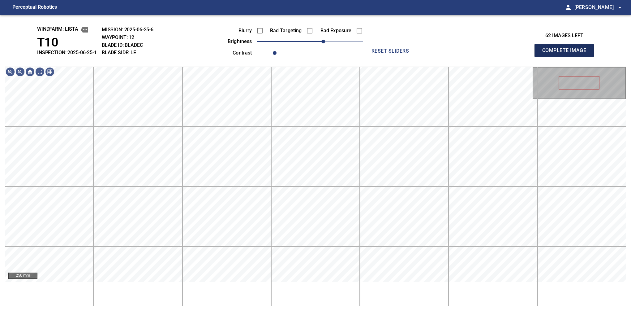
click at [502, 49] on span "Complete Image" at bounding box center [565, 50] width 46 height 9
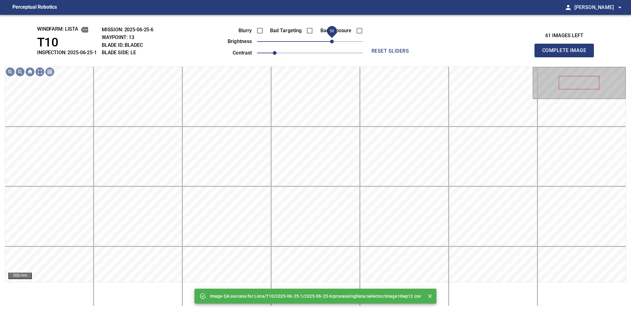
drag, startPoint x: 327, startPoint y: 40, endPoint x: 331, endPoint y: 41, distance: 4.4
click at [331, 41] on span "50" at bounding box center [310, 41] width 106 height 9
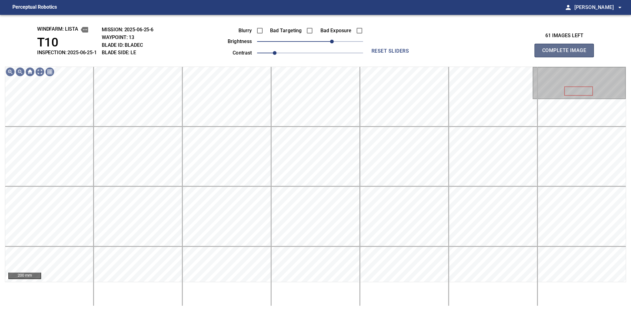
click at [502, 48] on span "Complete Image" at bounding box center [565, 50] width 46 height 9
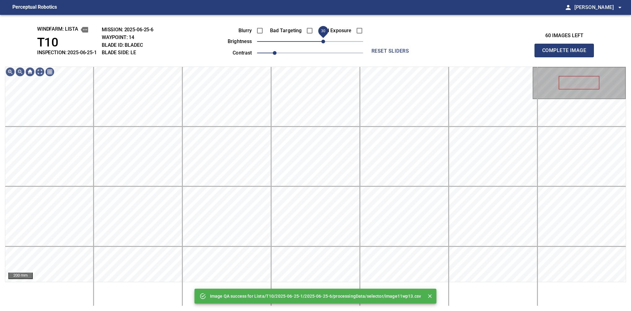
drag, startPoint x: 330, startPoint y: 42, endPoint x: 325, endPoint y: 45, distance: 6.3
click at [325, 45] on span "30" at bounding box center [310, 41] width 106 height 9
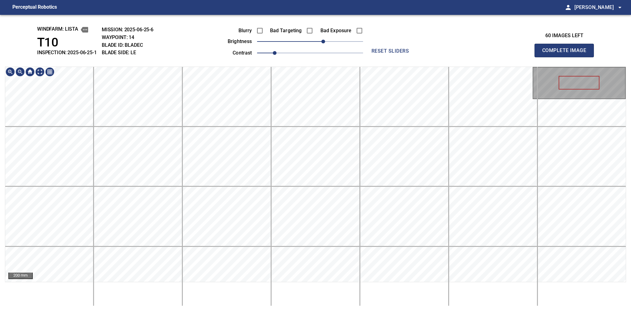
click at [317, 50] on div "windfarm: Lista T10 INSPECTION: 2025-06-25-1 MISSION: 2025-06-25-6 WAYPOINT: 14…" at bounding box center [315, 163] width 631 height 296
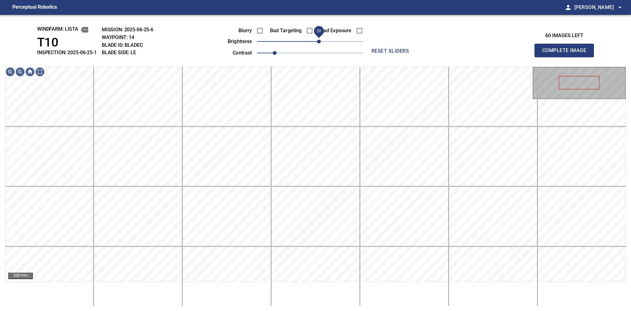
click at [319, 41] on span "20" at bounding box center [319, 42] width 4 height 4
click at [326, 41] on span "30" at bounding box center [310, 41] width 106 height 9
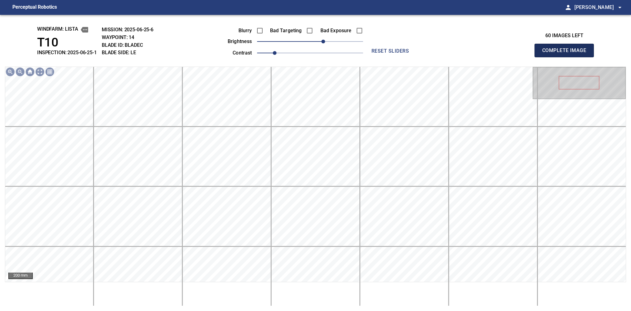
click at [502, 55] on button "Complete Image" at bounding box center [564, 51] width 59 height 14
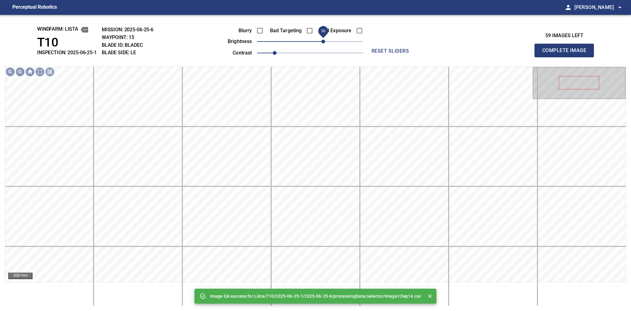
click at [323, 46] on span "30" at bounding box center [310, 41] width 106 height 9
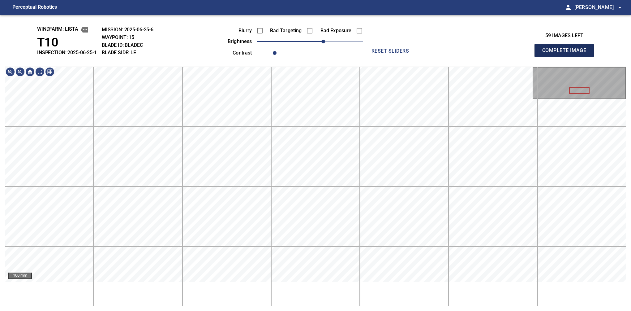
click at [502, 52] on span "Complete Image" at bounding box center [565, 50] width 46 height 9
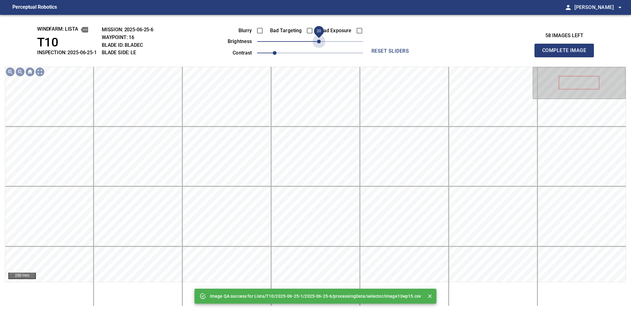
drag, startPoint x: 328, startPoint y: 41, endPoint x: 317, endPoint y: 51, distance: 14.5
click at [317, 51] on div "Blurry Bad Targeting Bad Exposure brightness 20 contrast 1" at bounding box center [288, 40] width 149 height 33
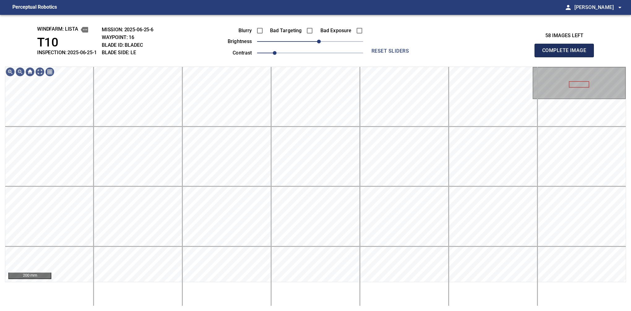
click at [502, 45] on button "Complete Image" at bounding box center [564, 51] width 59 height 14
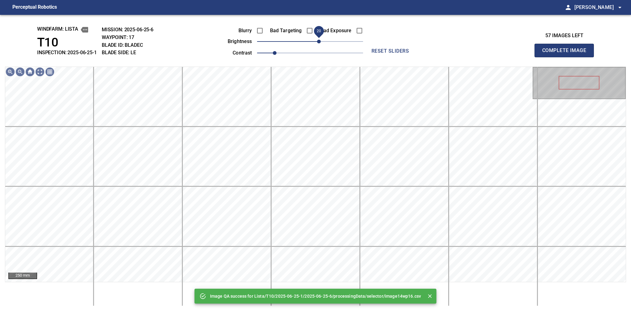
click at [321, 42] on span "20" at bounding box center [319, 42] width 4 height 4
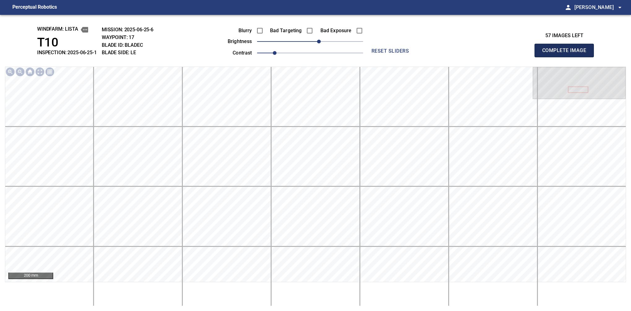
click at [502, 52] on span "Complete Image" at bounding box center [565, 50] width 46 height 9
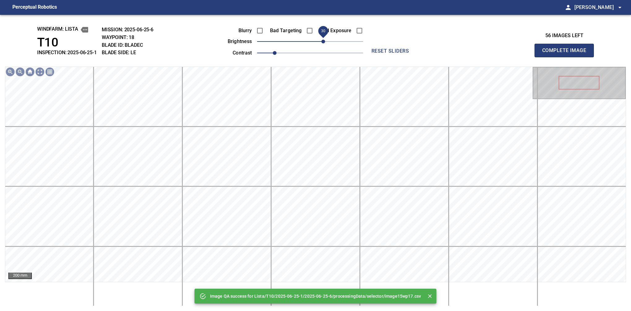
drag, startPoint x: 314, startPoint y: 41, endPoint x: 325, endPoint y: 43, distance: 11.3
click at [325, 43] on span "30" at bounding box center [324, 42] width 4 height 4
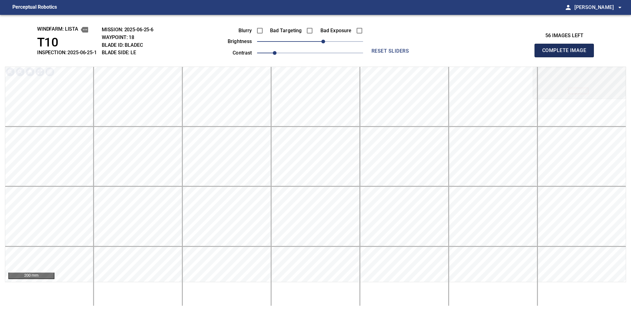
click at [502, 48] on span "Complete Image" at bounding box center [565, 50] width 46 height 9
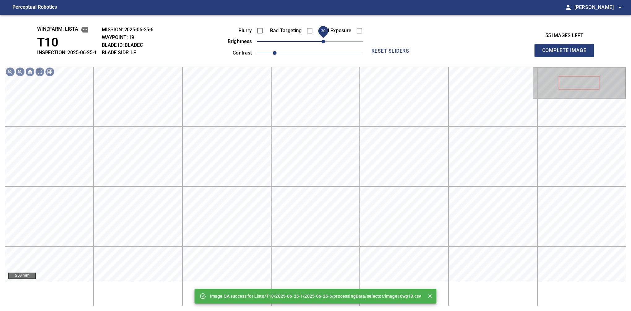
click at [324, 43] on span "30" at bounding box center [324, 42] width 4 height 4
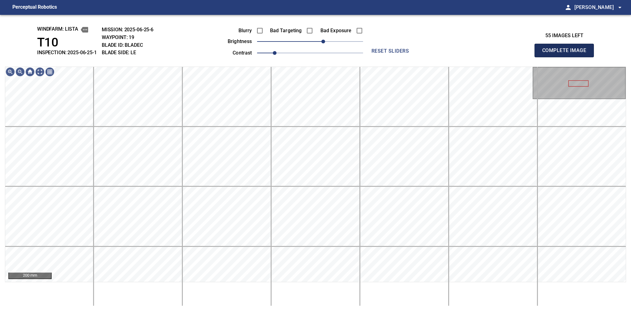
click at [502, 56] on button "Complete Image" at bounding box center [564, 51] width 59 height 14
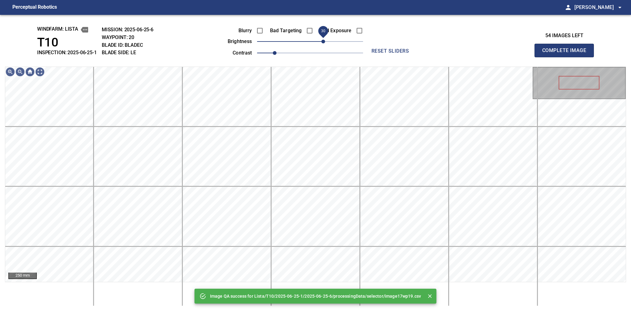
drag, startPoint x: 319, startPoint y: 41, endPoint x: 324, endPoint y: 43, distance: 4.8
click at [324, 43] on span "30" at bounding box center [310, 41] width 106 height 9
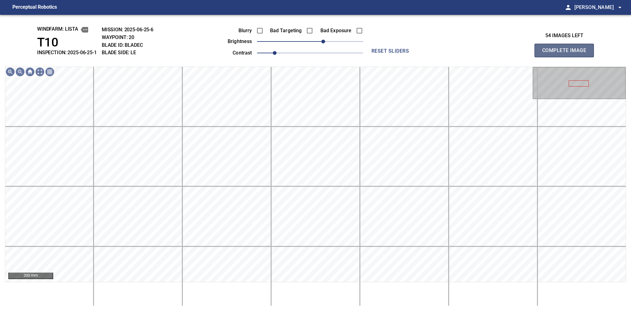
click at [502, 53] on span "Complete Image" at bounding box center [565, 50] width 46 height 9
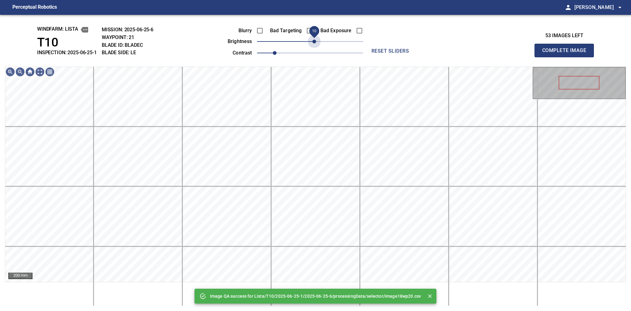
drag, startPoint x: 331, startPoint y: 43, endPoint x: 315, endPoint y: 49, distance: 16.9
click at [315, 49] on div "Blurry Bad Targeting Bad Exposure brightness 10 contrast 1" at bounding box center [288, 40] width 149 height 33
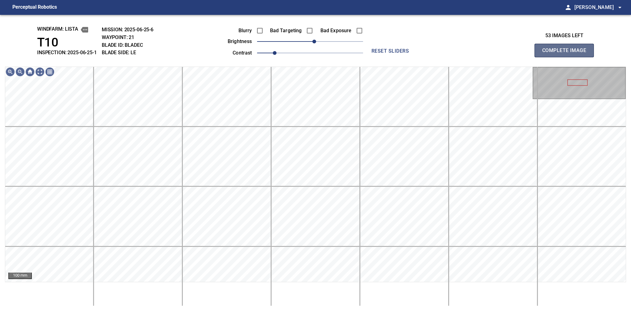
click at [502, 50] on span "Complete Image" at bounding box center [565, 50] width 46 height 9
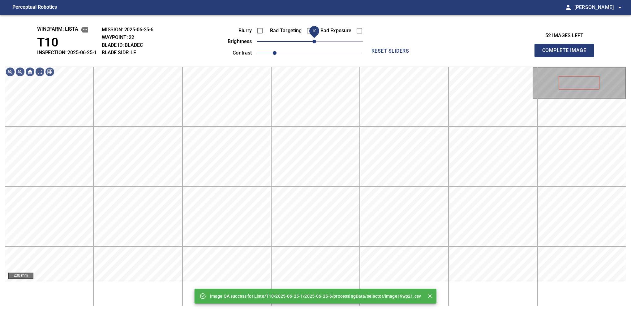
drag, startPoint x: 308, startPoint y: 42, endPoint x: 316, endPoint y: 43, distance: 7.8
click at [316, 43] on span "10" at bounding box center [315, 42] width 4 height 4
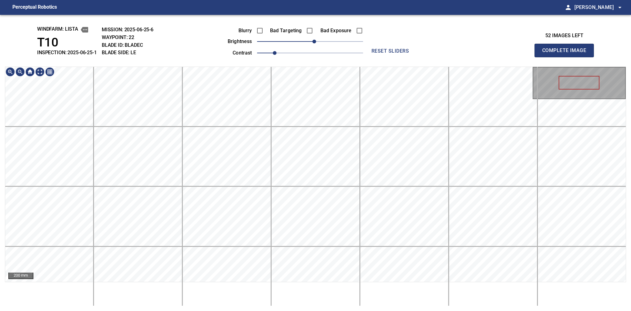
click at [317, 48] on div "windfarm: Lista T10 INSPECTION: 2025-06-25-1 MISSION: 2025-06-25-6 WAYPOINT: 22…" at bounding box center [315, 163] width 631 height 296
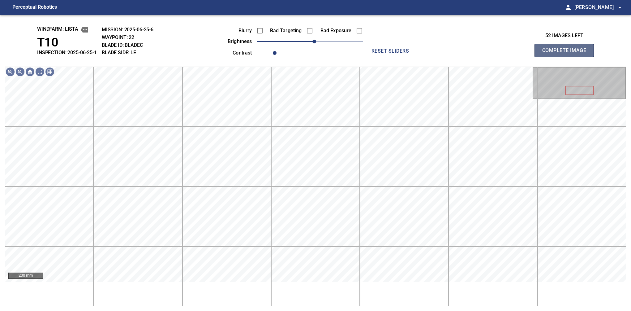
click at [502, 48] on span "Complete Image" at bounding box center [565, 50] width 46 height 9
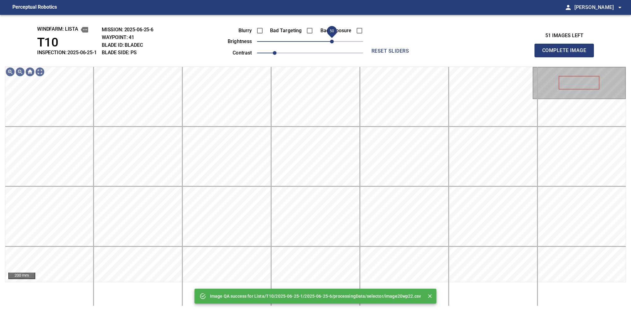
drag, startPoint x: 311, startPoint y: 42, endPoint x: 331, endPoint y: 41, distance: 19.8
click at [331, 41] on span "50" at bounding box center [332, 42] width 4 height 4
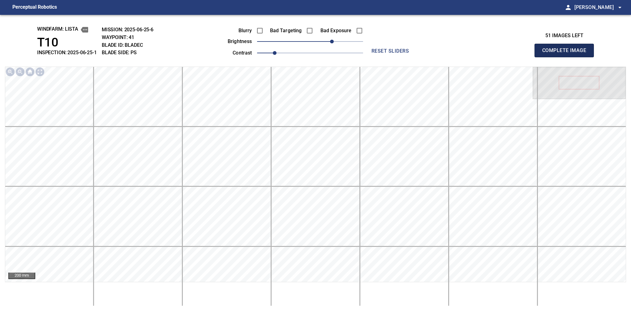
click at [502, 48] on span "Complete Image" at bounding box center [565, 50] width 46 height 9
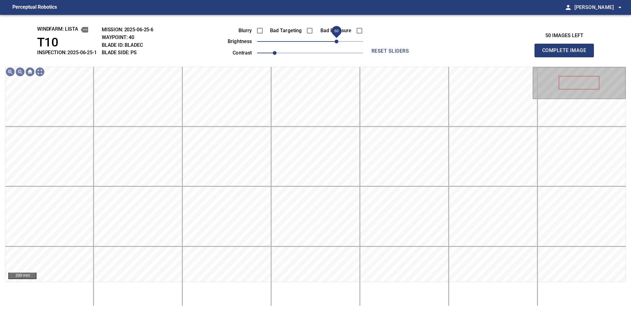
drag, startPoint x: 314, startPoint y: 43, endPoint x: 337, endPoint y: 39, distance: 23.3
click at [337, 40] on span "60" at bounding box center [337, 42] width 4 height 4
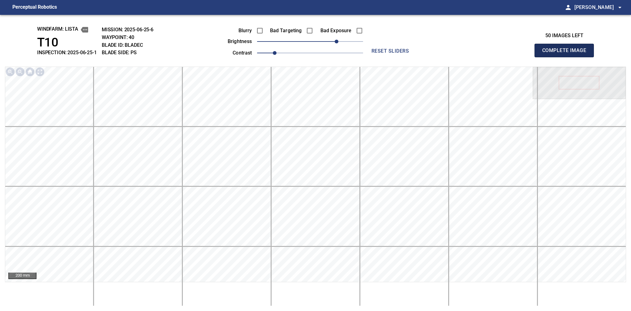
click at [502, 53] on span "Complete Image" at bounding box center [565, 50] width 46 height 9
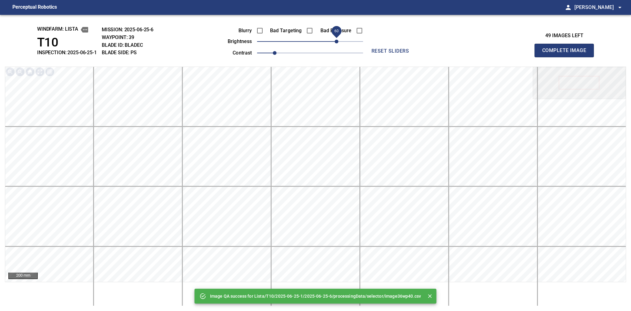
drag, startPoint x: 329, startPoint y: 41, endPoint x: 335, endPoint y: 41, distance: 6.5
click at [335, 41] on span "60" at bounding box center [310, 41] width 106 height 9
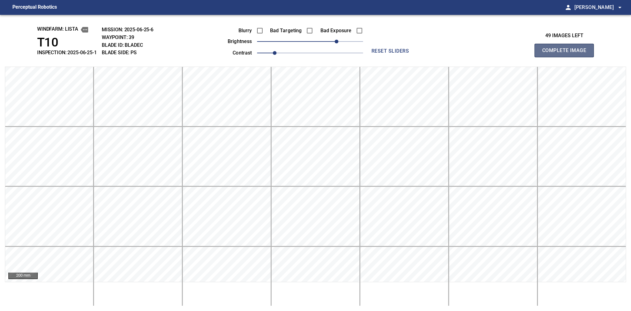
click at [502, 50] on span "Complete Image" at bounding box center [565, 50] width 46 height 9
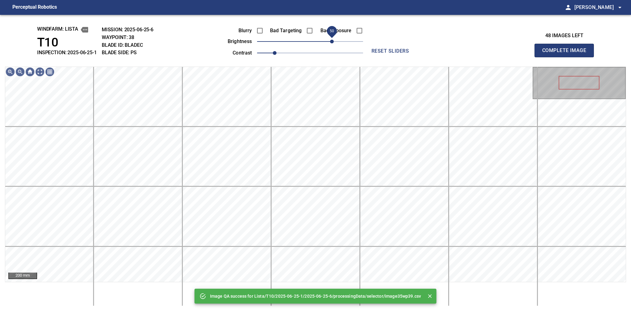
drag, startPoint x: 325, startPoint y: 43, endPoint x: 334, endPoint y: 41, distance: 9.2
click at [334, 41] on span "50" at bounding box center [310, 41] width 106 height 9
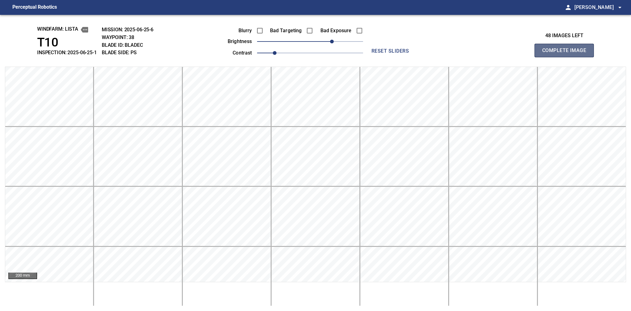
click at [502, 56] on button "Complete Image" at bounding box center [564, 51] width 59 height 14
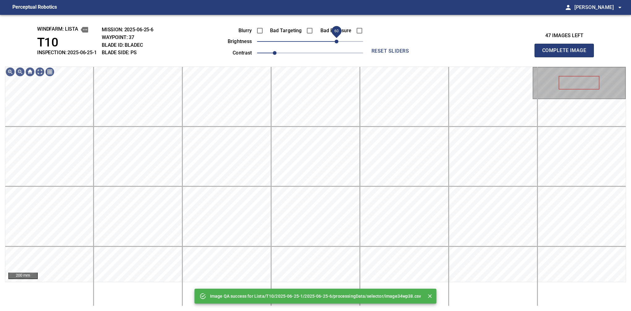
drag, startPoint x: 331, startPoint y: 40, endPoint x: 337, endPoint y: 41, distance: 5.6
click at [337, 41] on span "60" at bounding box center [310, 41] width 106 height 9
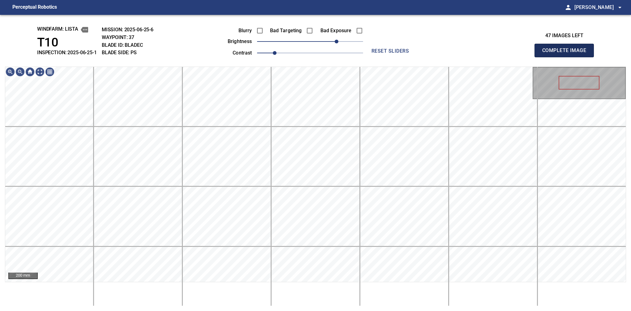
click at [502, 52] on button "Complete Image" at bounding box center [564, 51] width 59 height 14
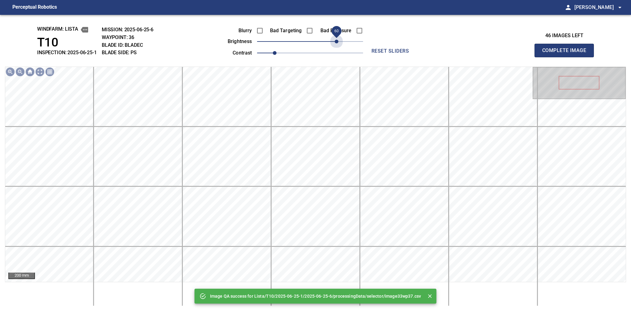
drag, startPoint x: 331, startPoint y: 41, endPoint x: 346, endPoint y: 46, distance: 16.1
click at [335, 42] on span "60" at bounding box center [310, 41] width 106 height 9
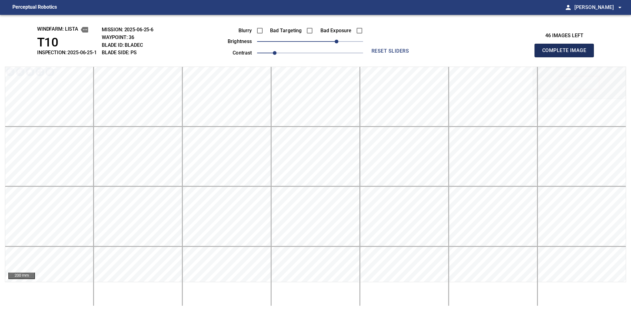
click at [502, 52] on span "Complete Image" at bounding box center [565, 50] width 46 height 9
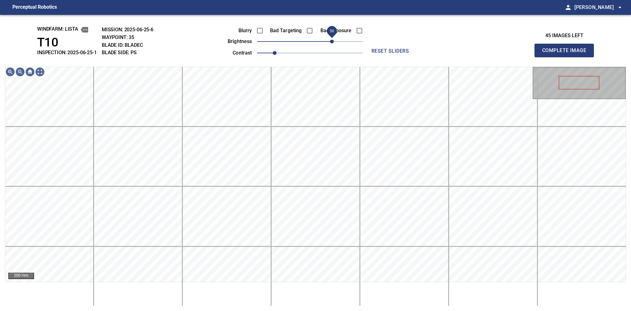
drag, startPoint x: 309, startPoint y: 43, endPoint x: 334, endPoint y: 45, distance: 24.9
click at [334, 43] on span "50" at bounding box center [332, 42] width 4 height 4
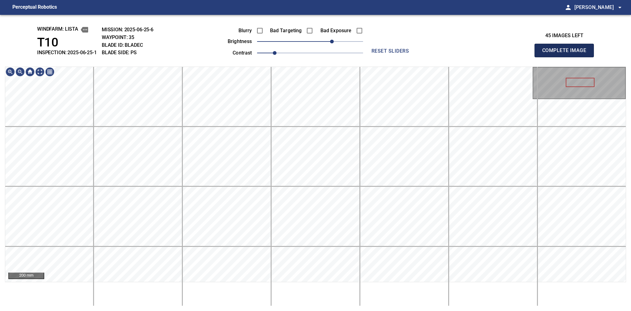
click at [502, 50] on span "Complete Image" at bounding box center [565, 50] width 46 height 9
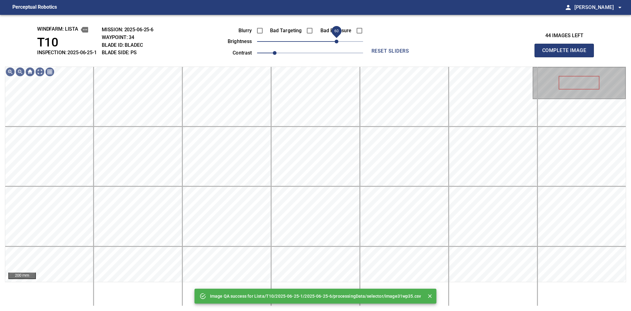
drag, startPoint x: 325, startPoint y: 40, endPoint x: 338, endPoint y: 41, distance: 13.4
click at [338, 41] on span "60" at bounding box center [310, 41] width 106 height 9
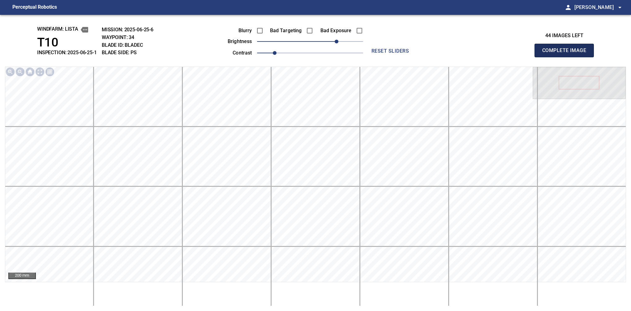
click at [502, 46] on button "Complete Image" at bounding box center [564, 51] width 59 height 14
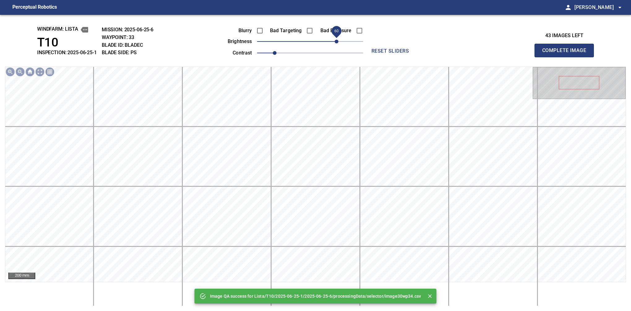
drag, startPoint x: 342, startPoint y: 38, endPoint x: 338, endPoint y: 45, distance: 8.4
click at [338, 45] on span "60" at bounding box center [310, 41] width 106 height 9
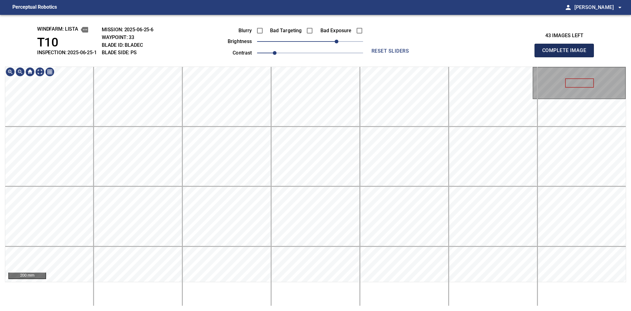
click at [502, 50] on span "Complete Image" at bounding box center [565, 50] width 46 height 9
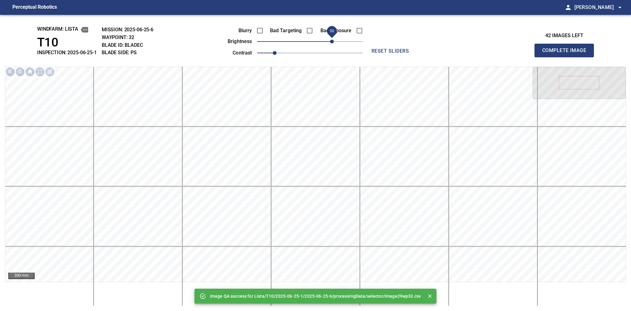
click at [332, 43] on span "50" at bounding box center [310, 41] width 106 height 9
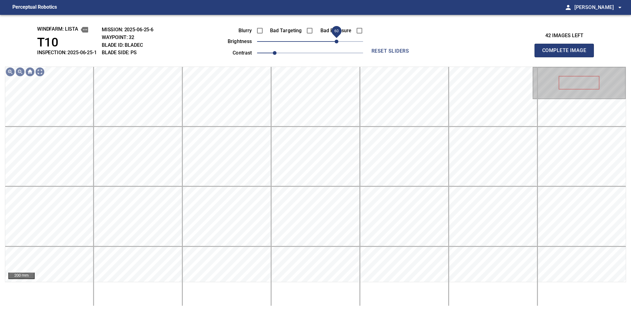
drag, startPoint x: 331, startPoint y: 42, endPoint x: 335, endPoint y: 40, distance: 4.8
click at [335, 40] on span "60" at bounding box center [337, 42] width 4 height 4
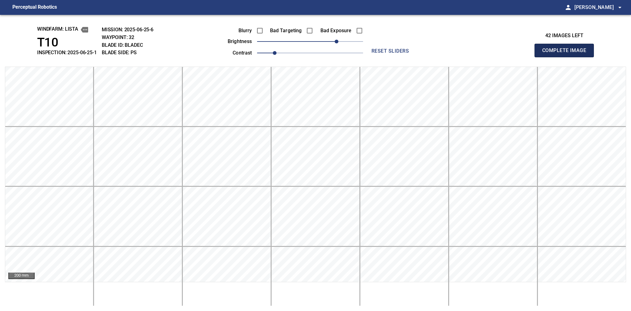
click at [502, 52] on span "Complete Image" at bounding box center [565, 50] width 46 height 9
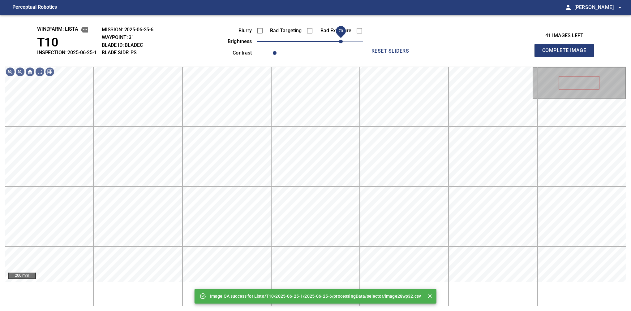
drag, startPoint x: 317, startPoint y: 41, endPoint x: 339, endPoint y: 42, distance: 22.0
click at [339, 42] on span "70" at bounding box center [310, 41] width 106 height 9
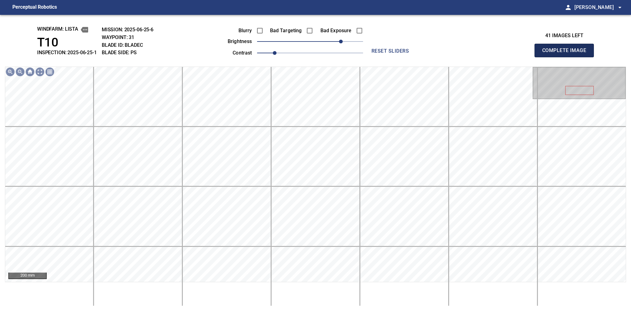
click at [502, 52] on span "Complete Image" at bounding box center [565, 50] width 46 height 9
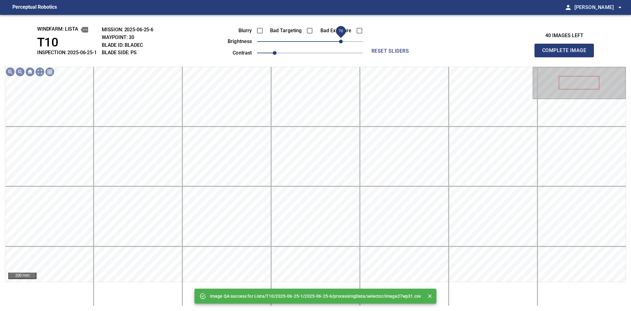
drag, startPoint x: 325, startPoint y: 39, endPoint x: 341, endPoint y: 41, distance: 16.2
click at [341, 41] on span "70" at bounding box center [310, 41] width 106 height 9
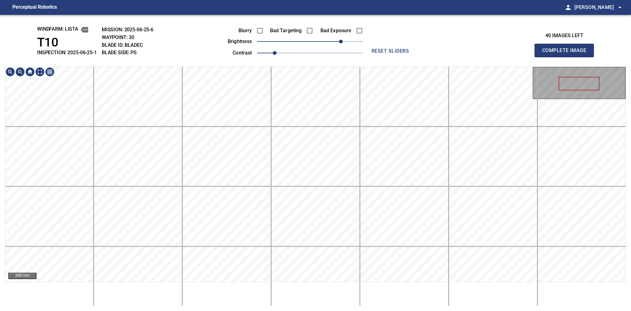
click at [296, 57] on div "windfarm: Lista T10 INSPECTION: 2025-06-25-1 MISSION: 2025-06-25-6 WAYPOINT: 30…" at bounding box center [315, 163] width 631 height 296
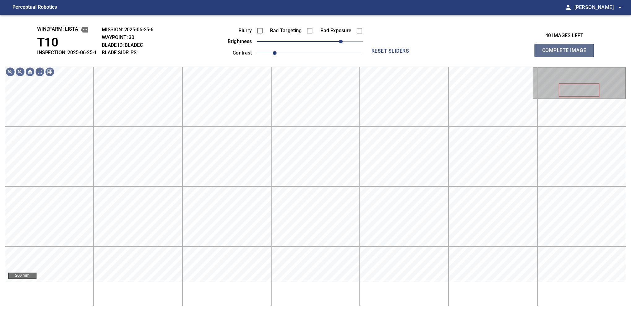
click at [502, 50] on span "Complete Image" at bounding box center [565, 50] width 46 height 9
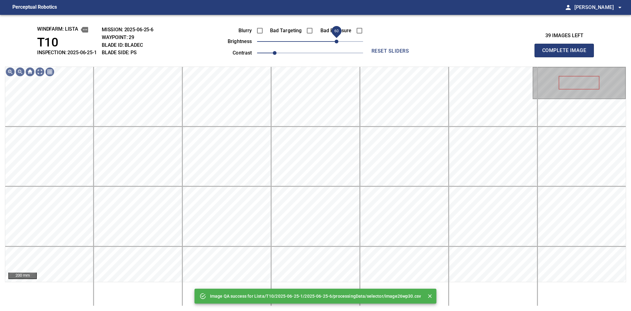
drag, startPoint x: 341, startPoint y: 45, endPoint x: 335, endPoint y: 45, distance: 5.3
click at [335, 45] on span "60" at bounding box center [310, 41] width 106 height 9
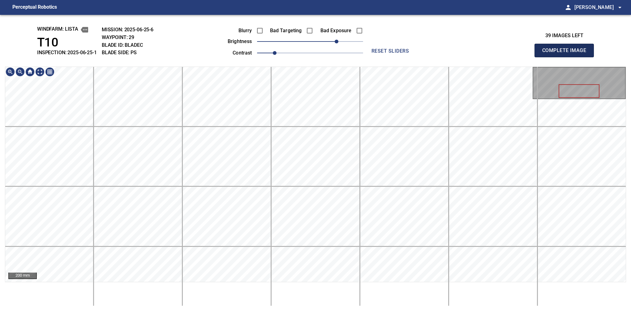
click at [502, 49] on span "Complete Image" at bounding box center [565, 50] width 46 height 9
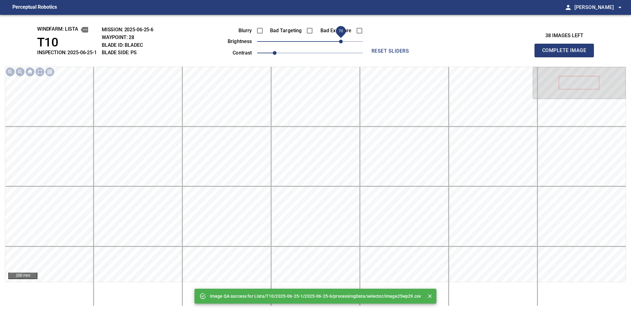
click at [341, 43] on span "70" at bounding box center [310, 41] width 106 height 9
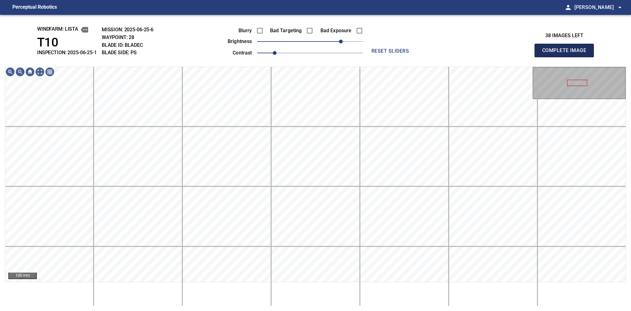
click at [502, 52] on span "Complete Image" at bounding box center [565, 50] width 46 height 9
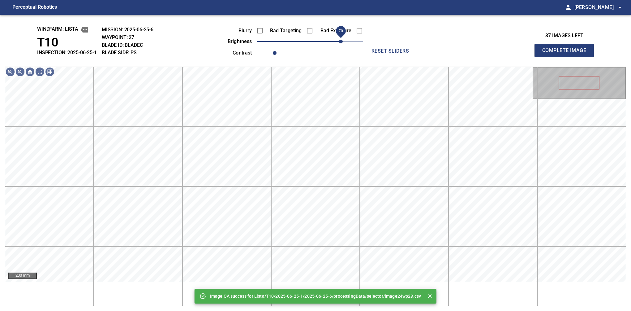
click at [342, 45] on span "70" at bounding box center [310, 41] width 106 height 9
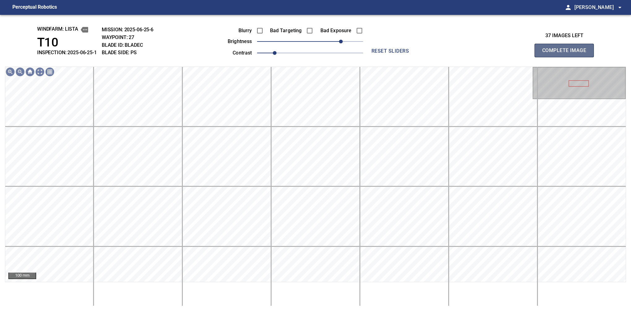
click at [502, 49] on span "Complete Image" at bounding box center [565, 50] width 46 height 9
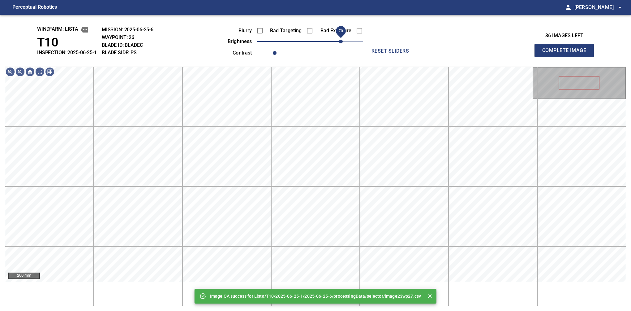
click at [343, 41] on span "70" at bounding box center [310, 41] width 106 height 9
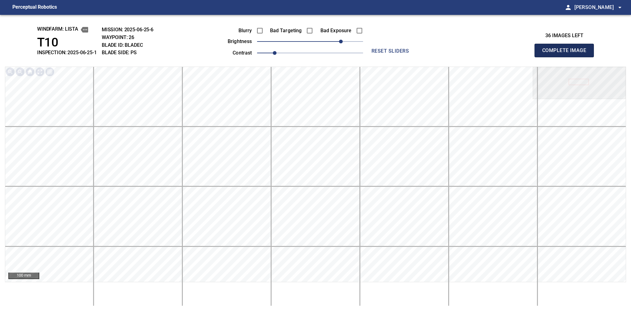
click at [502, 52] on span "Complete Image" at bounding box center [565, 50] width 46 height 9
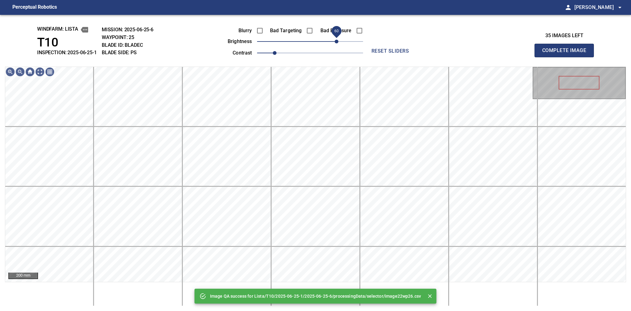
drag, startPoint x: 335, startPoint y: 43, endPoint x: 338, endPoint y: 47, distance: 4.2
click at [338, 46] on span "60" at bounding box center [310, 41] width 106 height 9
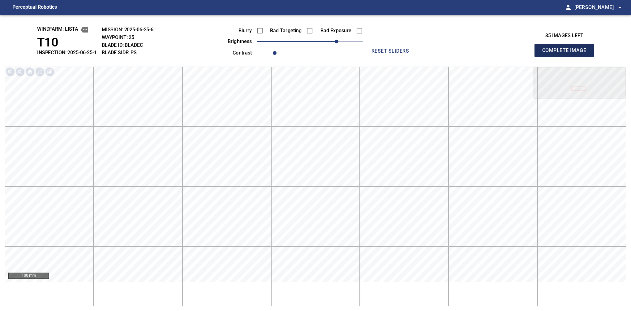
click at [502, 55] on button "Complete Image" at bounding box center [564, 51] width 59 height 14
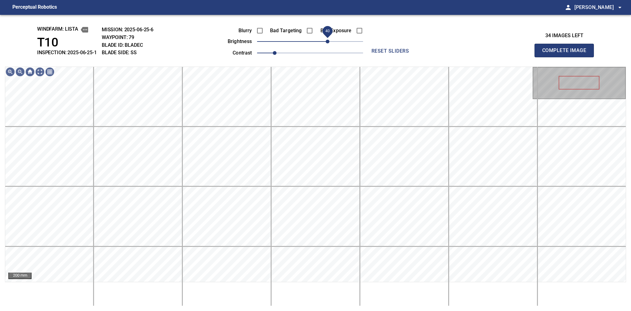
drag, startPoint x: 319, startPoint y: 36, endPoint x: 329, endPoint y: 36, distance: 9.9
click at [329, 40] on span "40" at bounding box center [328, 42] width 4 height 4
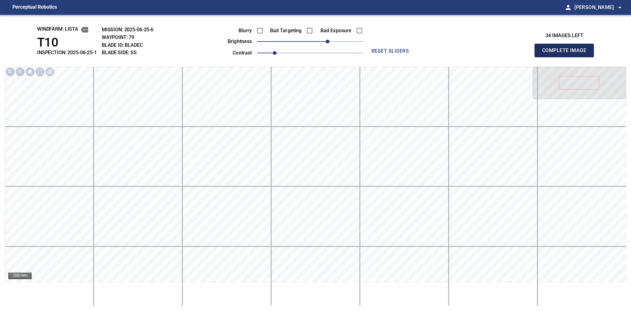
click at [502, 49] on span "Complete Image" at bounding box center [565, 50] width 46 height 9
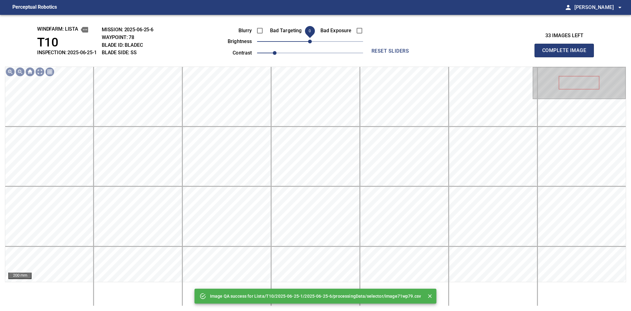
drag, startPoint x: 317, startPoint y: 41, endPoint x: 311, endPoint y: 47, distance: 8.4
click at [311, 46] on span "0" at bounding box center [310, 41] width 106 height 9
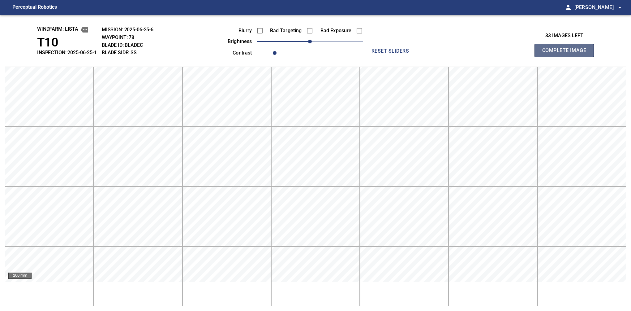
click at [502, 53] on span "Complete Image" at bounding box center [565, 50] width 46 height 9
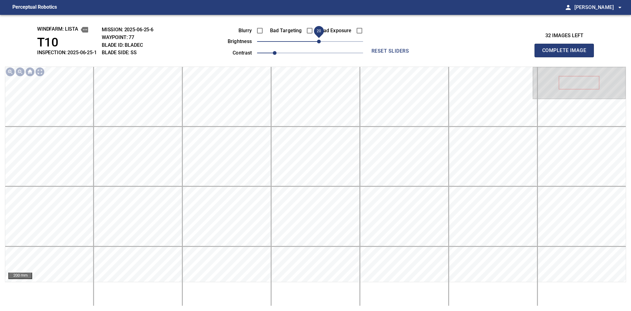
click at [317, 41] on span "20" at bounding box center [319, 42] width 4 height 4
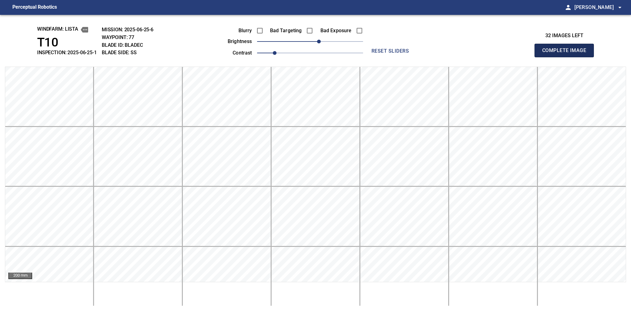
click at [502, 51] on span "Complete Image" at bounding box center [565, 50] width 46 height 9
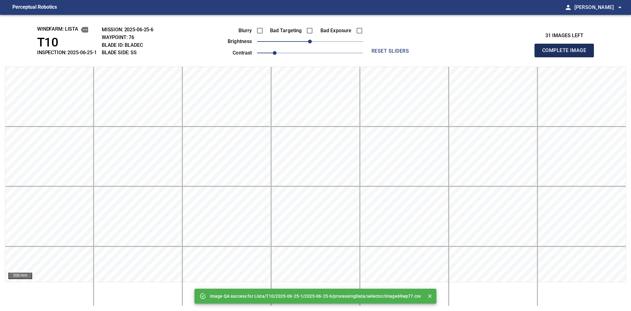
click at [502, 51] on span "Complete Image" at bounding box center [565, 50] width 46 height 9
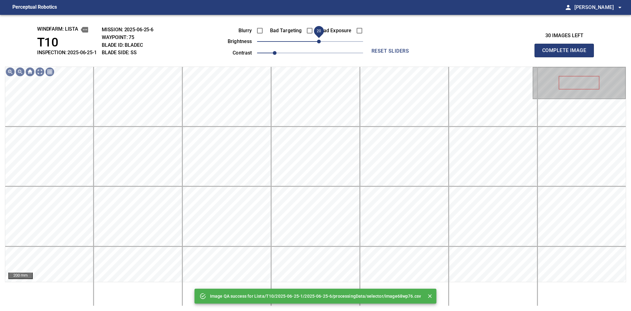
drag, startPoint x: 311, startPoint y: 42, endPoint x: 318, endPoint y: 42, distance: 7.4
click at [318, 42] on span "20" at bounding box center [319, 42] width 4 height 4
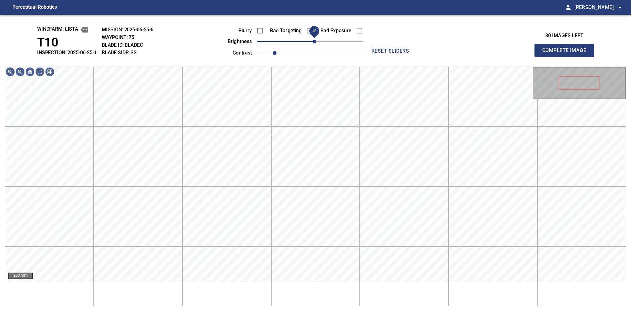
click at [316, 43] on span "10" at bounding box center [315, 42] width 4 height 4
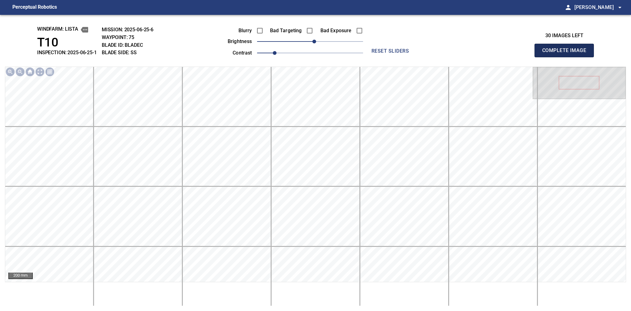
click at [502, 46] on button "Complete Image" at bounding box center [564, 51] width 59 height 14
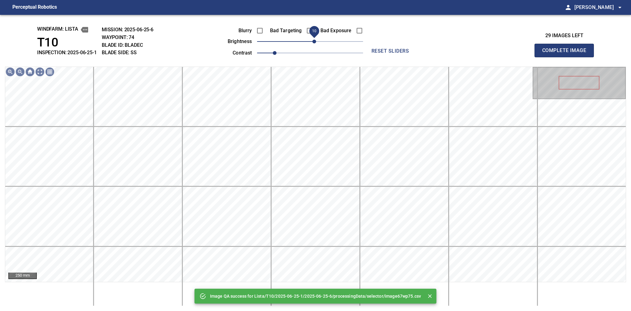
click at [313, 42] on span "10" at bounding box center [315, 42] width 4 height 4
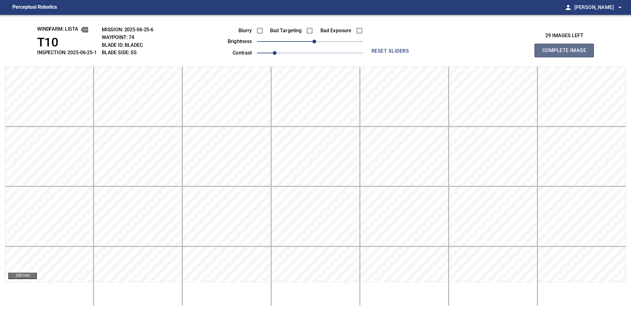
click at [502, 54] on span "Complete Image" at bounding box center [565, 50] width 46 height 9
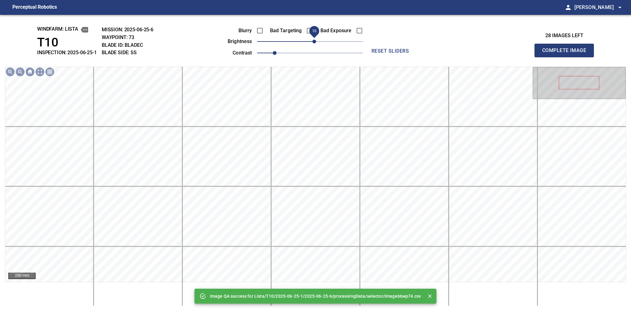
click at [314, 42] on span "10" at bounding box center [315, 42] width 4 height 4
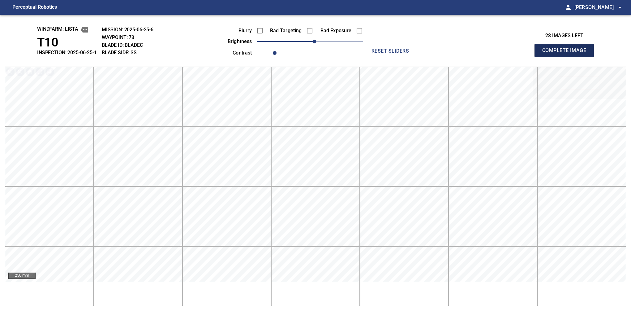
click at [502, 51] on span "Complete Image" at bounding box center [565, 50] width 46 height 9
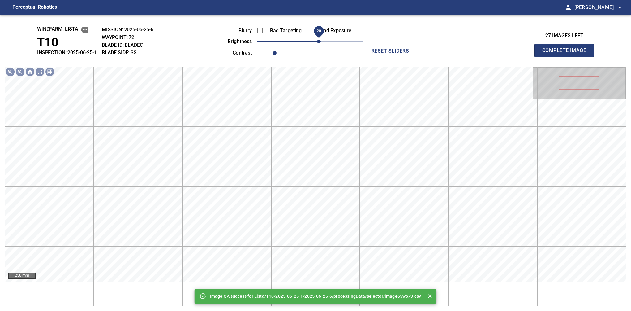
drag, startPoint x: 315, startPoint y: 44, endPoint x: 318, endPoint y: 42, distance: 3.6
click at [318, 42] on span "20" at bounding box center [319, 42] width 4 height 4
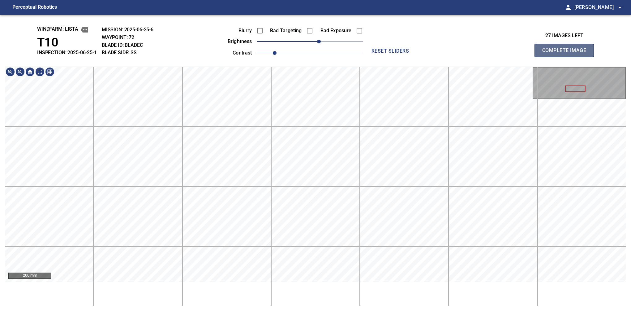
click at [502, 48] on span "Complete Image" at bounding box center [565, 50] width 46 height 9
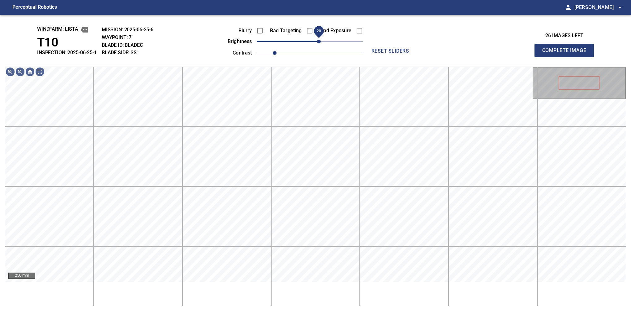
drag, startPoint x: 311, startPoint y: 42, endPoint x: 317, endPoint y: 41, distance: 6.3
click at [317, 41] on span "20" at bounding box center [319, 42] width 4 height 4
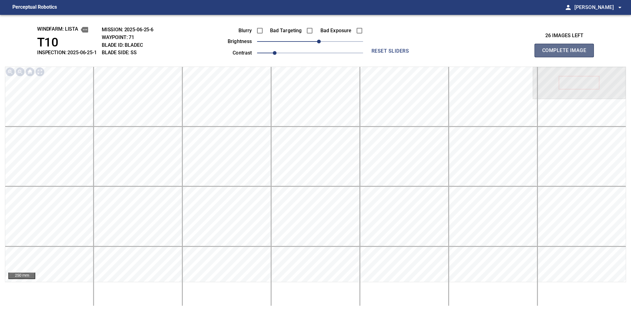
click at [502, 50] on span "Complete Image" at bounding box center [565, 50] width 46 height 9
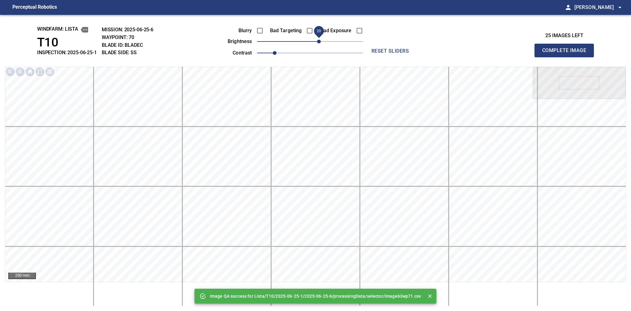
click at [320, 43] on span "20" at bounding box center [319, 42] width 4 height 4
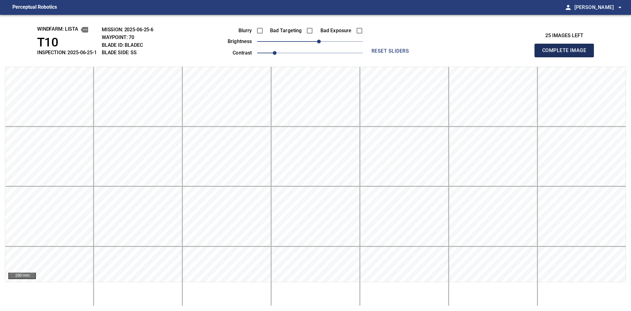
click at [502, 50] on span "Complete Image" at bounding box center [565, 50] width 46 height 9
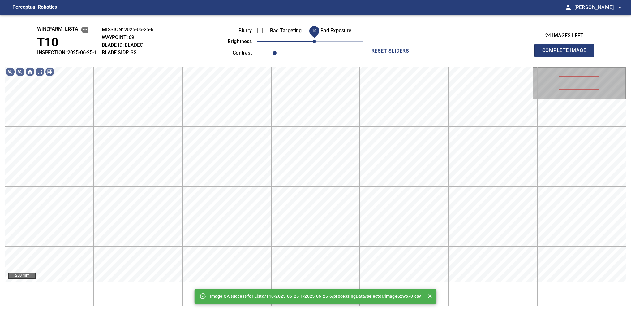
click at [315, 42] on span "10" at bounding box center [315, 42] width 4 height 4
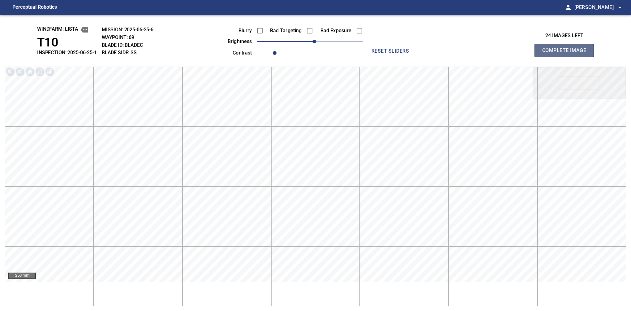
click at [502, 46] on button "Complete Image" at bounding box center [564, 51] width 59 height 14
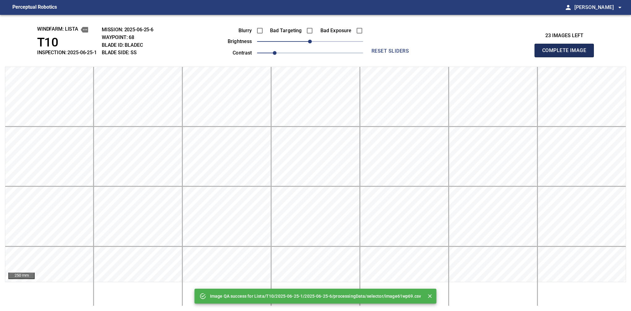
click at [502, 51] on span "Complete Image" at bounding box center [565, 50] width 46 height 9
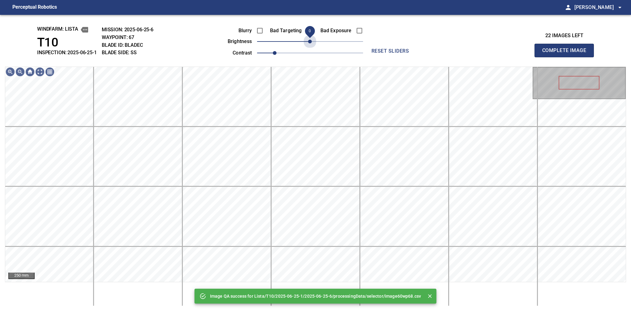
drag, startPoint x: 311, startPoint y: 46, endPoint x: 364, endPoint y: 41, distance: 53.2
click at [312, 43] on span "0" at bounding box center [310, 42] width 4 height 4
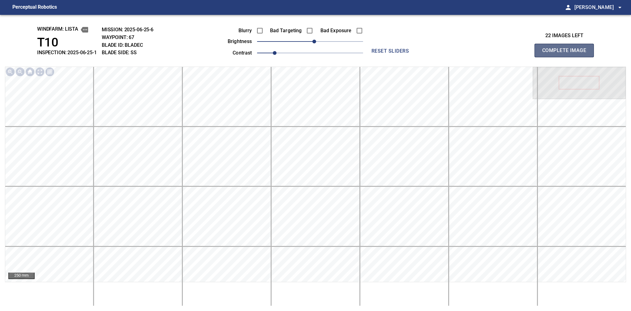
click at [502, 50] on span "Complete Image" at bounding box center [565, 50] width 46 height 9
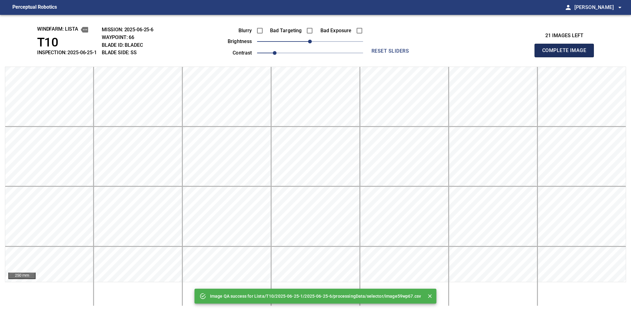
click at [502, 48] on span "Complete Image" at bounding box center [565, 50] width 46 height 9
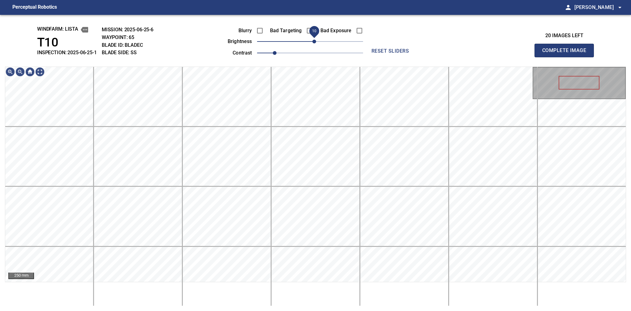
drag, startPoint x: 309, startPoint y: 41, endPoint x: 316, endPoint y: 41, distance: 6.5
click at [316, 41] on span "10" at bounding box center [315, 42] width 4 height 4
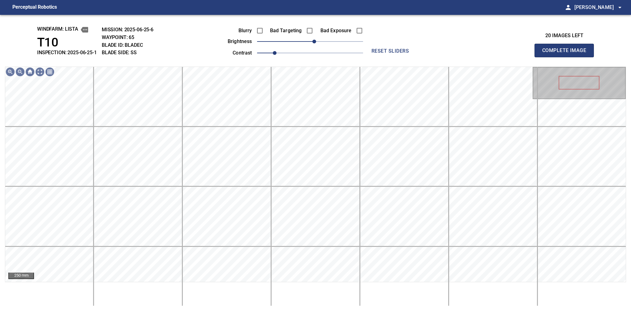
click at [502, 58] on div "windfarm: Lista T10 INSPECTION: 2025-06-25-1 MISSION: 2025-06-25-6 WAYPOINT: 65…" at bounding box center [315, 163] width 631 height 296
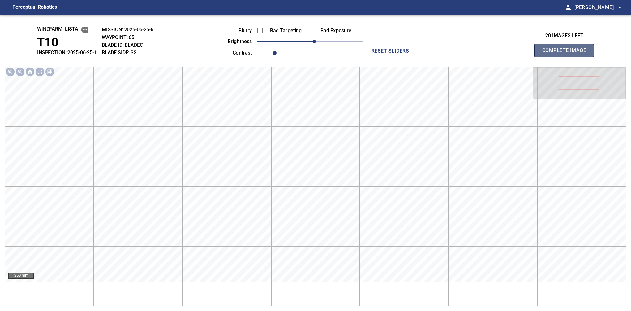
click at [502, 53] on span "Complete Image" at bounding box center [565, 50] width 46 height 9
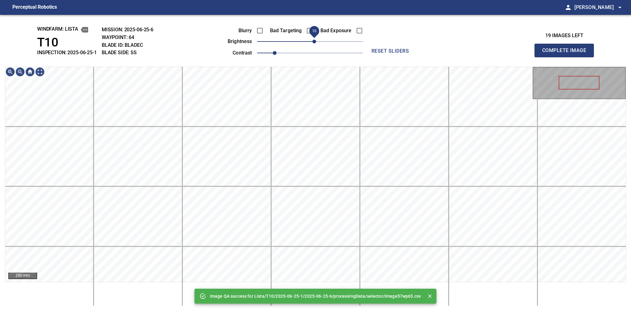
click at [313, 41] on span "10" at bounding box center [315, 42] width 4 height 4
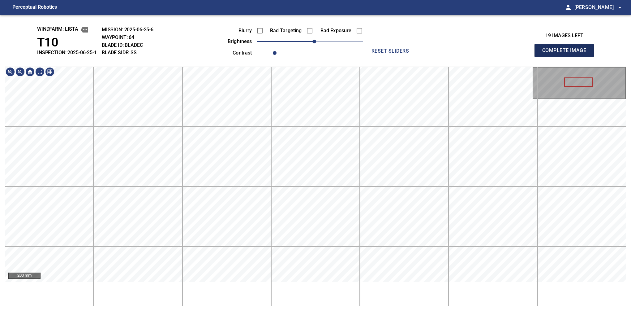
click at [560, 49] on span "Complete Image" at bounding box center [565, 50] width 46 height 9
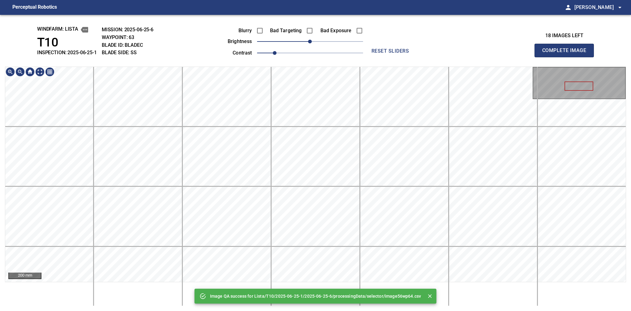
click at [327, 25] on div "Image QA success for Lista/T10/2025-06-25-1/2025-06-25-6/processingData/selecto…" at bounding box center [315, 163] width 631 height 296
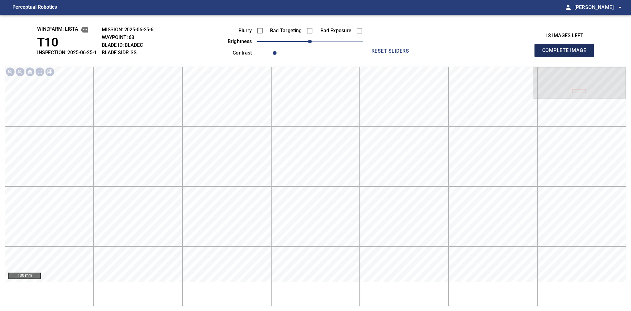
click at [549, 49] on span "Complete Image" at bounding box center [565, 50] width 46 height 9
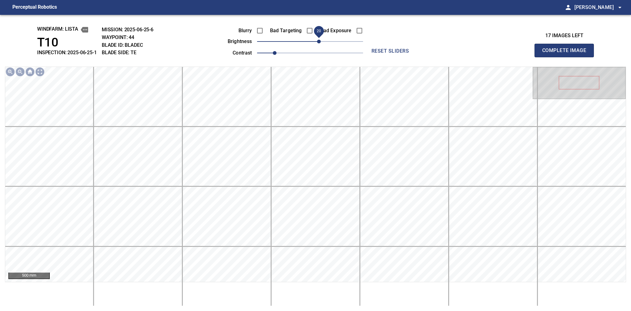
drag, startPoint x: 307, startPoint y: 44, endPoint x: 319, endPoint y: 38, distance: 13.2
click at [319, 40] on span "20" at bounding box center [319, 42] width 4 height 4
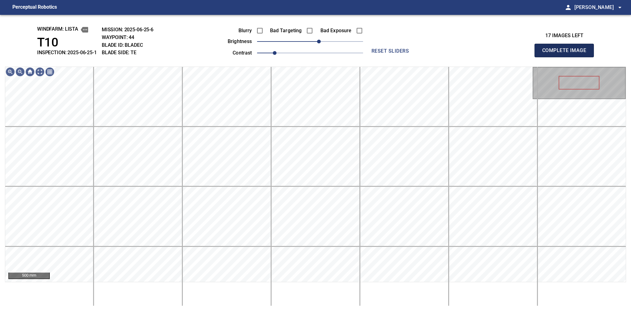
click at [537, 53] on button "Complete Image" at bounding box center [564, 51] width 59 height 14
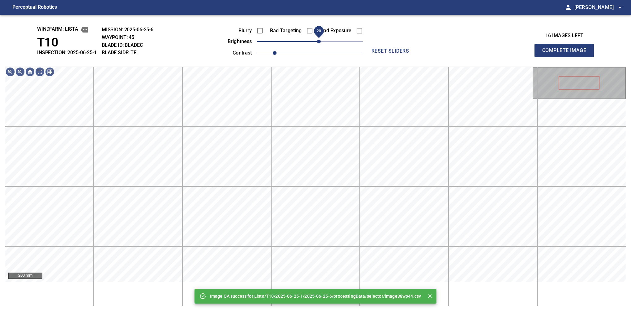
drag, startPoint x: 313, startPoint y: 44, endPoint x: 317, endPoint y: 42, distance: 3.9
click at [317, 42] on span "20" at bounding box center [319, 42] width 4 height 4
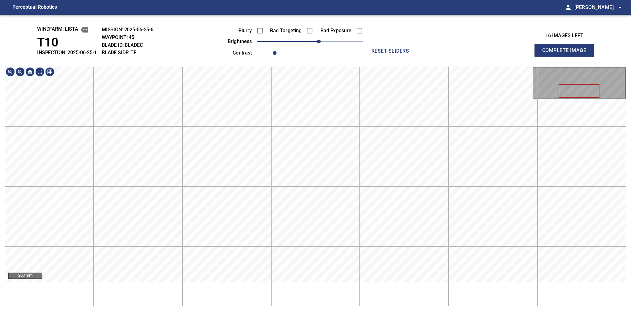
click at [364, 41] on div "windfarm: Lista T10 INSPECTION: 2025-06-25-1 MISSION: 2025-06-25-6 WAYPOINT: 45…" at bounding box center [315, 163] width 631 height 296
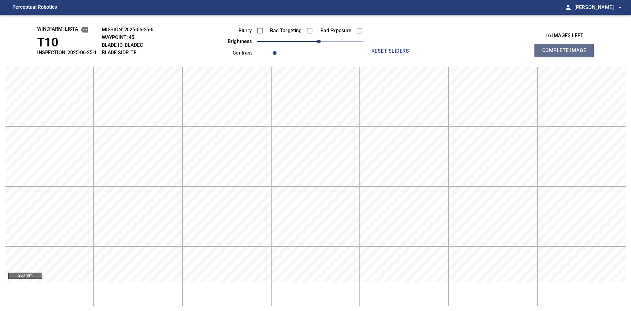
click at [548, 51] on span "Complete Image" at bounding box center [565, 50] width 46 height 9
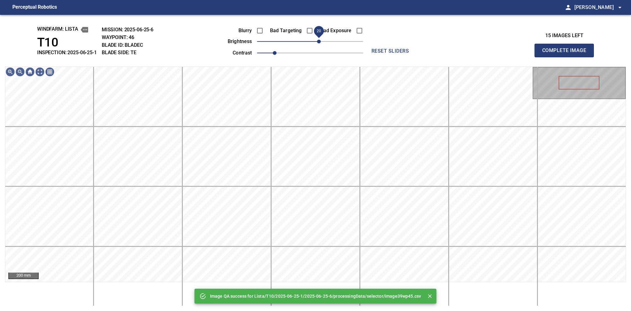
click at [317, 41] on span "20" at bounding box center [310, 41] width 106 height 9
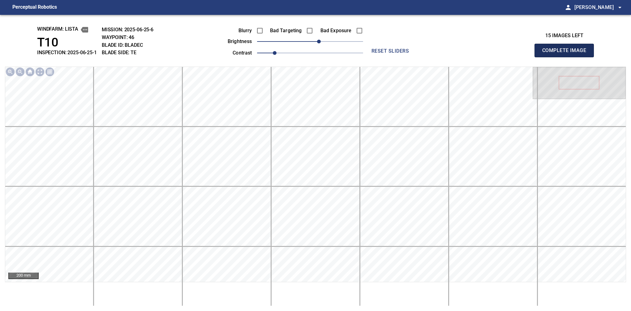
click at [549, 49] on span "Complete Image" at bounding box center [565, 50] width 46 height 9
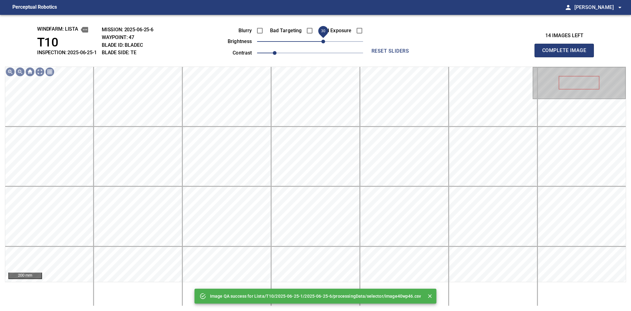
drag, startPoint x: 315, startPoint y: 42, endPoint x: 322, endPoint y: 39, distance: 7.5
click at [322, 40] on span "30" at bounding box center [324, 42] width 4 height 4
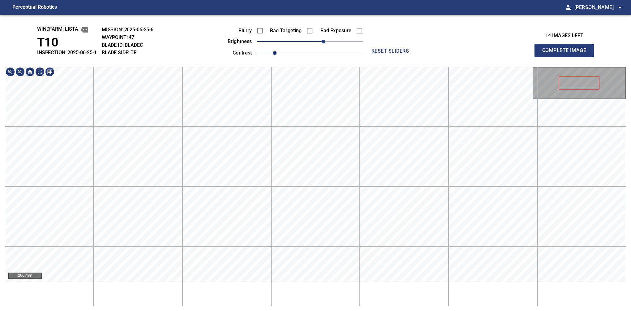
click at [345, 60] on div "windfarm: Lista T10 INSPECTION: 2025-06-25-1 MISSION: 2025-06-25-6 WAYPOINT: 47…" at bounding box center [315, 163] width 631 height 296
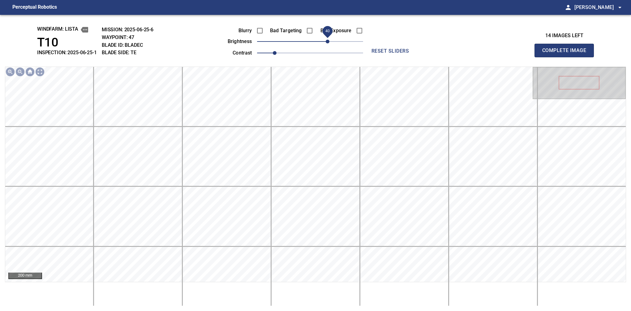
drag, startPoint x: 330, startPoint y: 39, endPoint x: 327, endPoint y: 39, distance: 3.4
click at [327, 39] on span "40" at bounding box center [310, 41] width 106 height 9
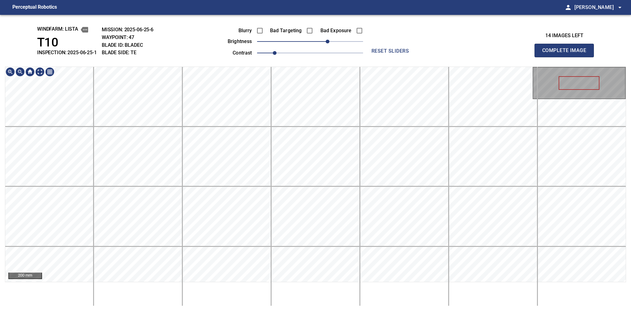
click at [349, 15] on main "Perceptual Robotics person Alex Semenov arrow_drop_down windfarm: Lista T10 INS…" at bounding box center [315, 155] width 631 height 311
click at [584, 45] on button "Complete Image" at bounding box center [564, 51] width 59 height 14
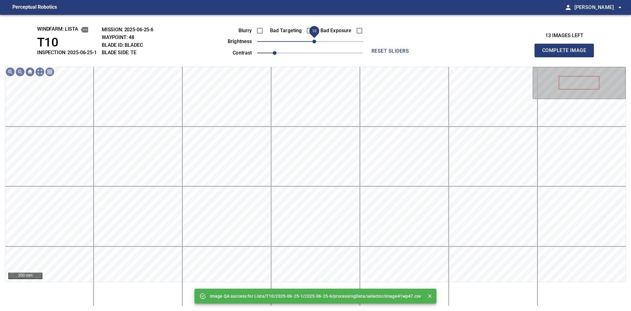
drag, startPoint x: 319, startPoint y: 41, endPoint x: 315, endPoint y: 42, distance: 4.4
click at [315, 42] on span "10" at bounding box center [310, 41] width 106 height 9
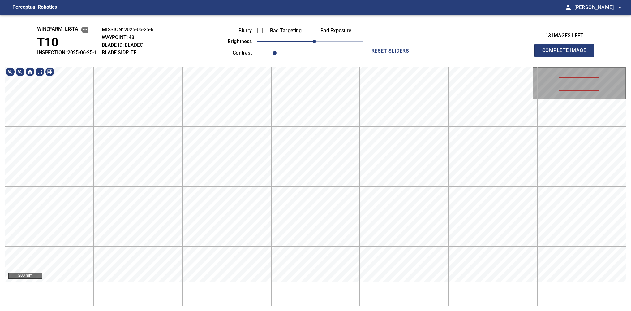
click at [347, 56] on div "windfarm: Lista T10 INSPECTION: 2025-06-25-1 MISSION: 2025-06-25-6 WAYPOINT: 48…" at bounding box center [315, 163] width 631 height 296
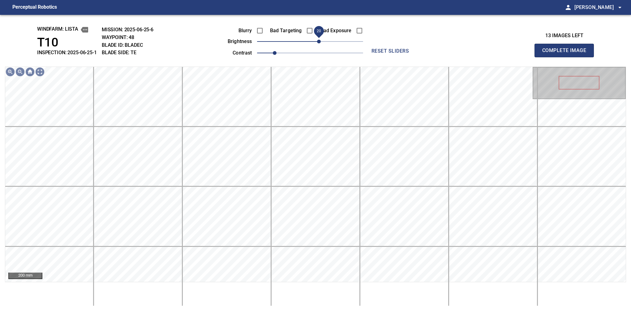
click at [318, 40] on span "20" at bounding box center [319, 42] width 4 height 4
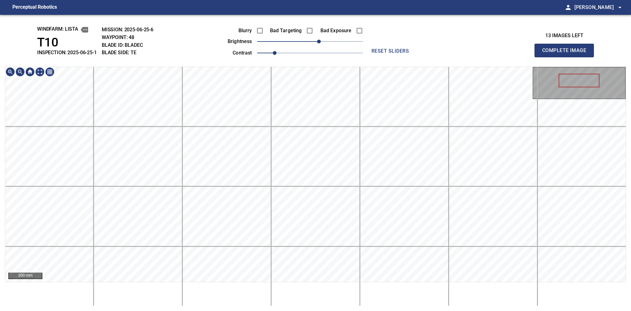
click at [341, 0] on html "Perceptual Robotics person Alex Semenov arrow_drop_down windfarm: Lista T10 INS…" at bounding box center [315, 155] width 631 height 311
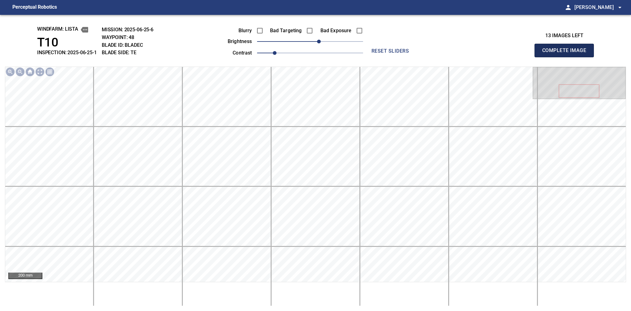
click at [549, 53] on span "Complete Image" at bounding box center [565, 50] width 46 height 9
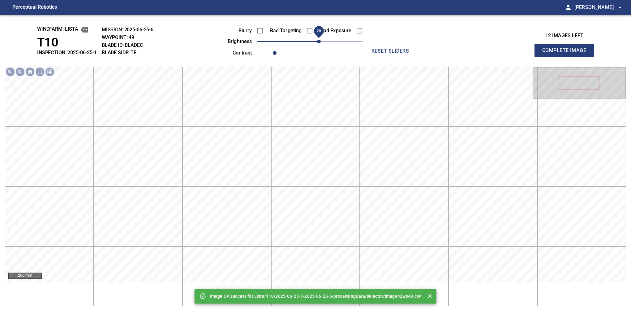
click at [317, 43] on span "20" at bounding box center [319, 42] width 4 height 4
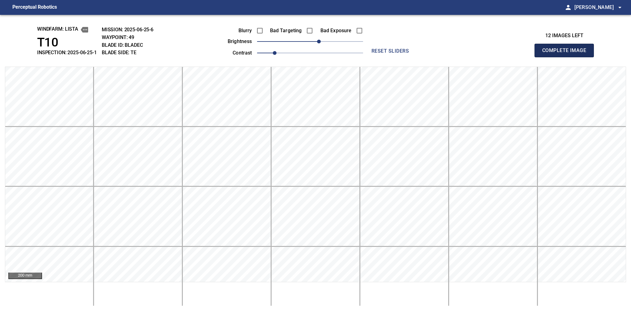
click at [580, 51] on span "Complete Image" at bounding box center [565, 50] width 46 height 9
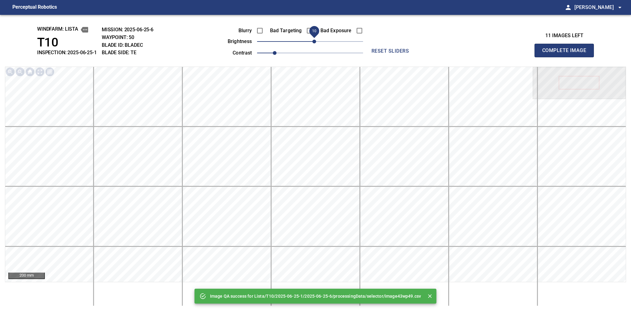
click at [314, 41] on span "10" at bounding box center [315, 42] width 4 height 4
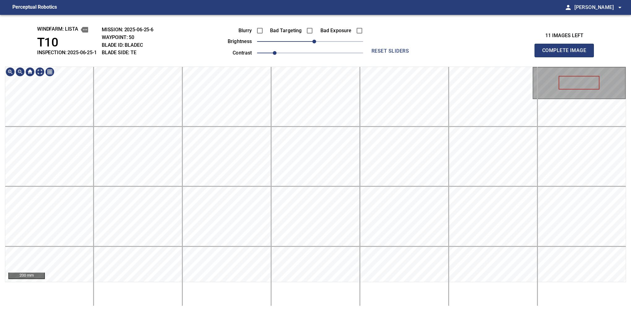
click at [325, 296] on div "200 mm" at bounding box center [315, 186] width 621 height 239
click at [567, 50] on span "Complete Image" at bounding box center [565, 50] width 46 height 9
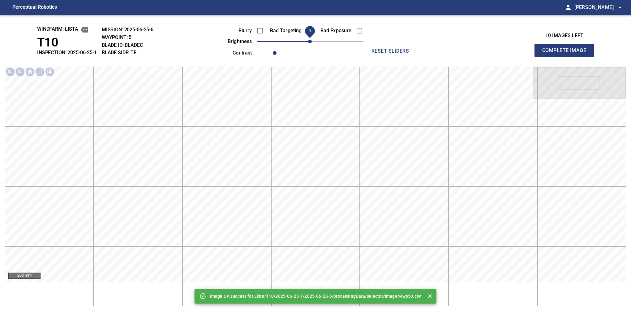
click at [312, 43] on span "0" at bounding box center [310, 42] width 4 height 4
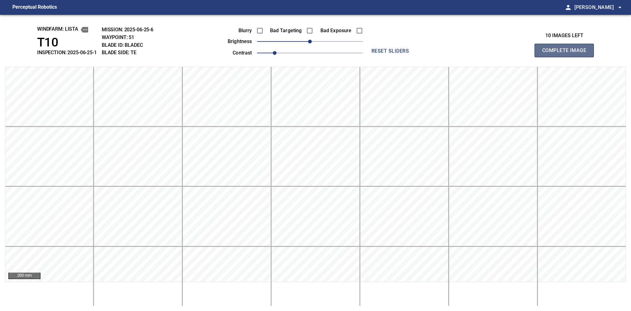
click at [553, 51] on span "Complete Image" at bounding box center [565, 50] width 46 height 9
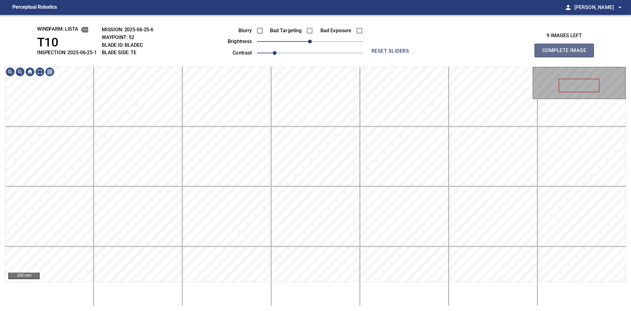
click at [538, 48] on button "Complete Image" at bounding box center [564, 51] width 59 height 14
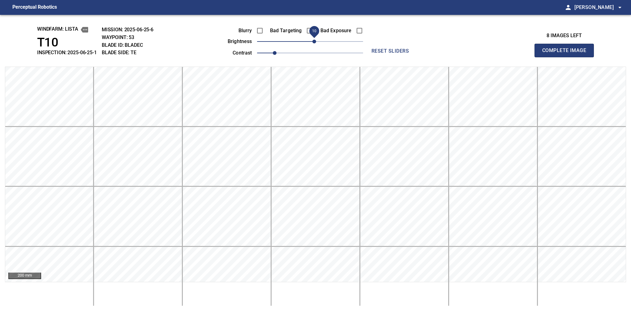
click at [314, 41] on span "10" at bounding box center [315, 42] width 4 height 4
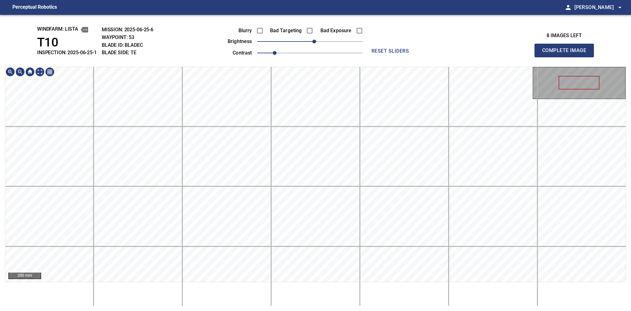
click at [283, 58] on div "windfarm: Lista T10 INSPECTION: 2025-06-25-1 MISSION: 2025-06-25-6 WAYPOINT: 53…" at bounding box center [315, 163] width 631 height 296
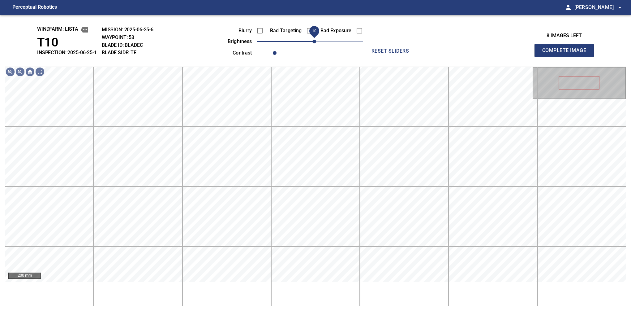
click at [314, 40] on span "10" at bounding box center [315, 42] width 4 height 4
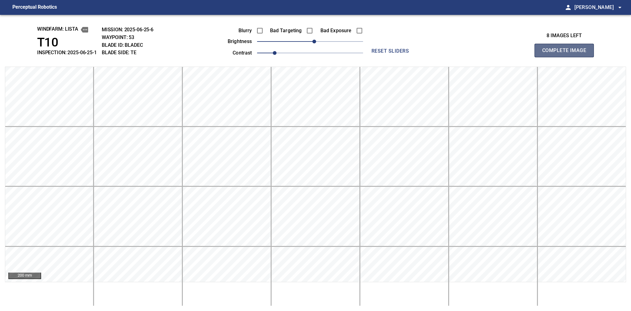
click at [552, 49] on span "Complete Image" at bounding box center [565, 50] width 46 height 9
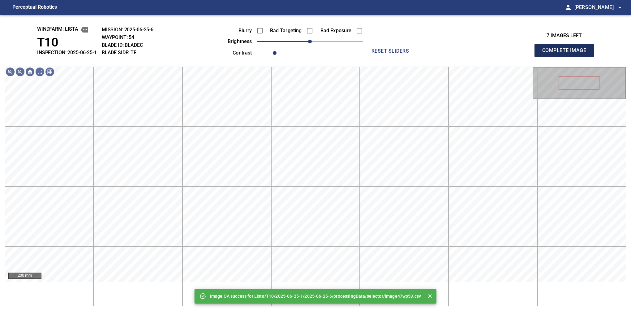
click at [542, 49] on span "Complete Image" at bounding box center [565, 50] width 46 height 9
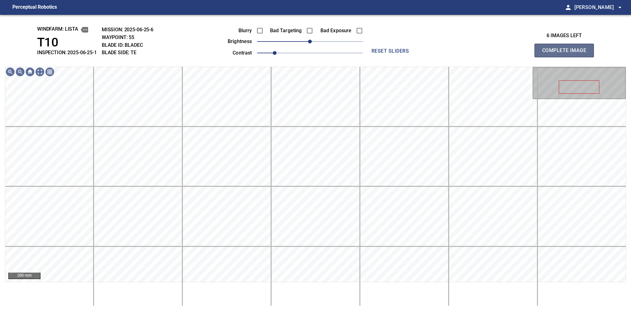
click at [547, 51] on span "Complete Image" at bounding box center [565, 50] width 46 height 9
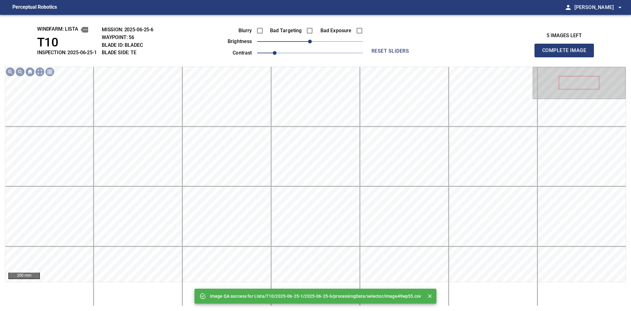
click at [548, 52] on span "Complete Image" at bounding box center [565, 50] width 46 height 9
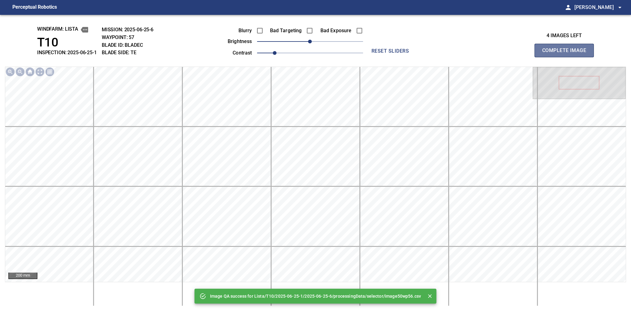
click at [548, 52] on span "Complete Image" at bounding box center [565, 50] width 46 height 9
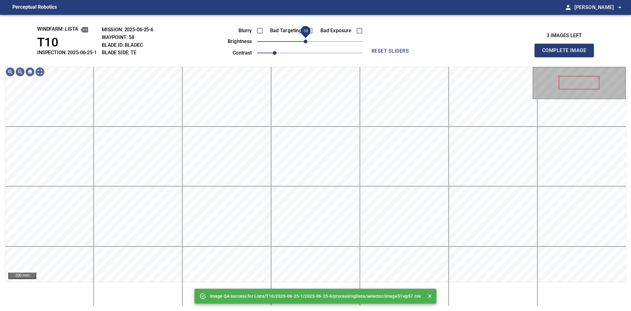
click at [306, 43] on span "-10" at bounding box center [306, 42] width 4 height 4
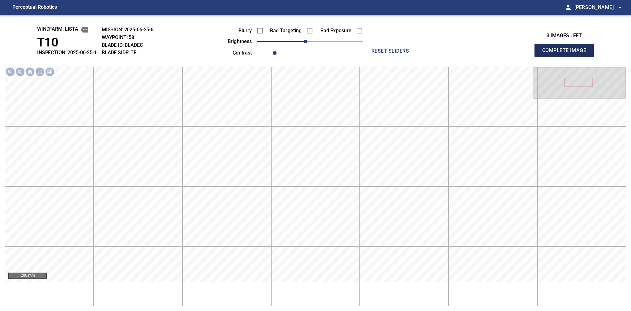
click at [572, 51] on span "Complete Image" at bounding box center [565, 50] width 46 height 9
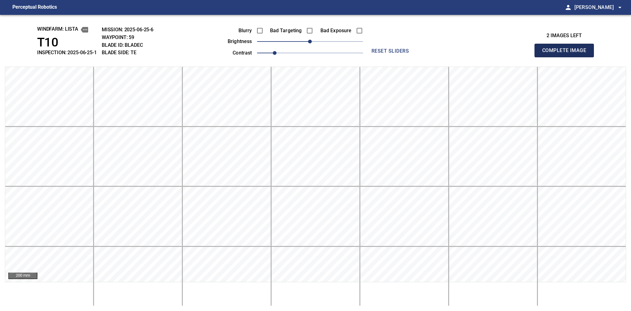
click at [554, 50] on span "Complete Image" at bounding box center [565, 50] width 46 height 9
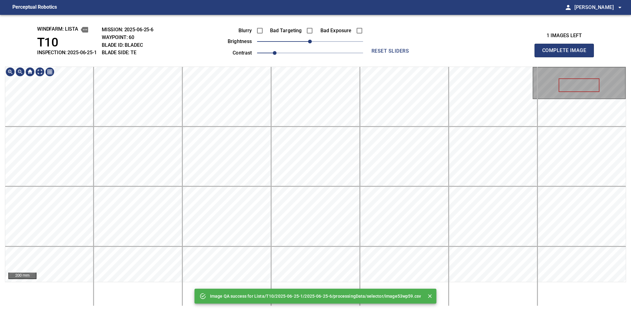
click at [344, 48] on div "Image QA success for Lista/T10/2025-06-25-1/2025-06-25-6/processingData/selecto…" at bounding box center [315, 163] width 631 height 296
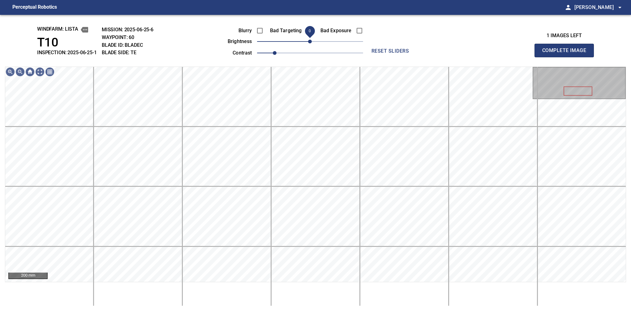
click at [308, 40] on span "0" at bounding box center [310, 42] width 4 height 4
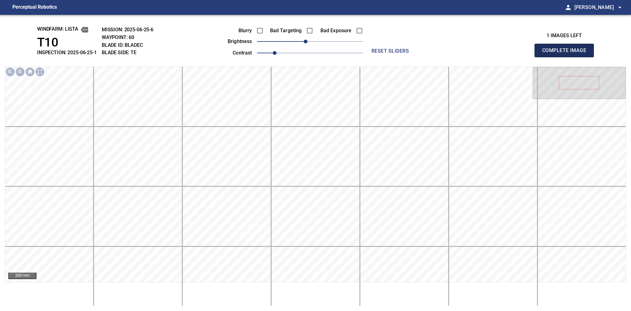
click at [546, 49] on span "Complete Image" at bounding box center [565, 50] width 46 height 9
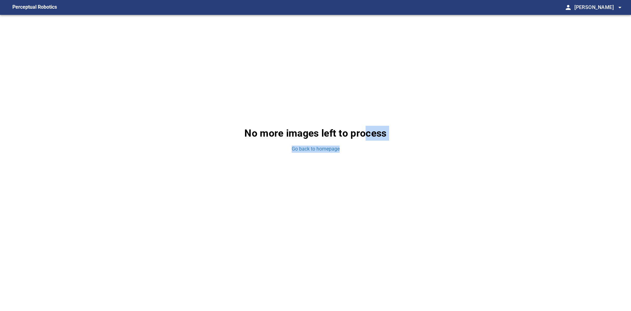
drag, startPoint x: 369, startPoint y: 194, endPoint x: 366, endPoint y: 72, distance: 122.3
click at [366, 72] on div "No more images left to process Go back to homepage" at bounding box center [315, 139] width 631 height 249
click at [315, 146] on link "Go back to homepage" at bounding box center [316, 148] width 48 height 7
